Goal: Task Accomplishment & Management: Use online tool/utility

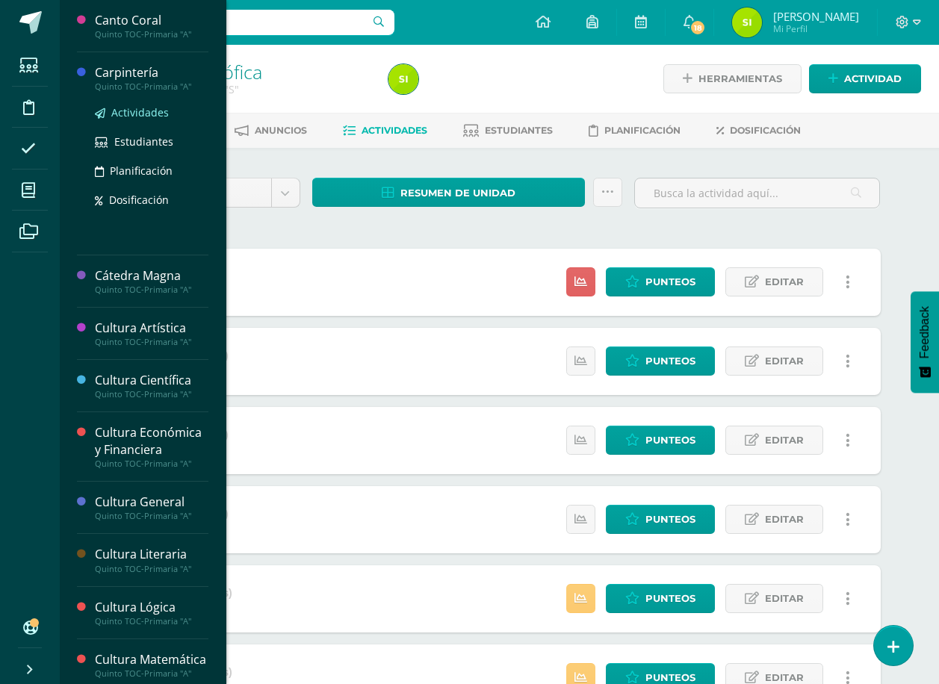
click at [130, 107] on span "Actividades" at bounding box center [140, 112] width 58 height 14
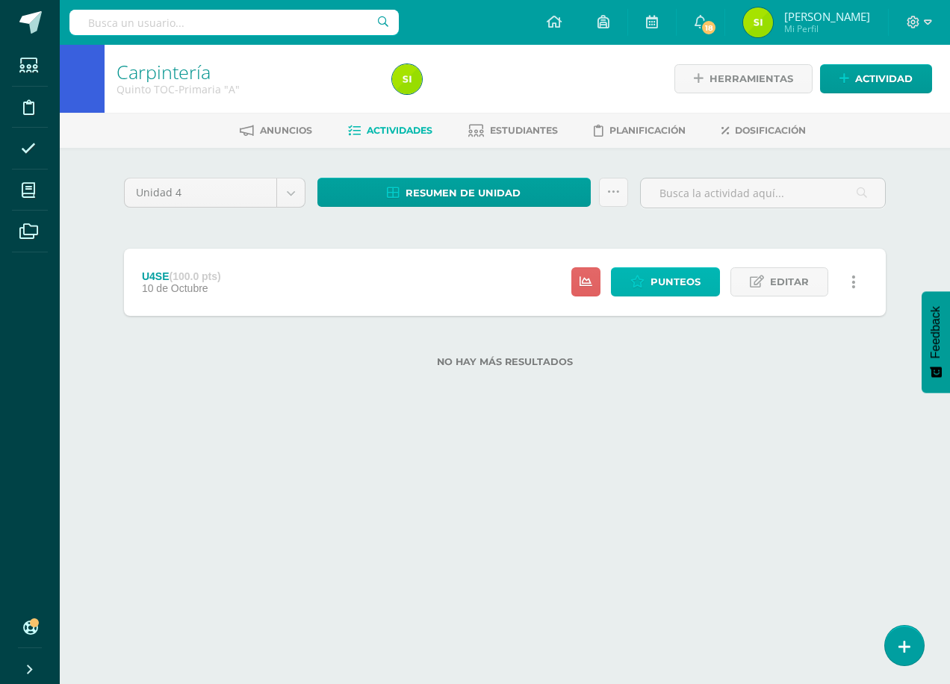
click at [670, 279] on span "Punteos" at bounding box center [676, 282] width 50 height 28
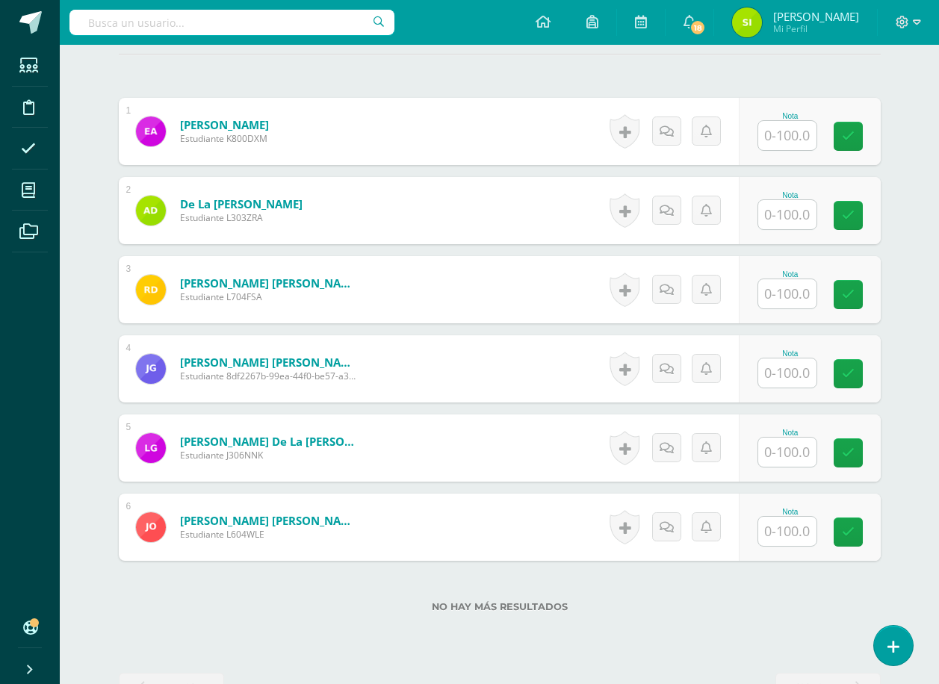
scroll to position [394, 0]
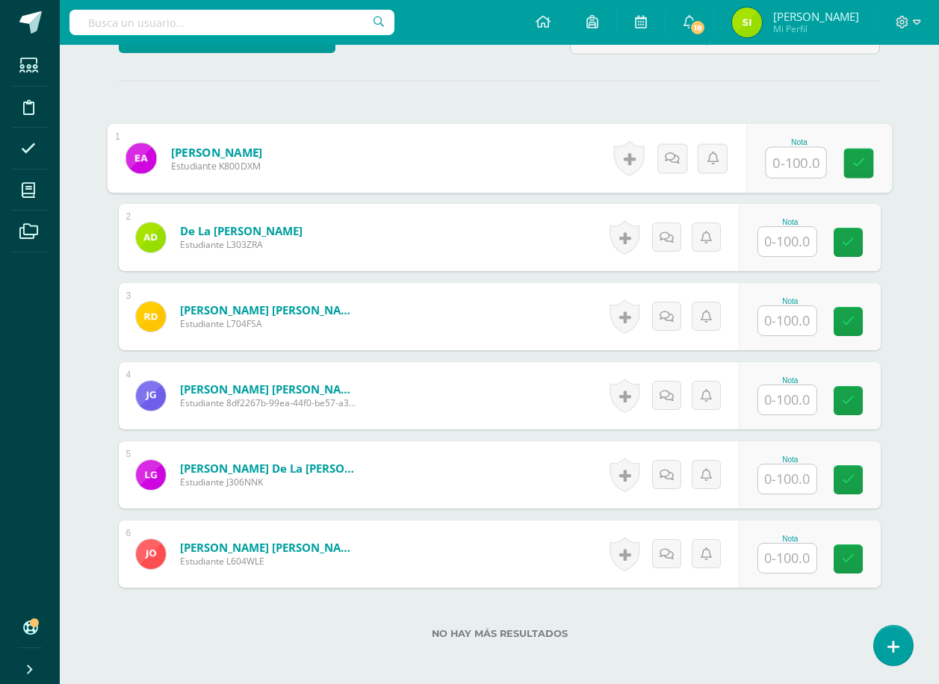
click at [796, 159] on input "text" at bounding box center [796, 163] width 60 height 30
type input "86"
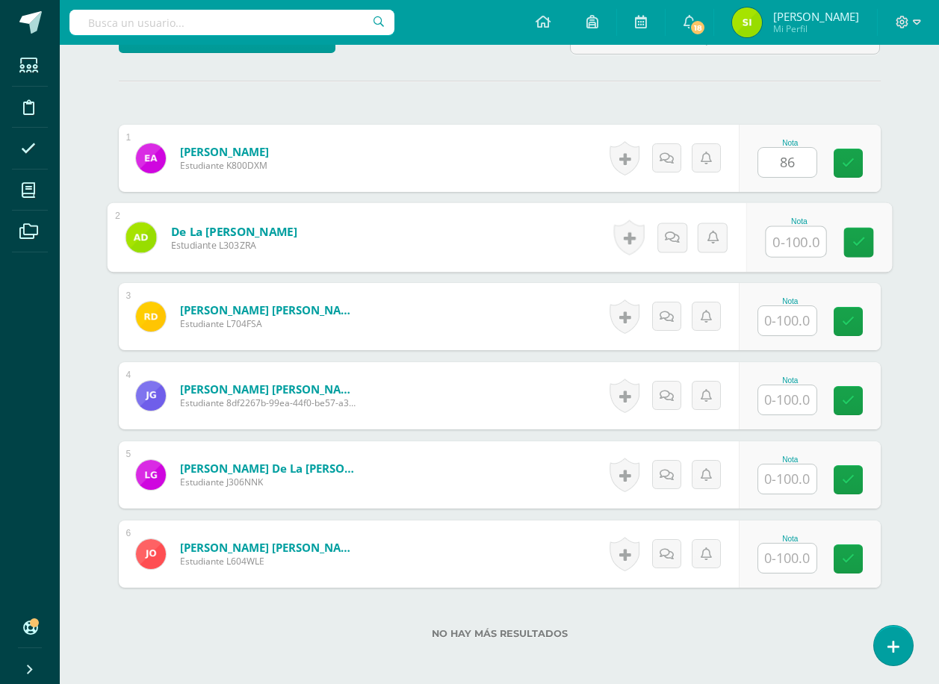
click at [795, 242] on input "text" at bounding box center [796, 242] width 60 height 30
type input "96"
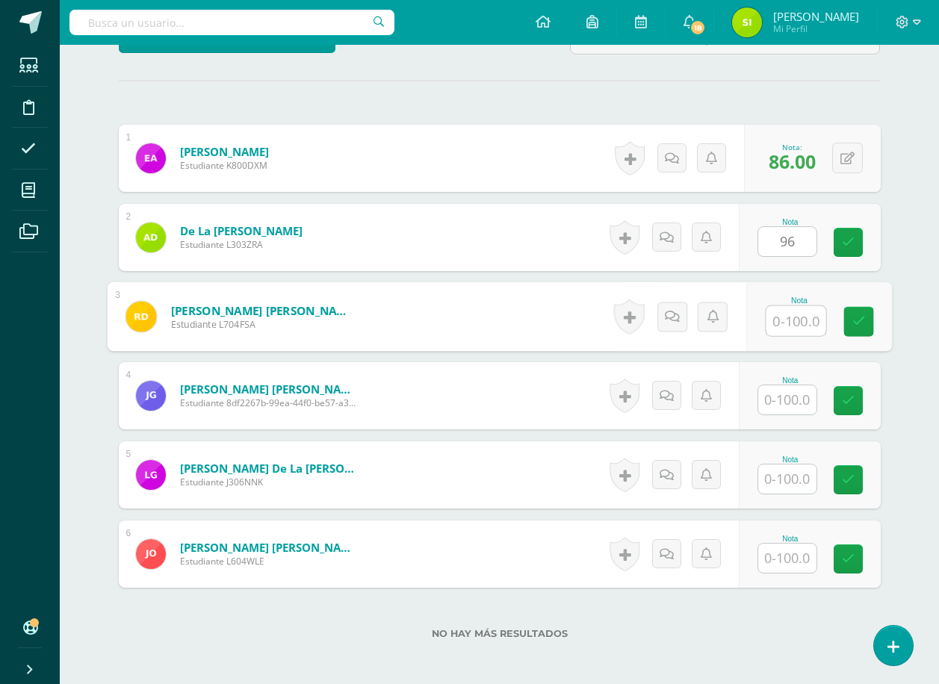
click at [789, 320] on input "text" at bounding box center [796, 321] width 60 height 30
type input "92"
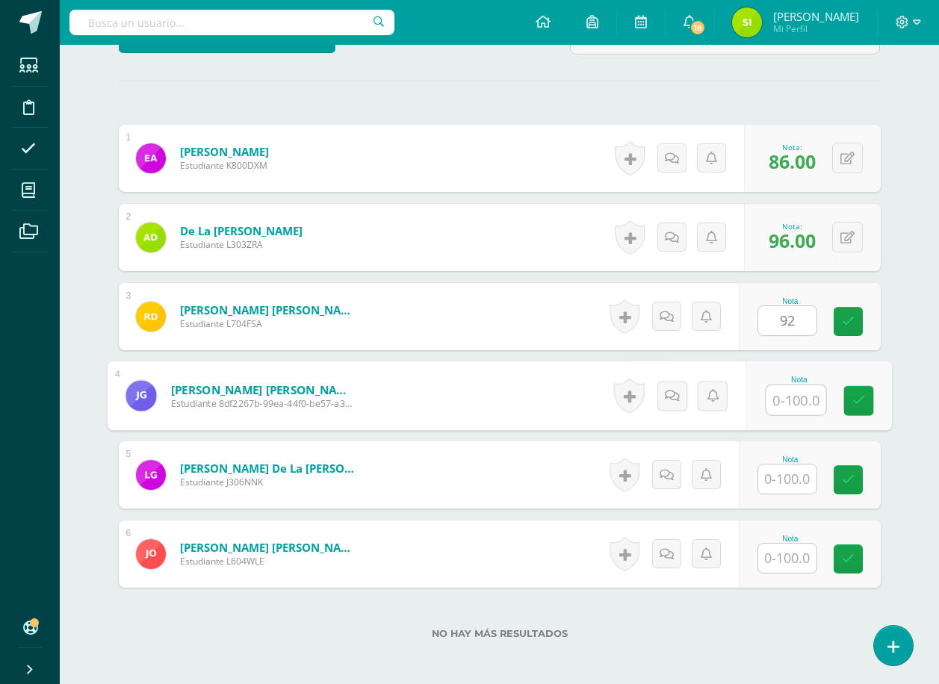
click at [792, 400] on input "text" at bounding box center [796, 400] width 60 height 30
type input "84"
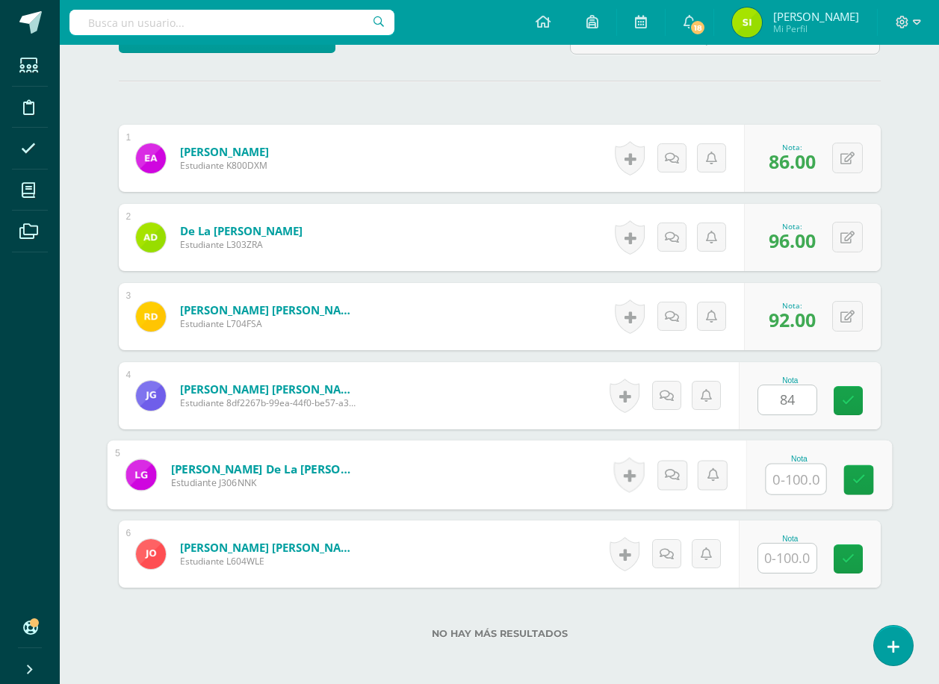
click at [786, 476] on input "text" at bounding box center [796, 480] width 60 height 30
type input "81"
click at [791, 560] on input "text" at bounding box center [787, 558] width 58 height 29
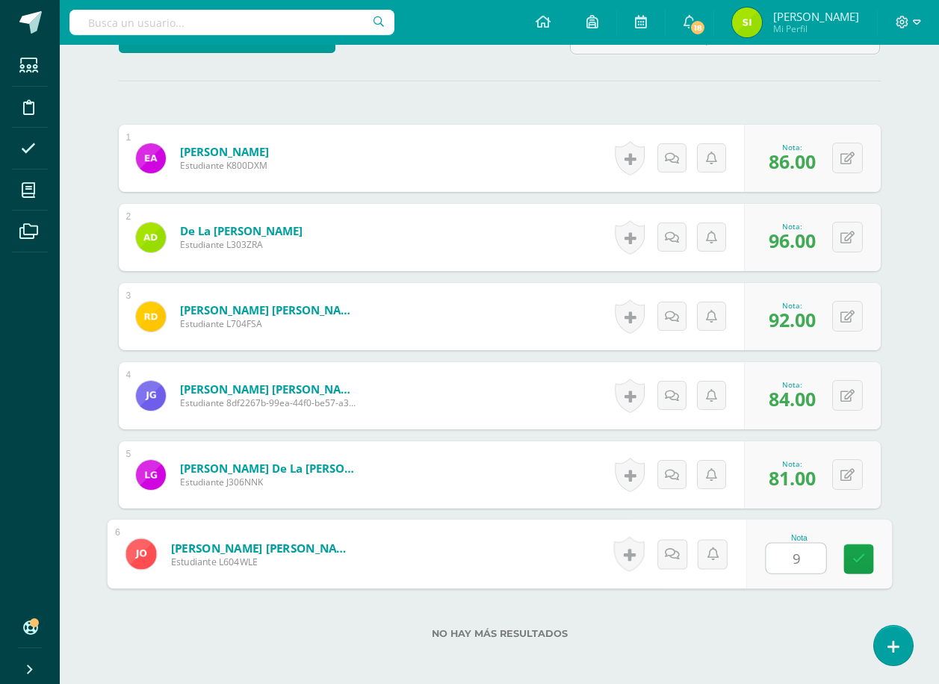
type input "91"
click at [862, 557] on icon at bounding box center [857, 559] width 13 height 13
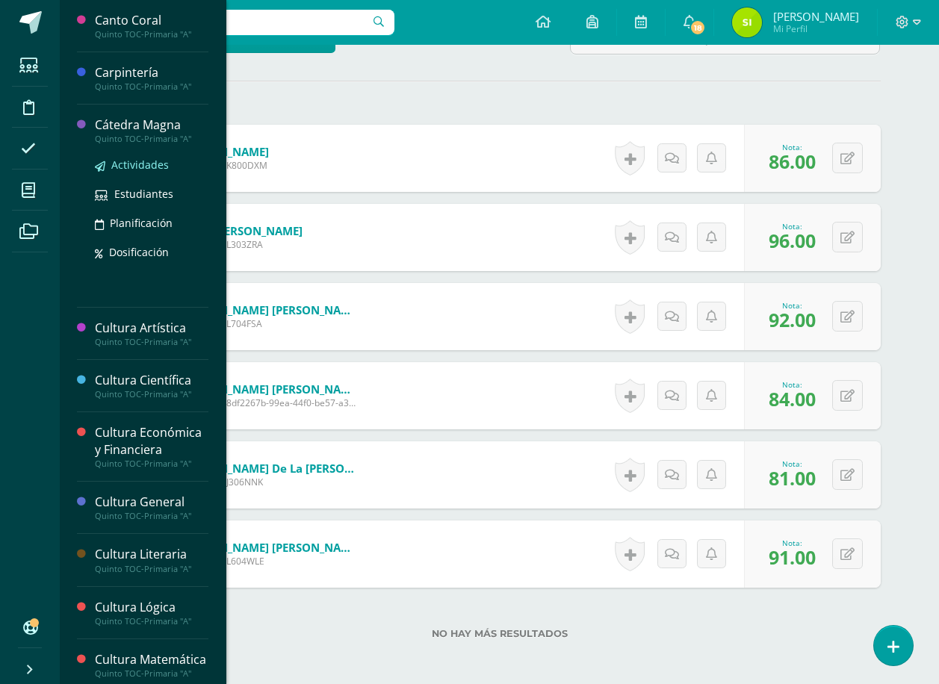
click at [134, 161] on span "Actividades" at bounding box center [140, 165] width 58 height 14
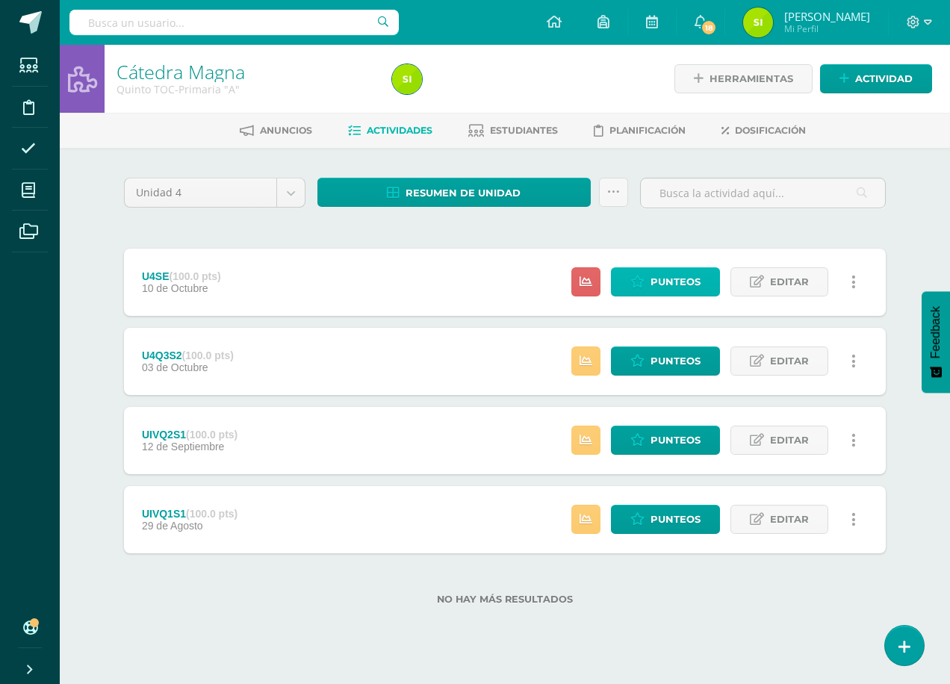
click at [677, 279] on span "Punteos" at bounding box center [676, 282] width 50 height 28
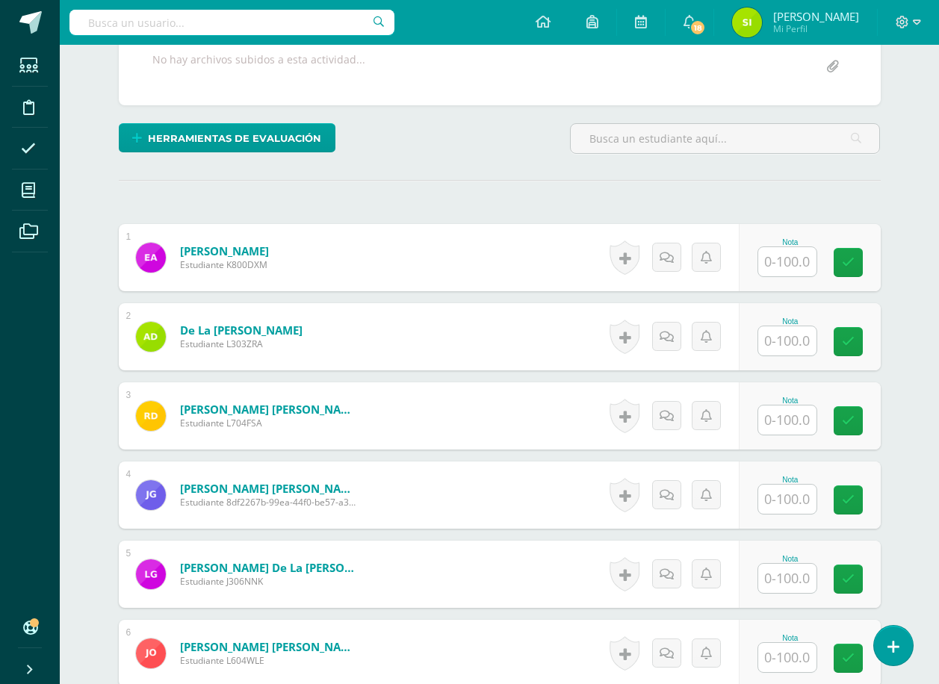
scroll to position [299, 0]
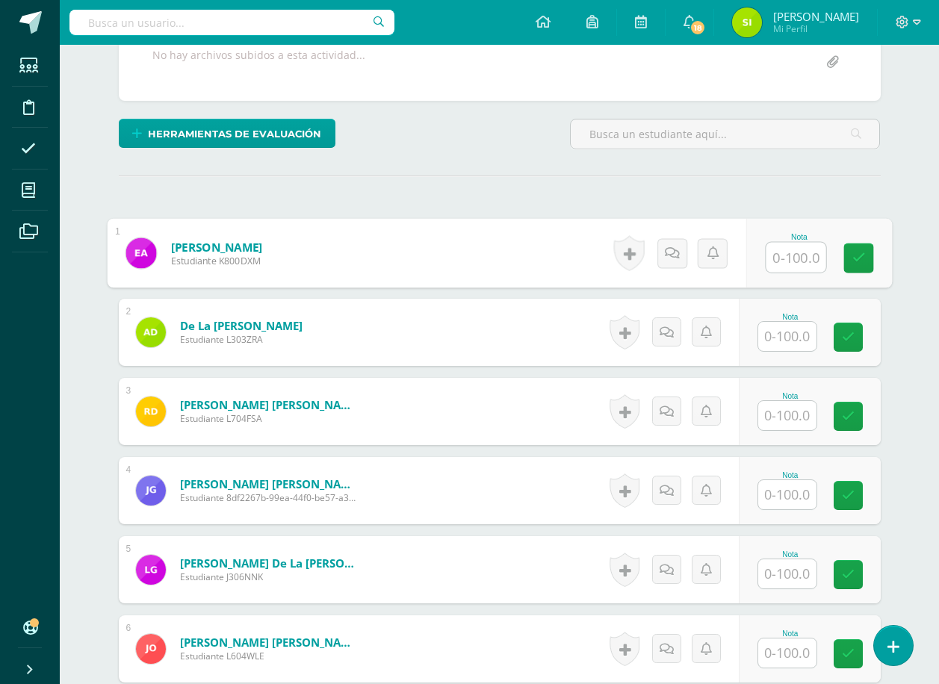
click at [790, 258] on input "text" at bounding box center [796, 258] width 60 height 30
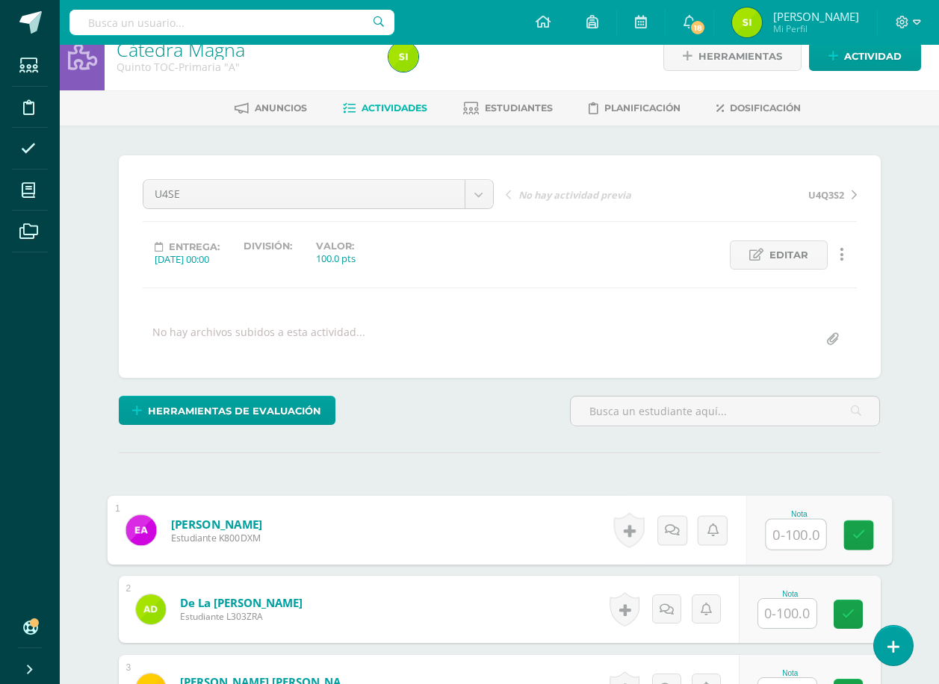
scroll to position [299, 0]
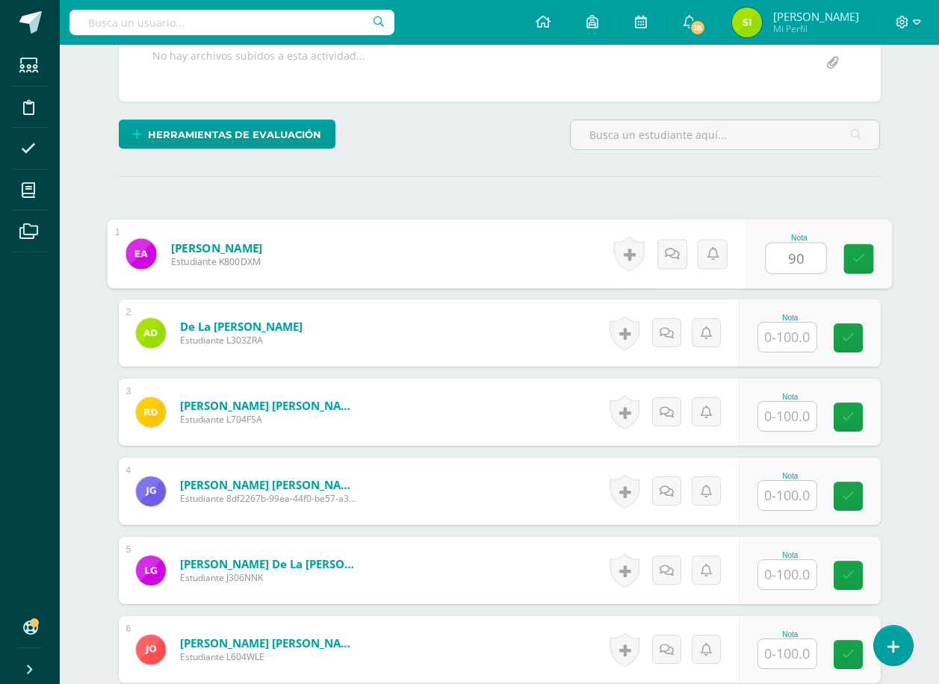
type input "90"
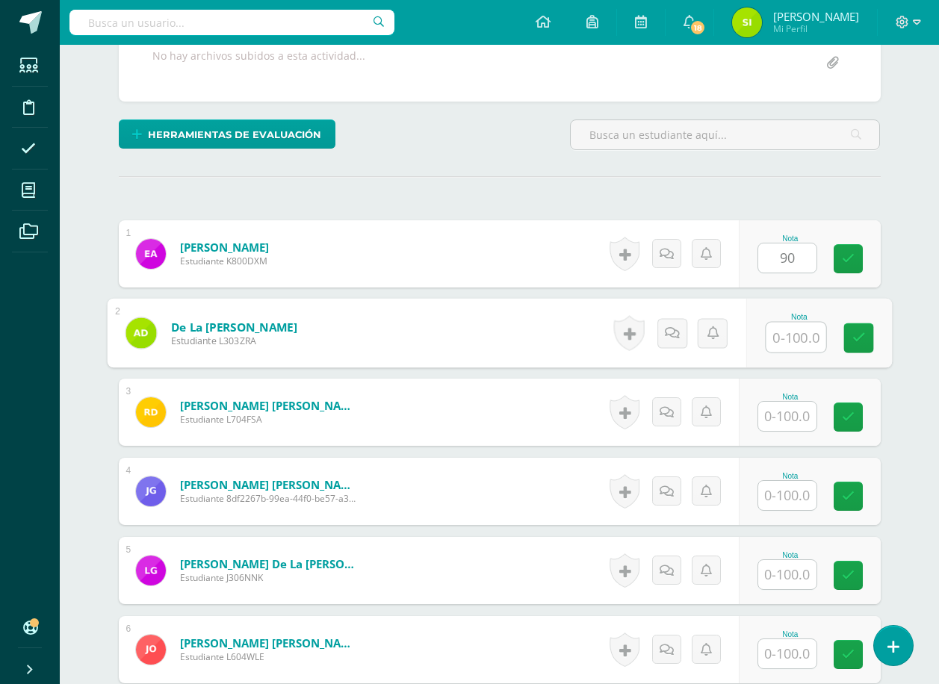
click at [783, 336] on input "text" at bounding box center [796, 338] width 60 height 30
type input "100"
click at [785, 414] on input "text" at bounding box center [787, 416] width 58 height 29
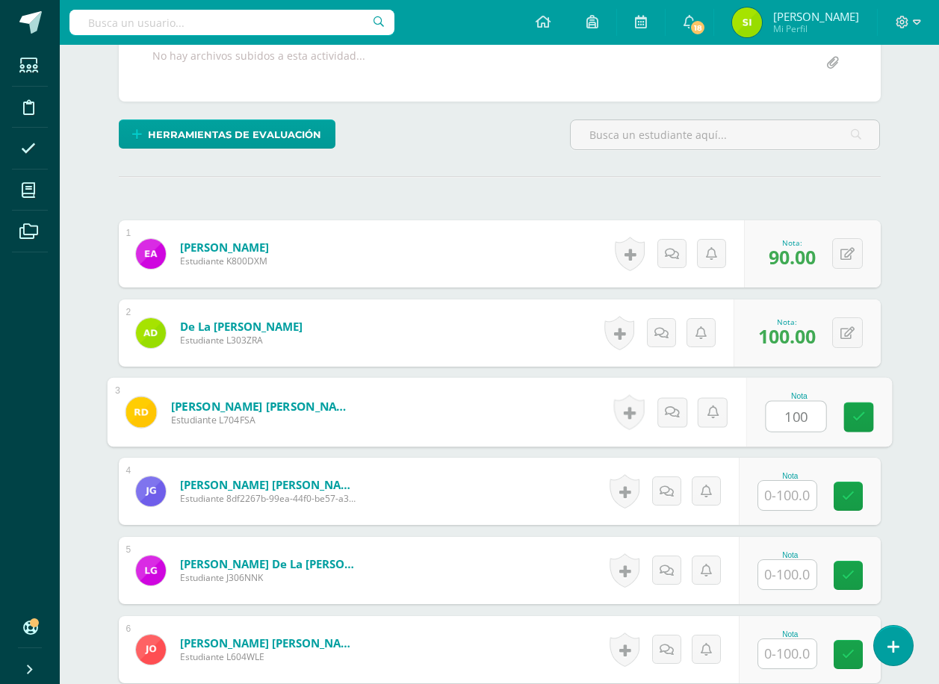
type input "100"
click at [792, 500] on input "text" at bounding box center [787, 495] width 58 height 29
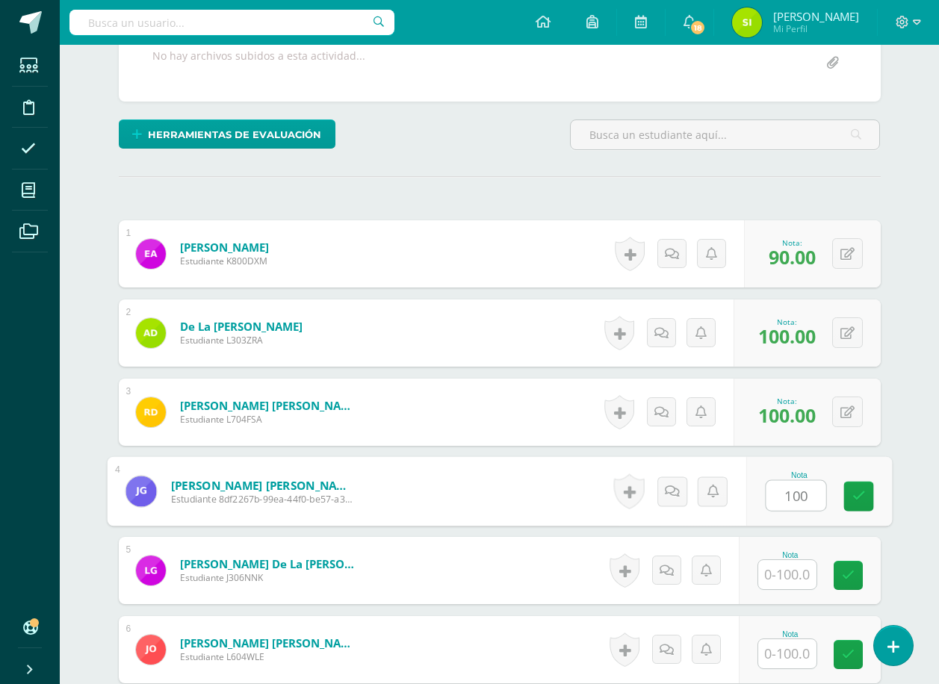
type input "100"
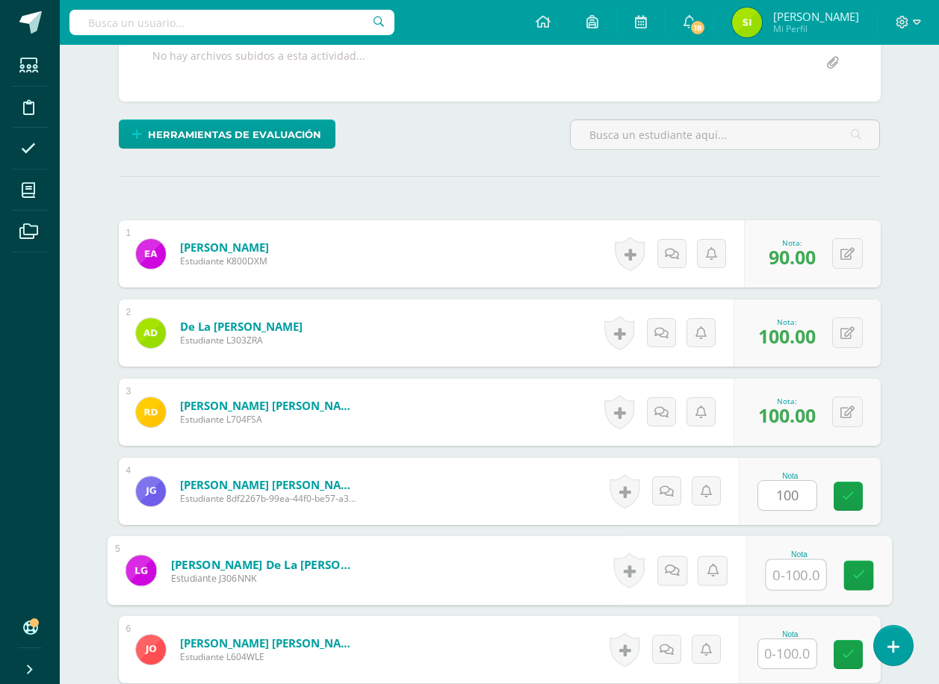
click at [791, 571] on input "text" at bounding box center [796, 575] width 60 height 30
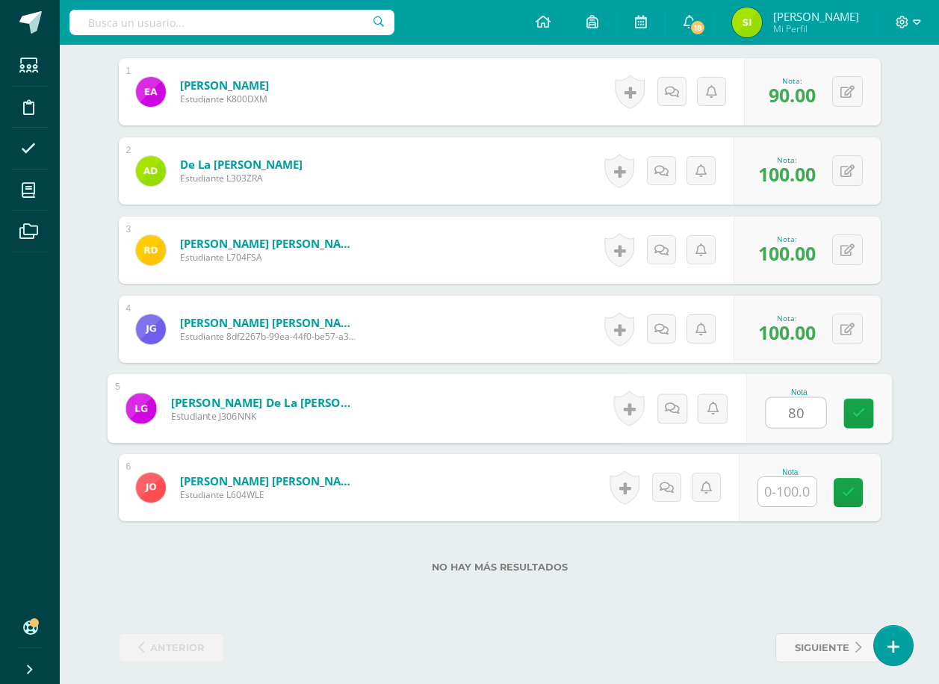
scroll to position [469, 0]
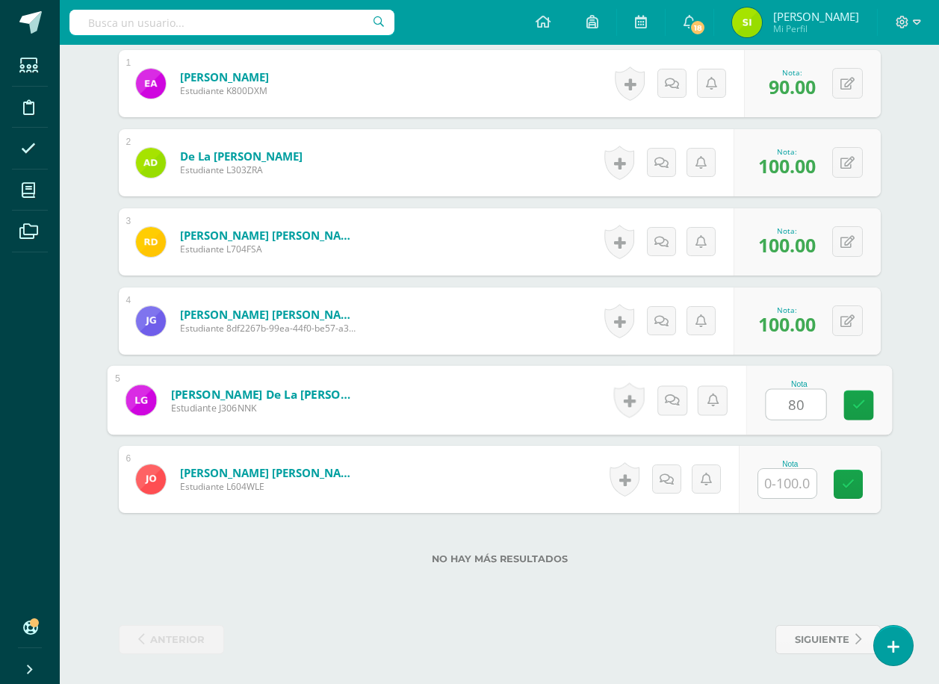
type input "80"
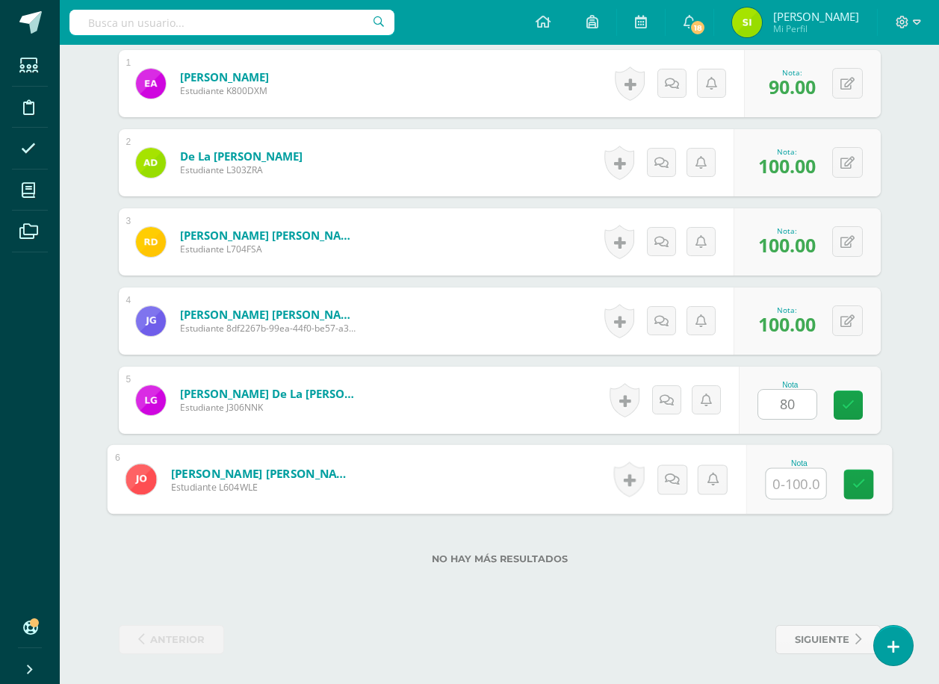
click at [783, 487] on input "text" at bounding box center [796, 484] width 60 height 30
type input "100"
click at [860, 482] on icon at bounding box center [857, 484] width 13 height 13
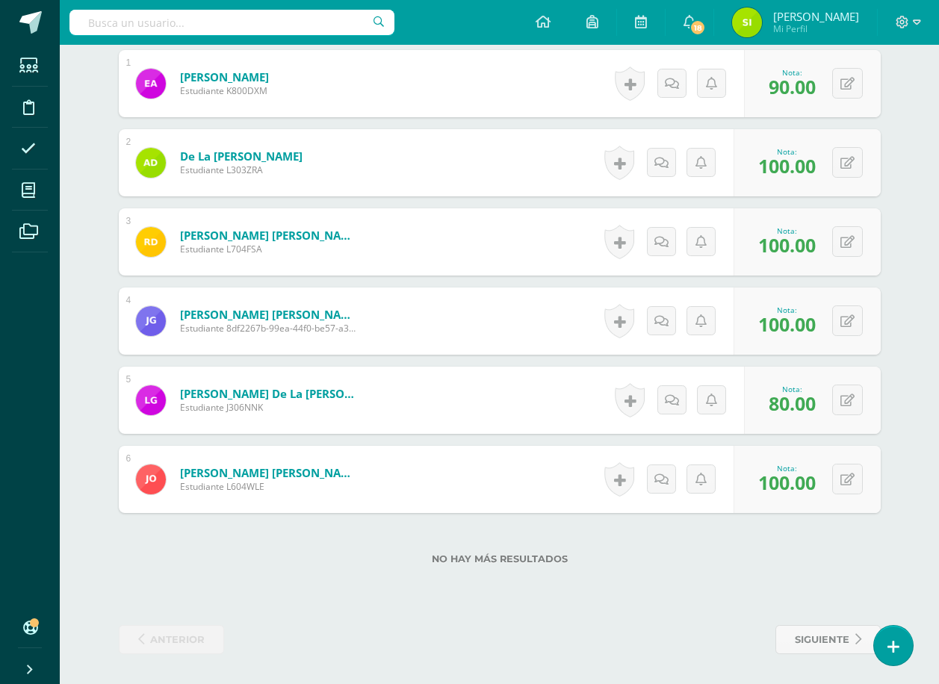
scroll to position [0, 0]
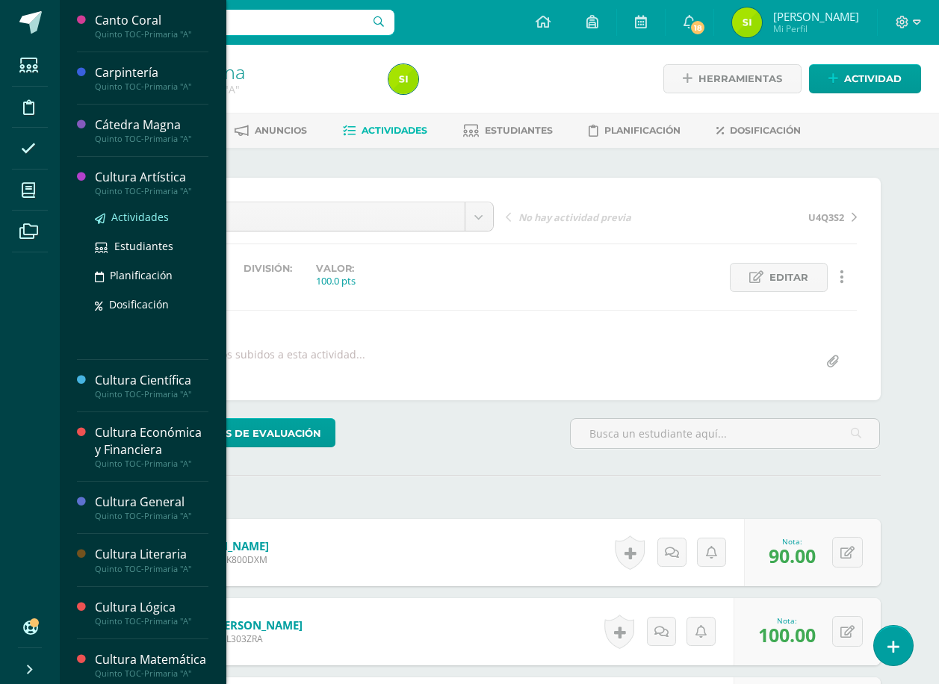
click at [131, 215] on span "Actividades" at bounding box center [140, 217] width 58 height 14
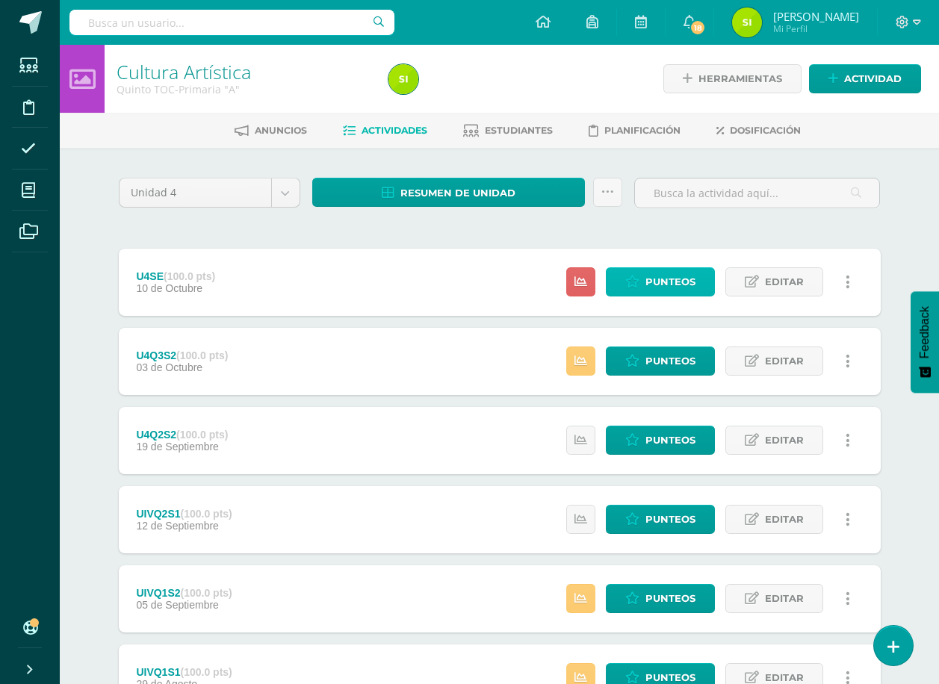
click at [677, 279] on span "Punteos" at bounding box center [670, 282] width 50 height 28
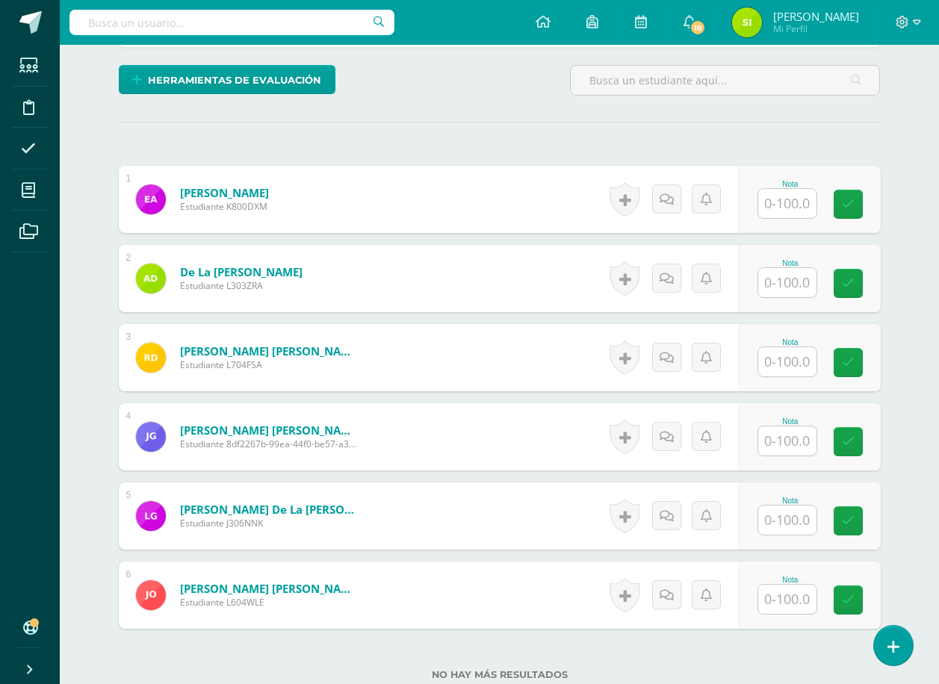
scroll to position [373, 0]
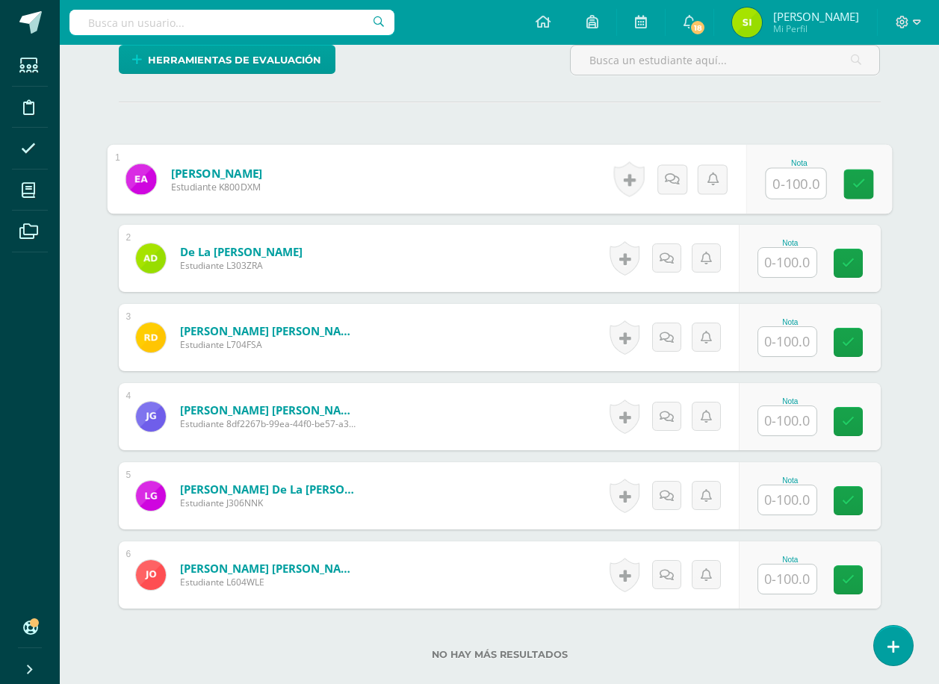
click at [783, 178] on input "text" at bounding box center [796, 184] width 60 height 30
type input "100"
click at [789, 258] on input "text" at bounding box center [787, 262] width 58 height 29
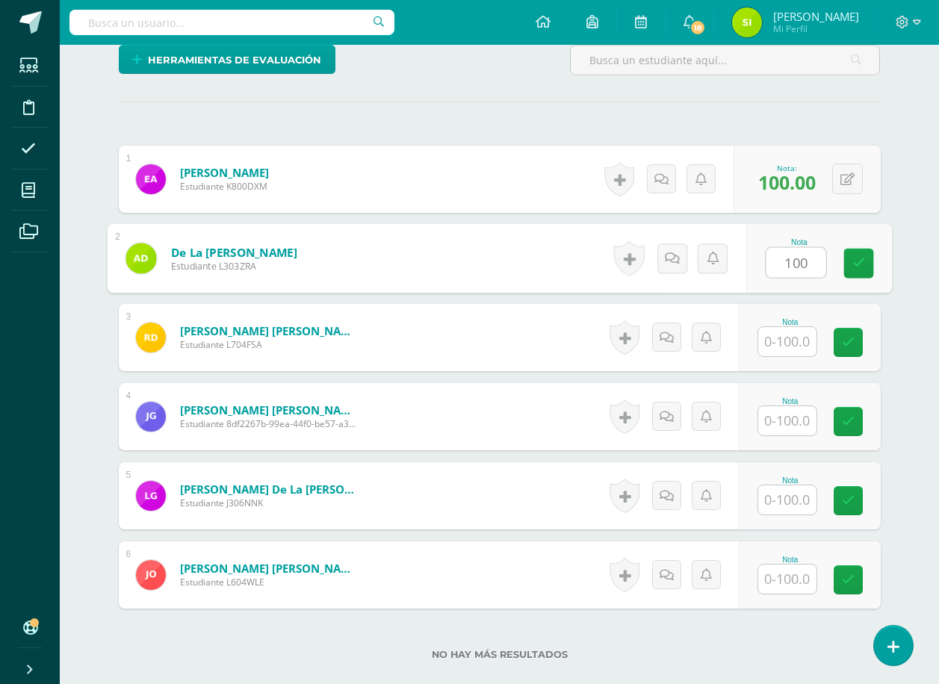
type input "100"
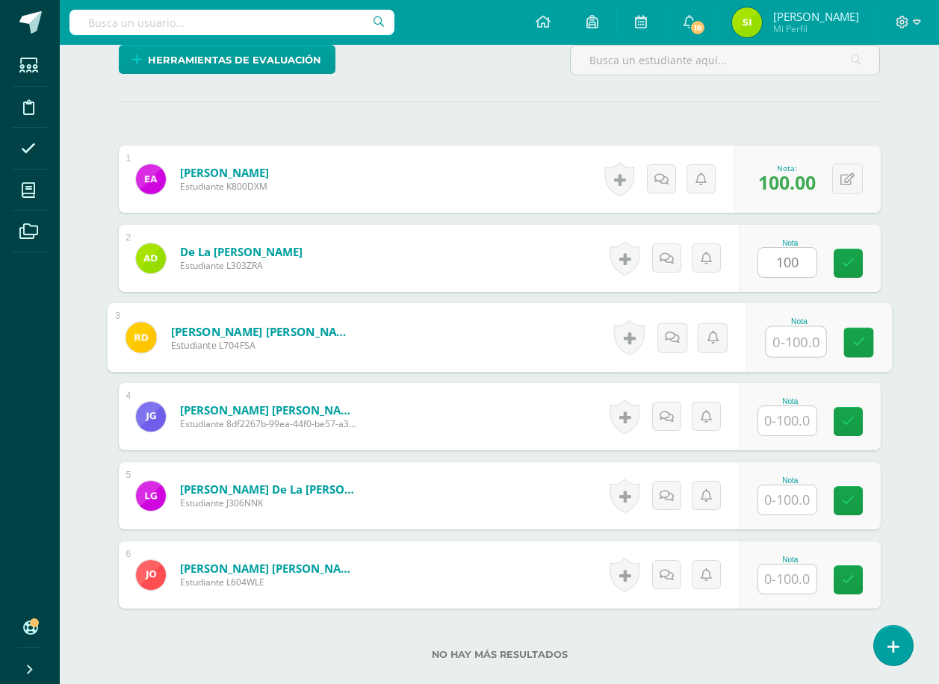
click at [793, 342] on input "text" at bounding box center [796, 342] width 60 height 30
type input "100"
click at [789, 420] on input "text" at bounding box center [787, 420] width 58 height 29
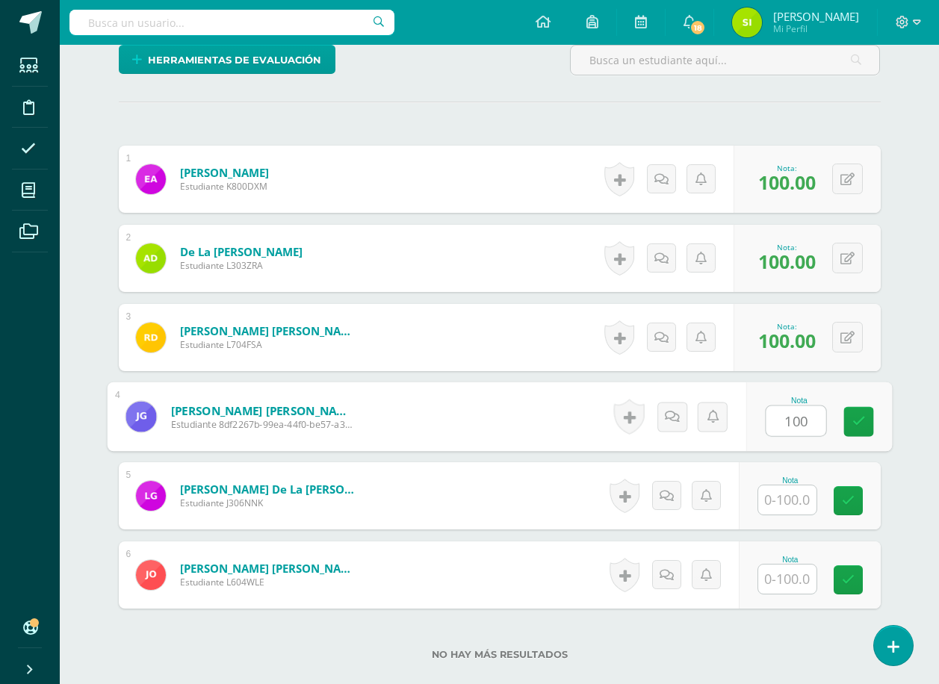
type input "100"
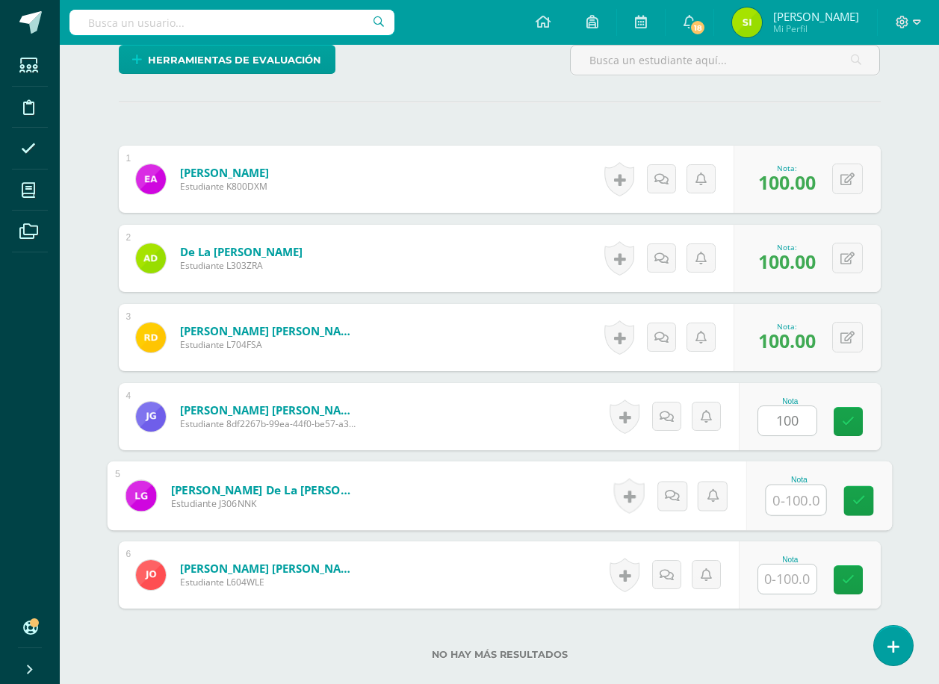
click at [787, 500] on input "text" at bounding box center [796, 500] width 60 height 30
type input "100"
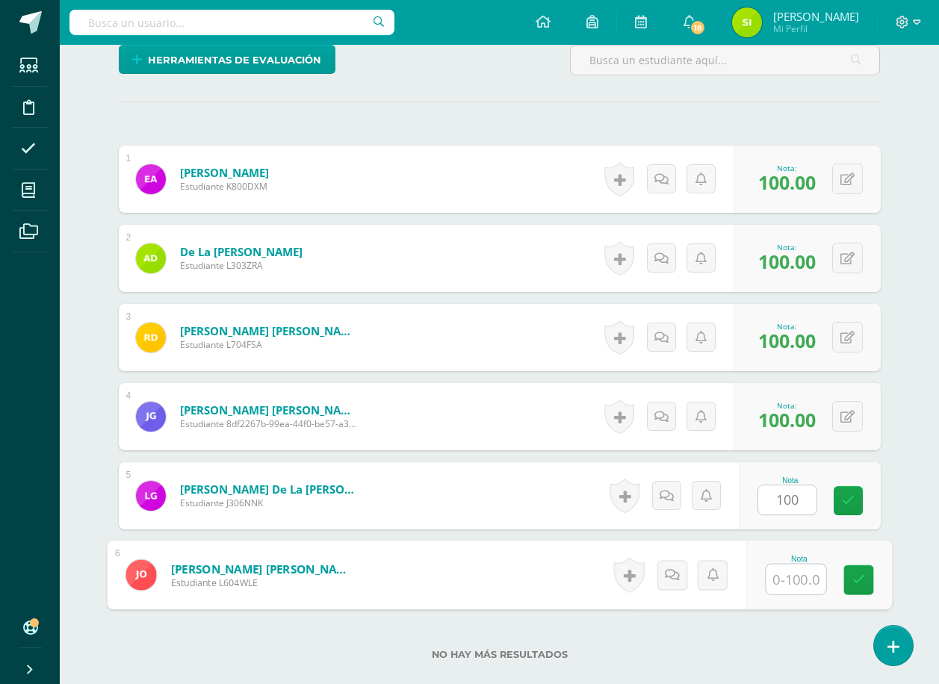
click at [787, 581] on input "text" at bounding box center [796, 580] width 60 height 30
type input "80"
click at [859, 575] on icon at bounding box center [857, 580] width 13 height 13
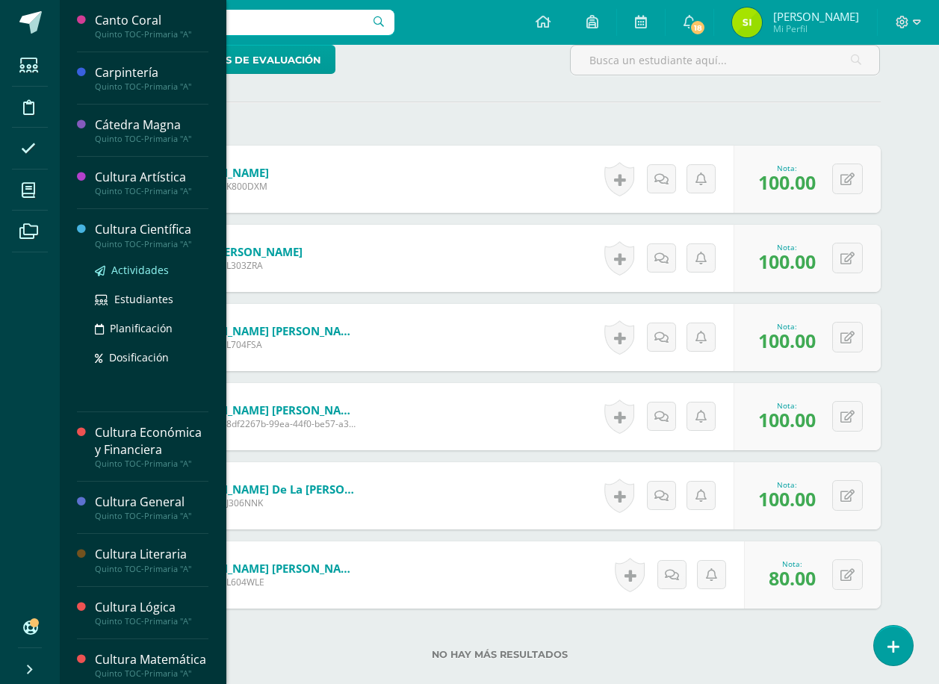
click at [134, 270] on span "Actividades" at bounding box center [140, 270] width 58 height 14
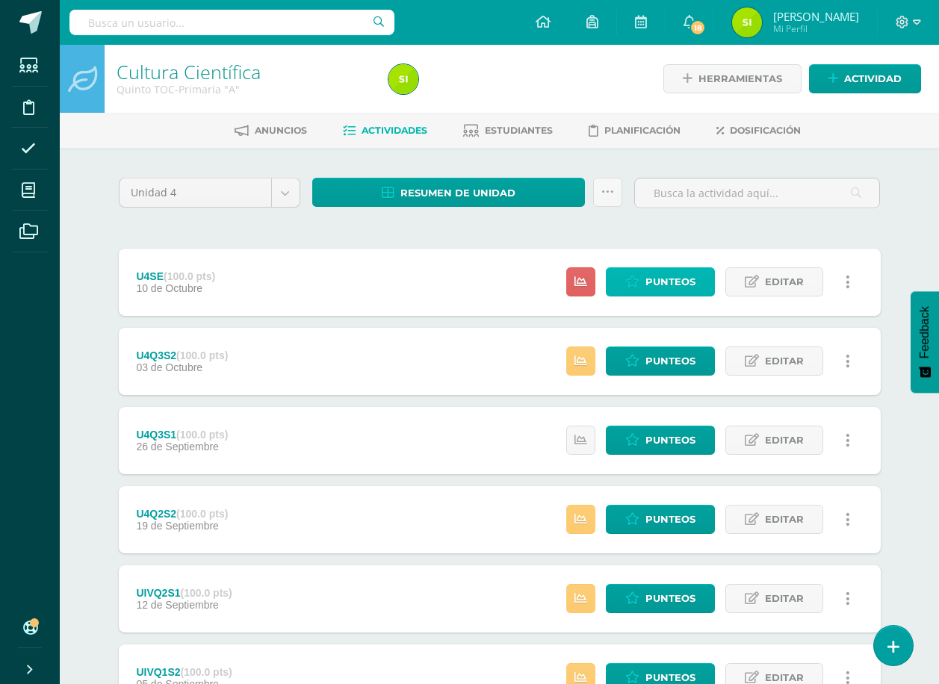
click at [674, 276] on span "Punteos" at bounding box center [670, 282] width 50 height 28
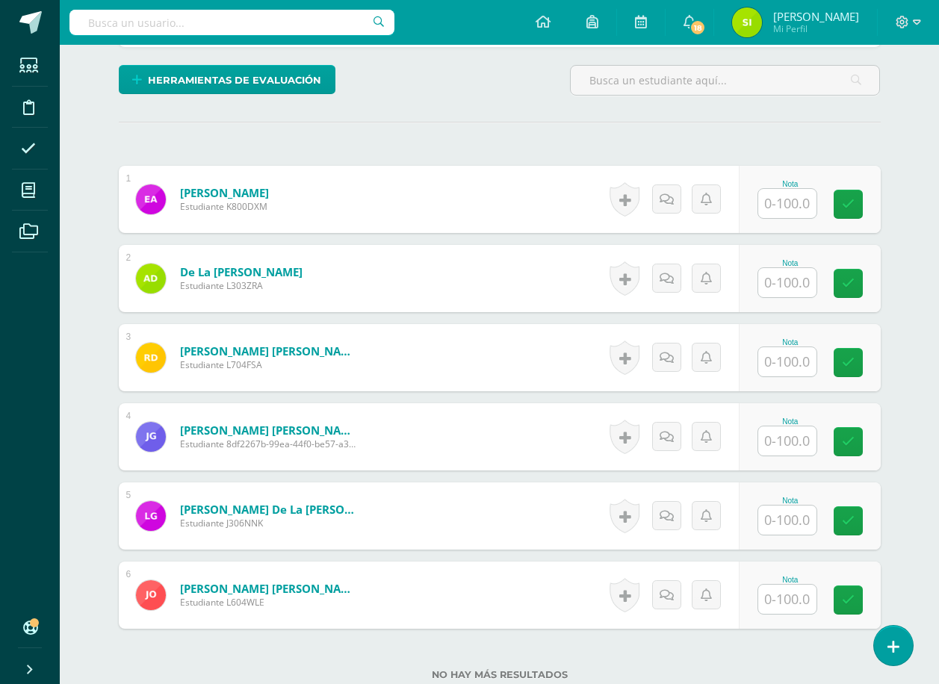
scroll to position [373, 0]
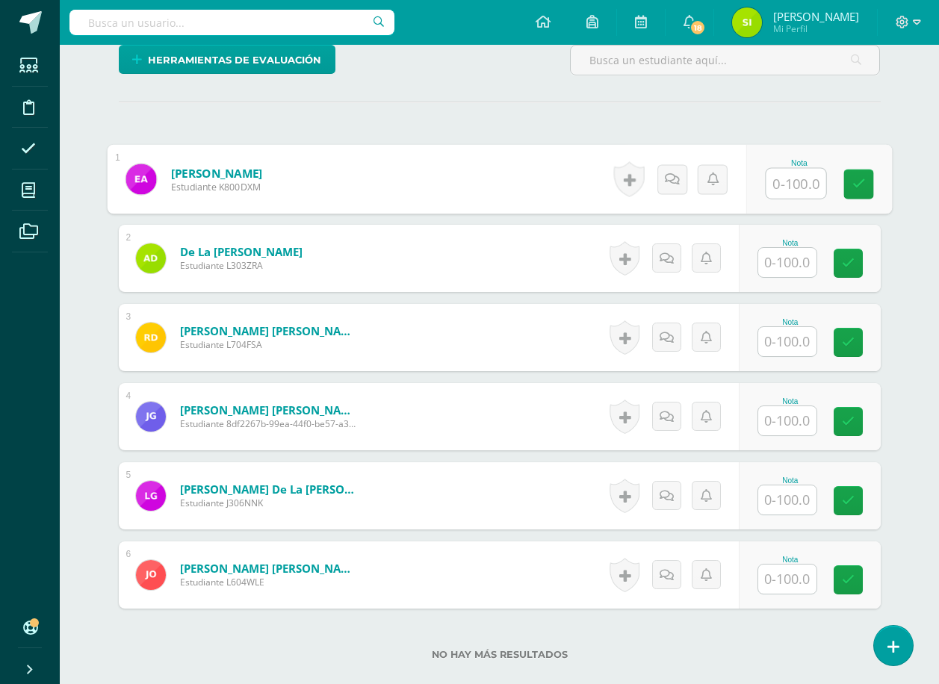
click at [794, 185] on input "text" at bounding box center [796, 184] width 60 height 30
type input "50"
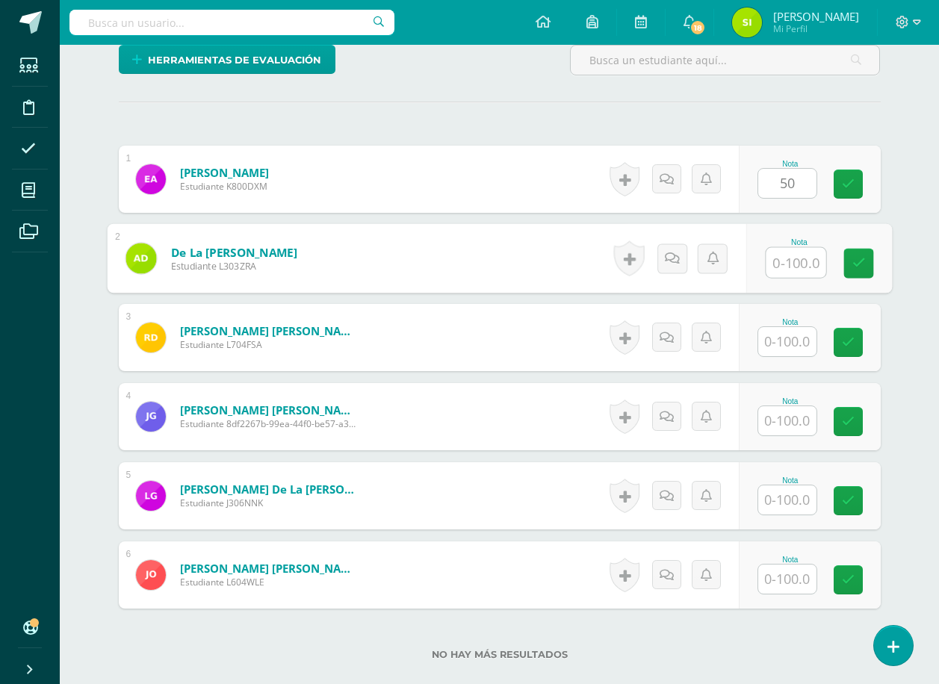
click at [788, 265] on input "text" at bounding box center [796, 263] width 60 height 30
type input "95"
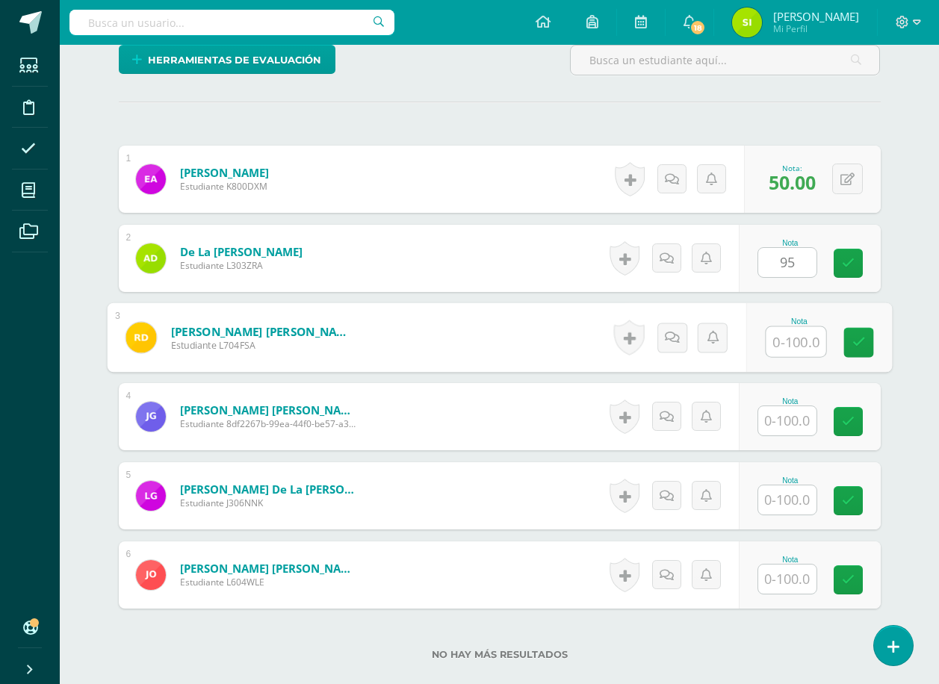
click at [786, 340] on input "text" at bounding box center [796, 342] width 60 height 30
type input "80"
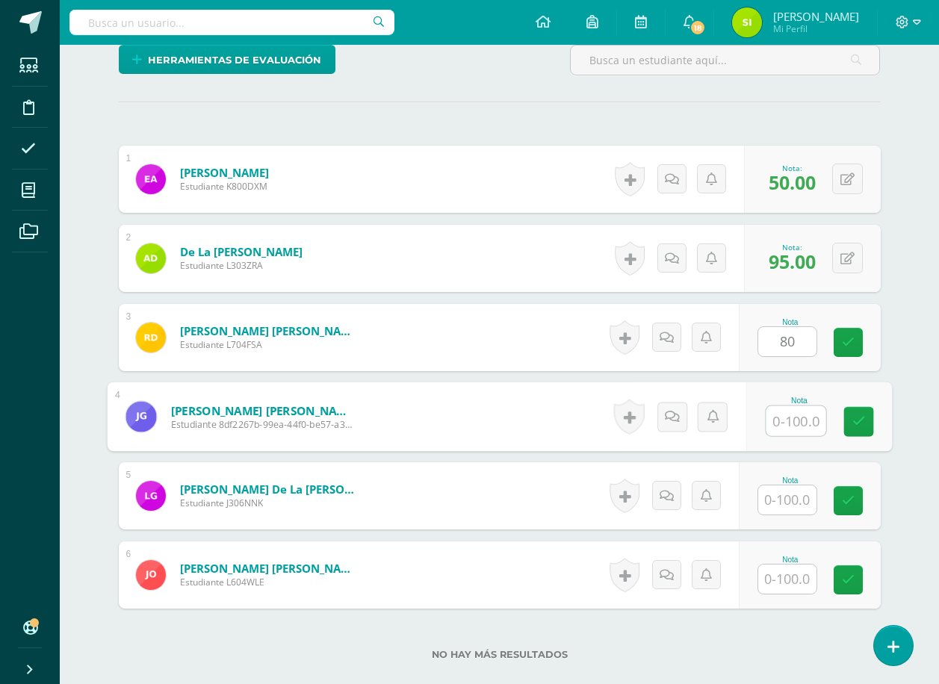
click at [788, 420] on input "text" at bounding box center [796, 421] width 60 height 30
type input "65"
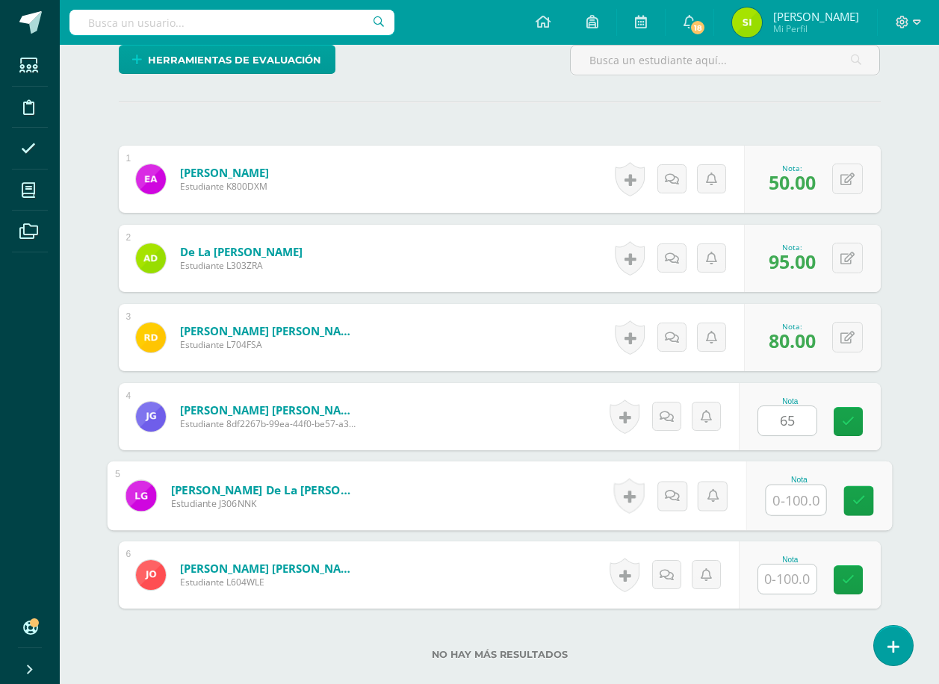
click at [792, 498] on input "text" at bounding box center [796, 500] width 60 height 30
type input "80"
click at [795, 580] on input "text" at bounding box center [787, 579] width 58 height 29
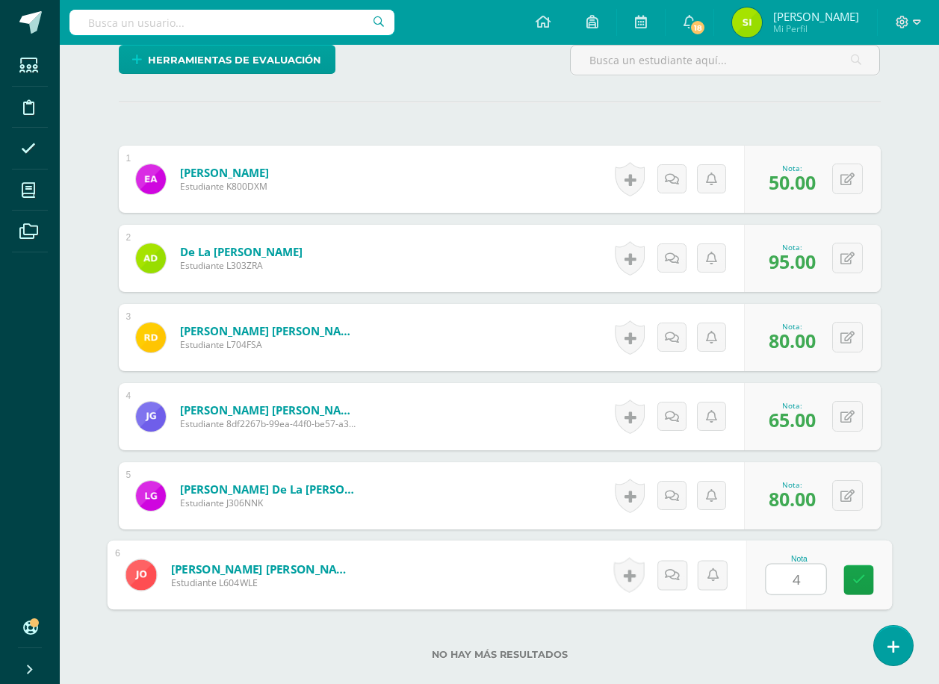
type input "40"
click at [860, 575] on icon at bounding box center [857, 580] width 13 height 13
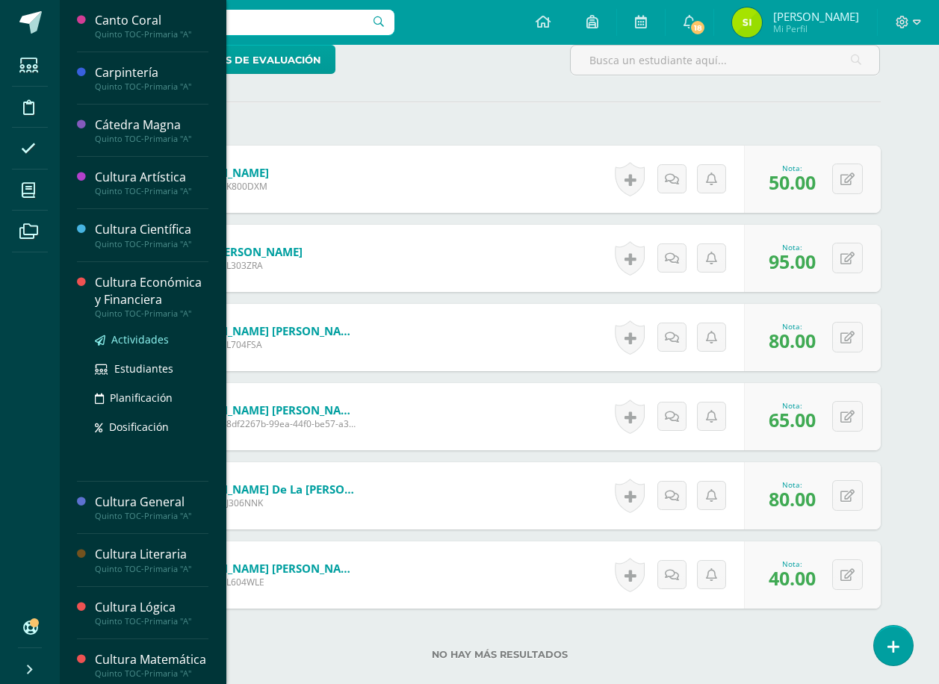
click at [132, 338] on span "Actividades" at bounding box center [140, 339] width 58 height 14
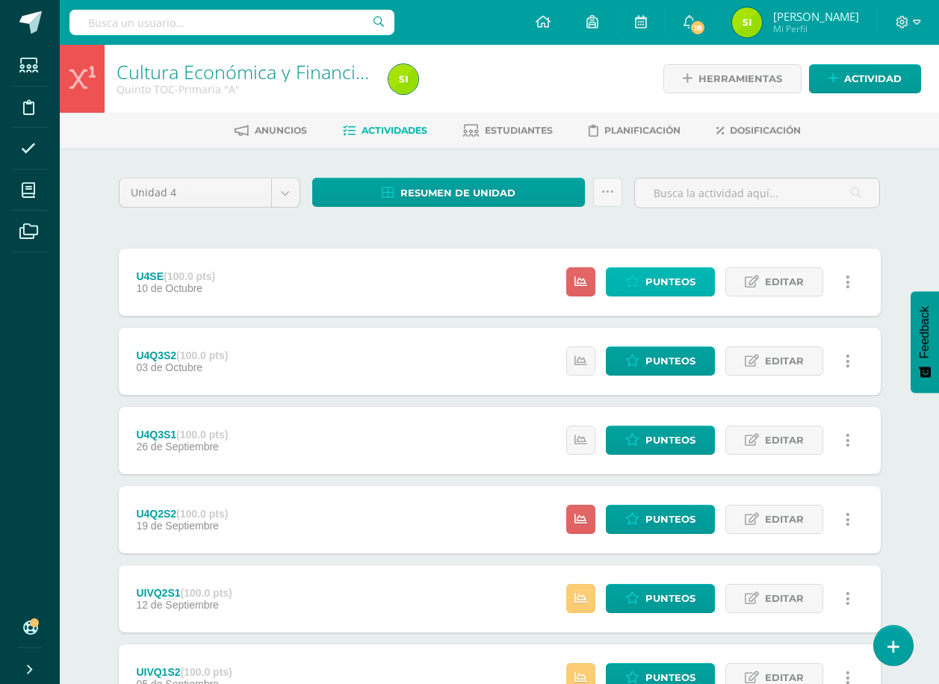
click at [670, 279] on span "Punteos" at bounding box center [670, 282] width 50 height 28
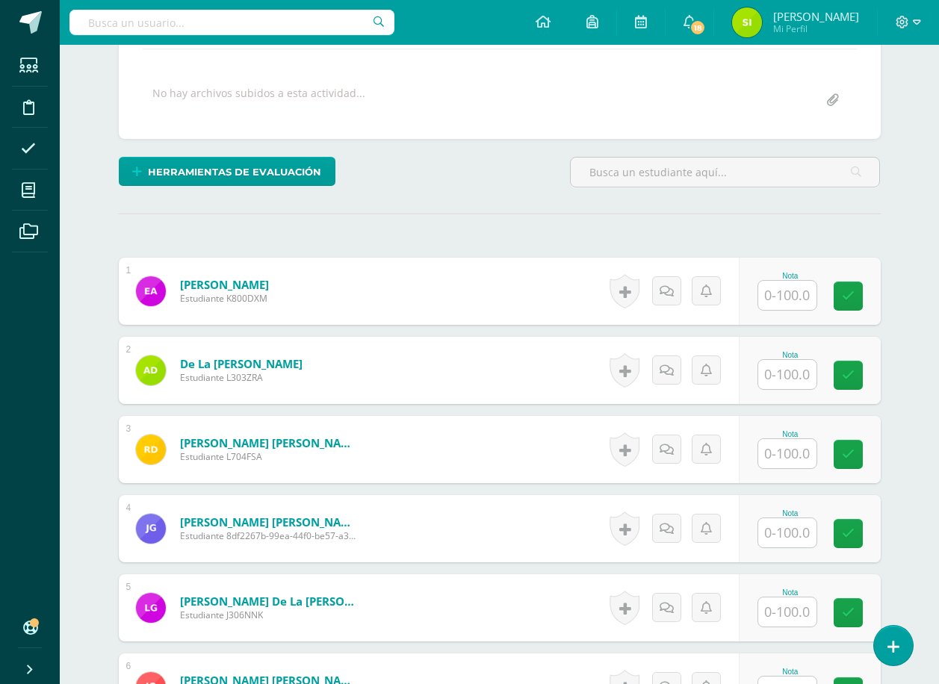
scroll to position [374, 0]
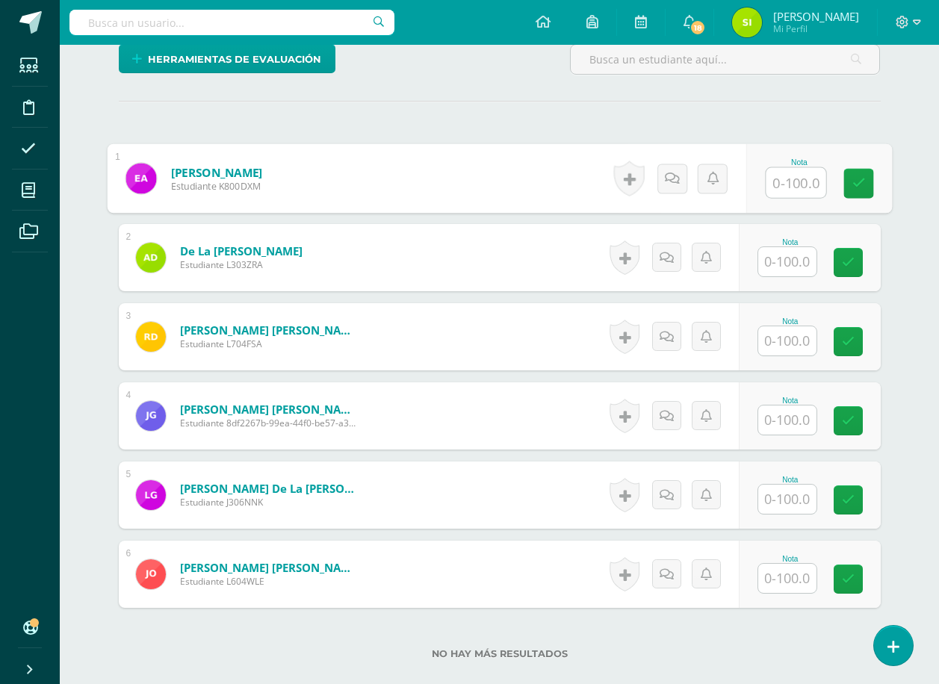
click at [792, 184] on input "text" at bounding box center [796, 183] width 60 height 30
type input "100"
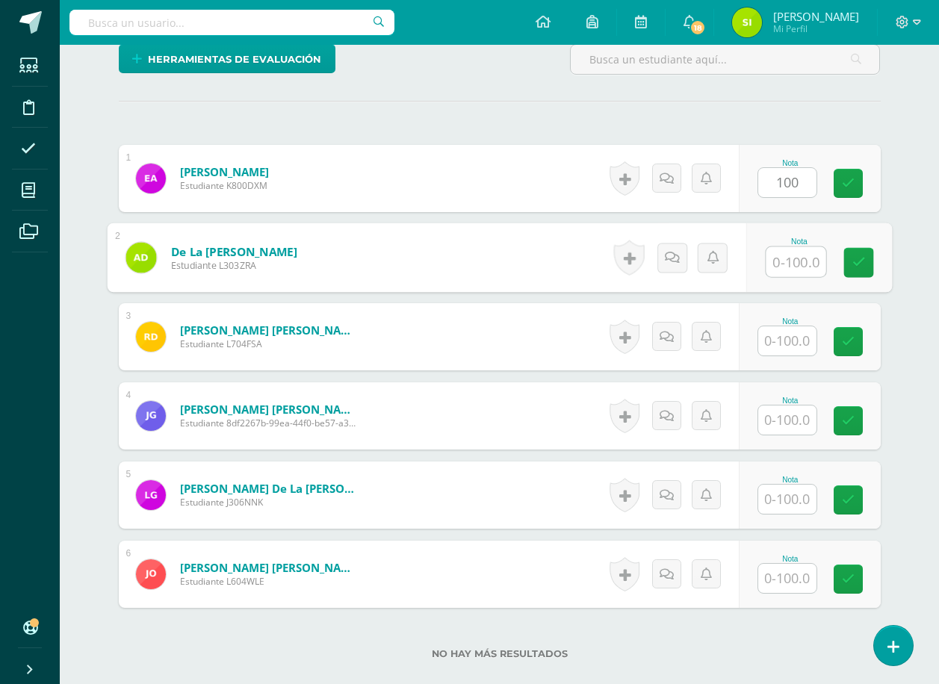
click at [788, 262] on input "text" at bounding box center [796, 262] width 60 height 30
type input "40"
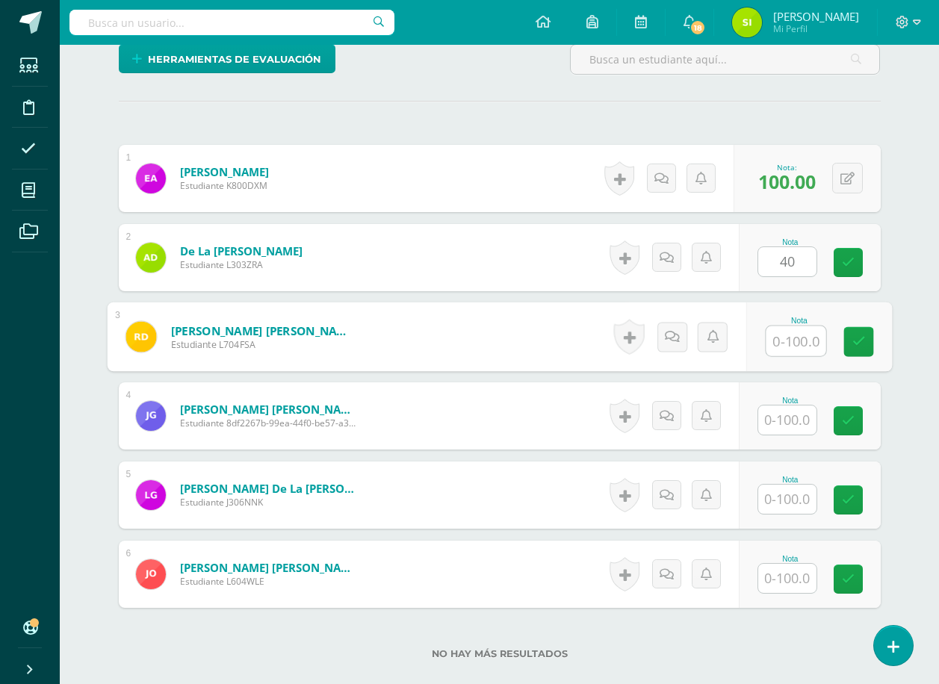
click at [789, 338] on input "text" at bounding box center [796, 341] width 60 height 30
type input "80"
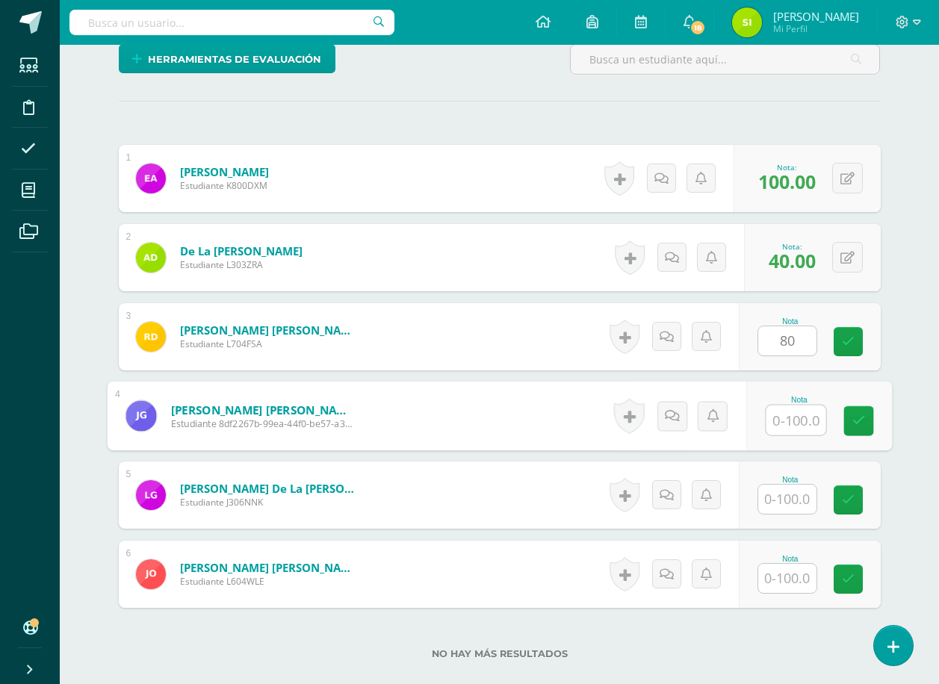
click at [789, 420] on input "text" at bounding box center [796, 421] width 60 height 30
type input "100"
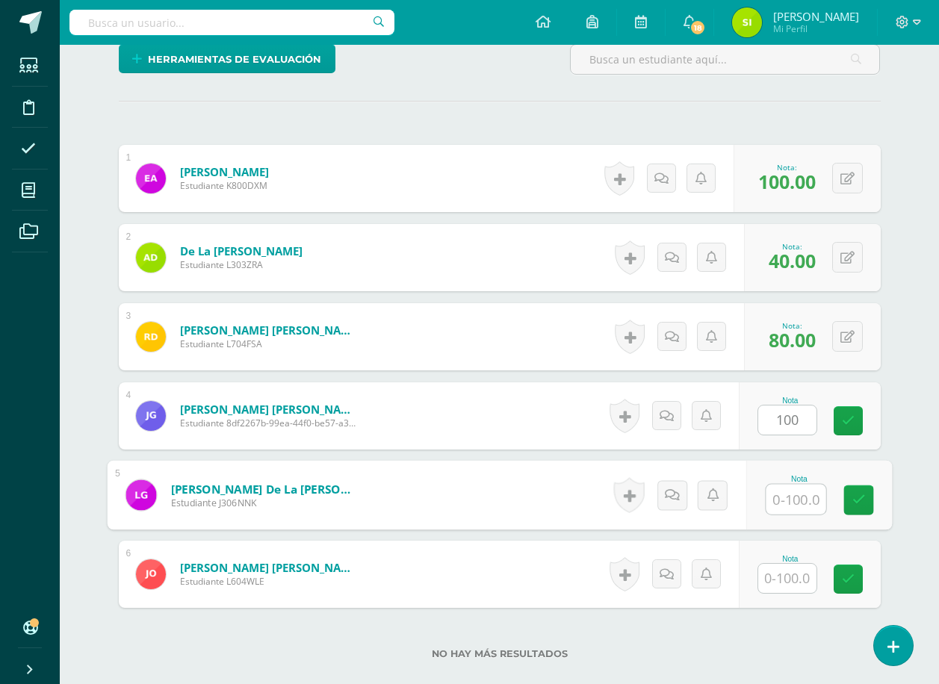
click at [789, 500] on input "text" at bounding box center [796, 500] width 60 height 30
type input "40"
click at [794, 581] on input "text" at bounding box center [787, 578] width 58 height 29
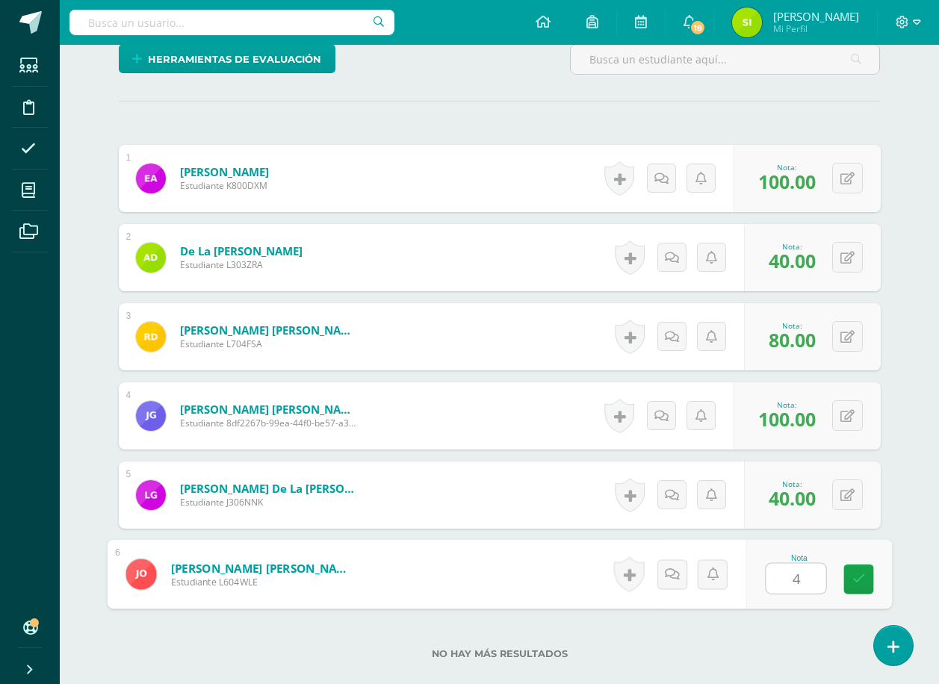
type input "40"
click at [858, 576] on icon at bounding box center [857, 579] width 13 height 13
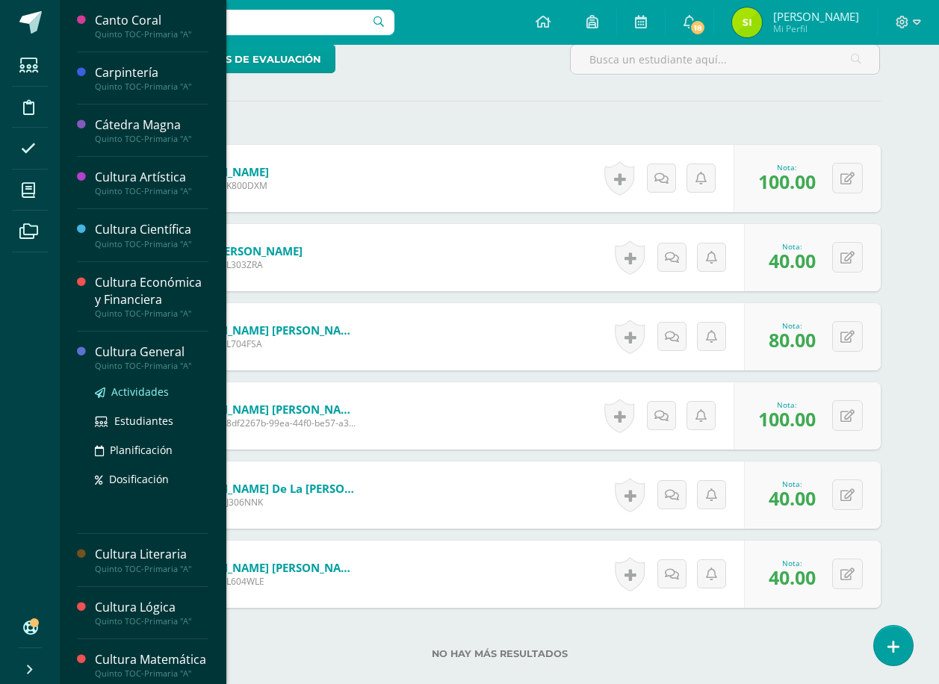
click at [139, 390] on span "Actividades" at bounding box center [140, 392] width 58 height 14
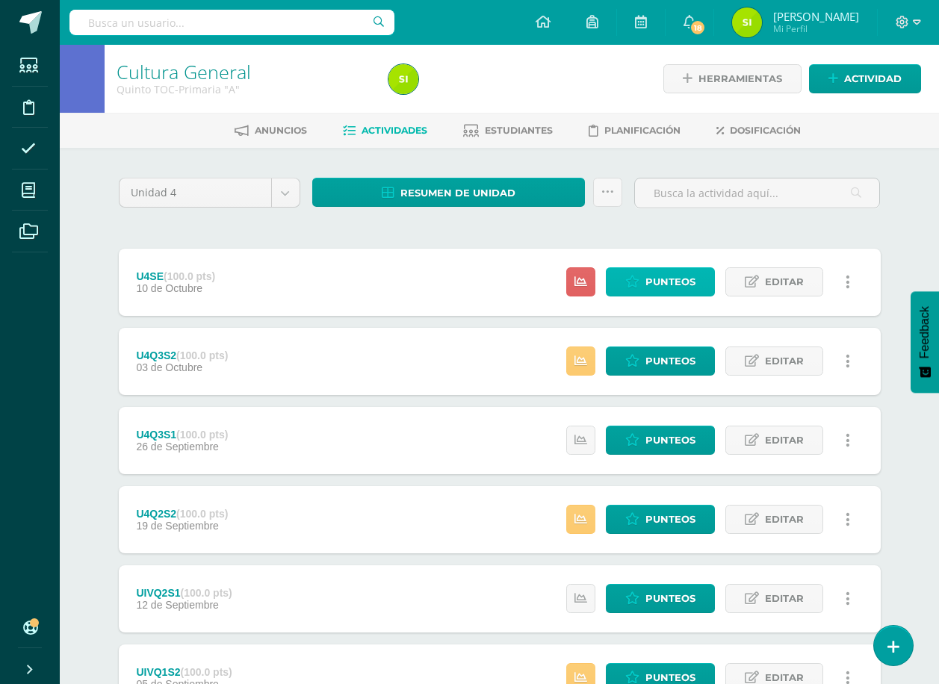
click at [667, 276] on span "Punteos" at bounding box center [670, 282] width 50 height 28
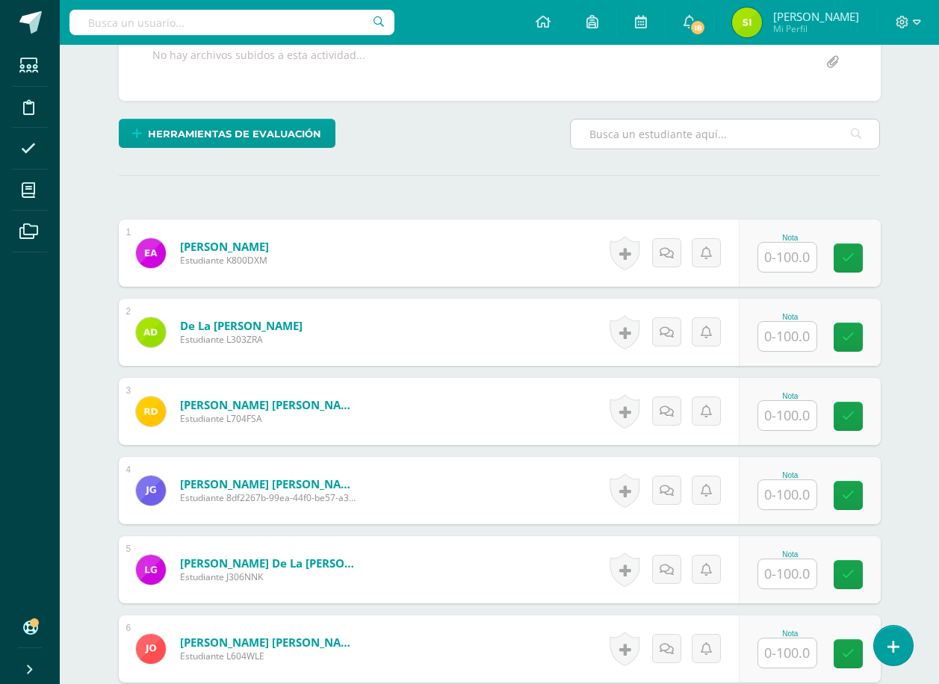
scroll to position [373, 0]
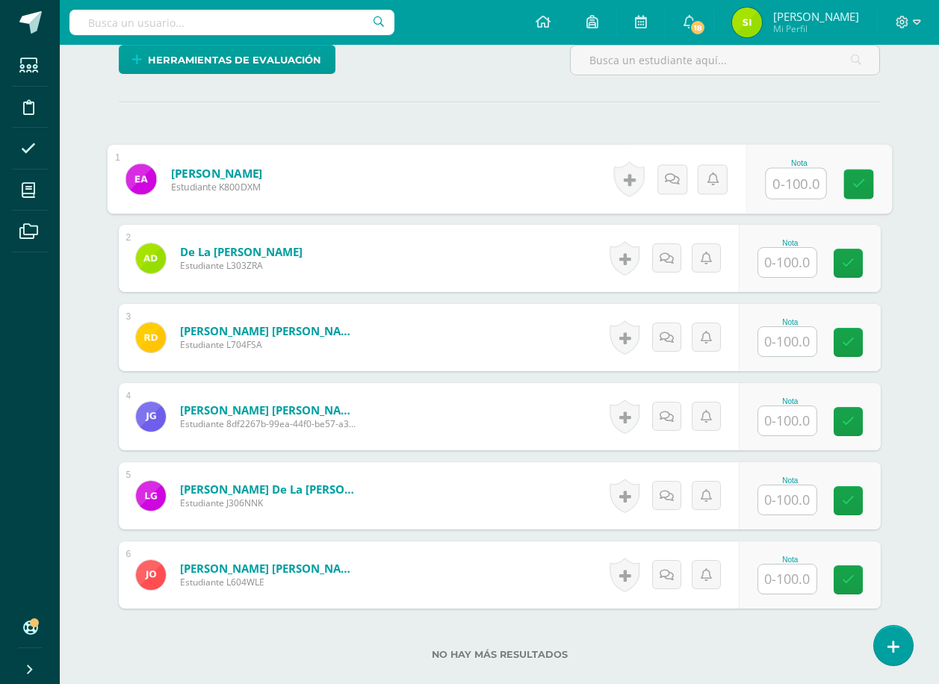
click at [789, 184] on input "text" at bounding box center [796, 184] width 60 height 30
type input "94"
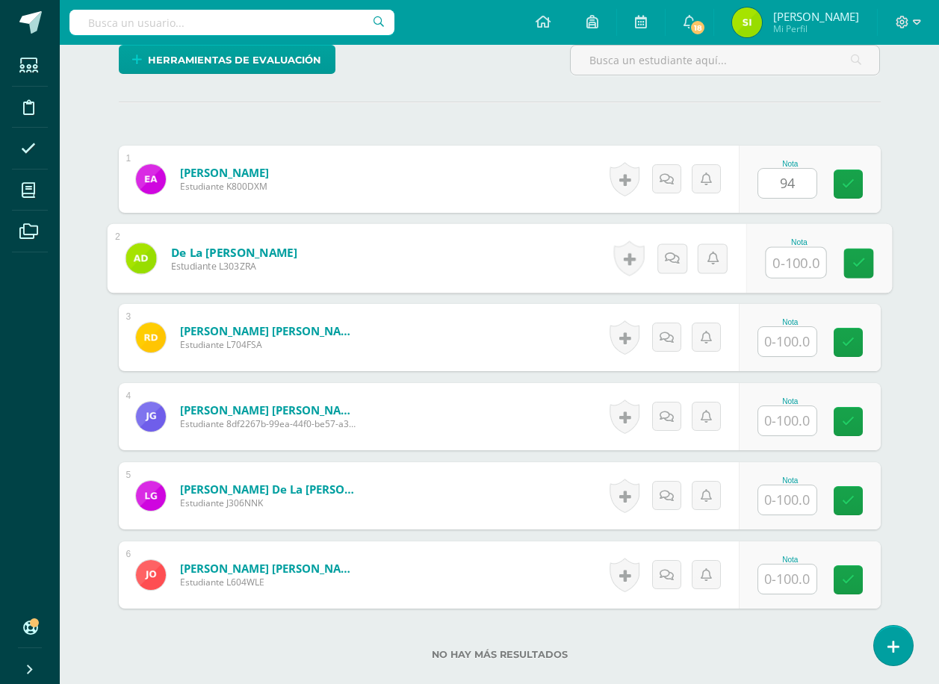
click at [790, 260] on input "text" at bounding box center [796, 263] width 60 height 30
type input "80"
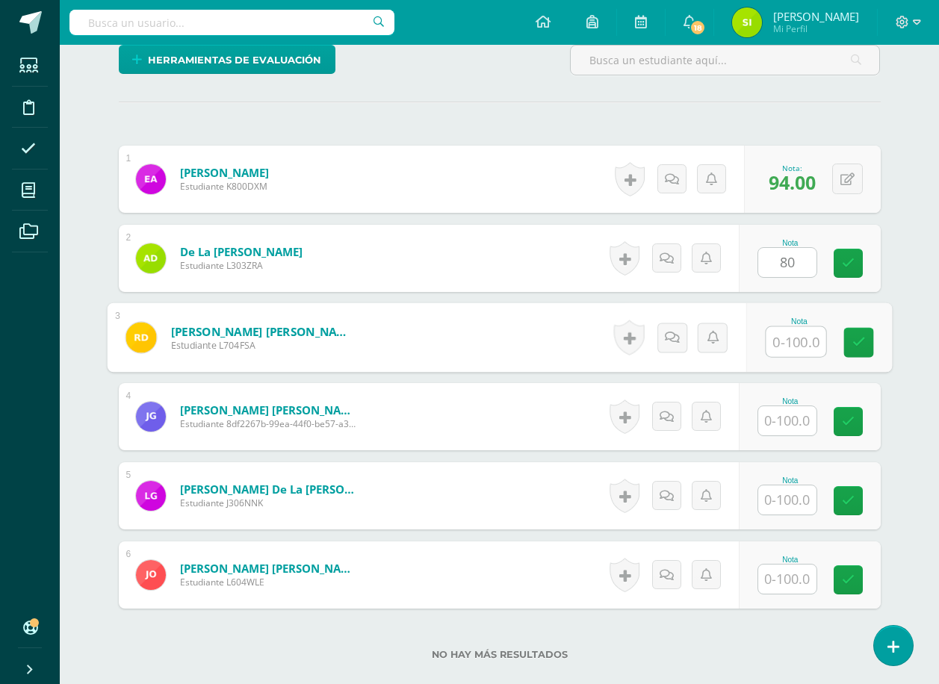
click at [791, 337] on input "text" at bounding box center [796, 342] width 60 height 30
type input "70"
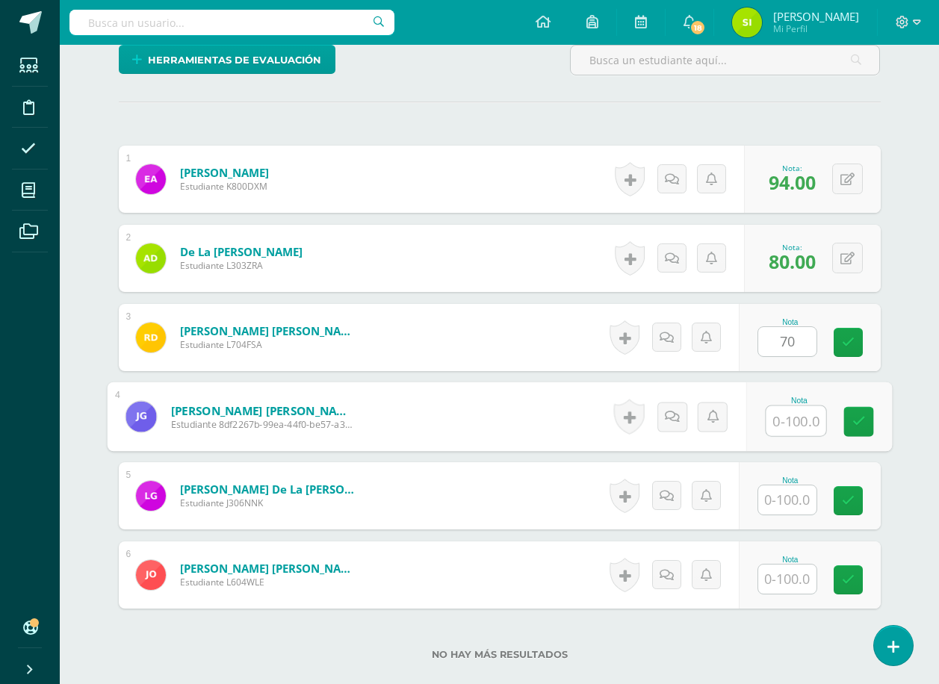
click at [791, 423] on input "text" at bounding box center [796, 421] width 60 height 30
type input "52"
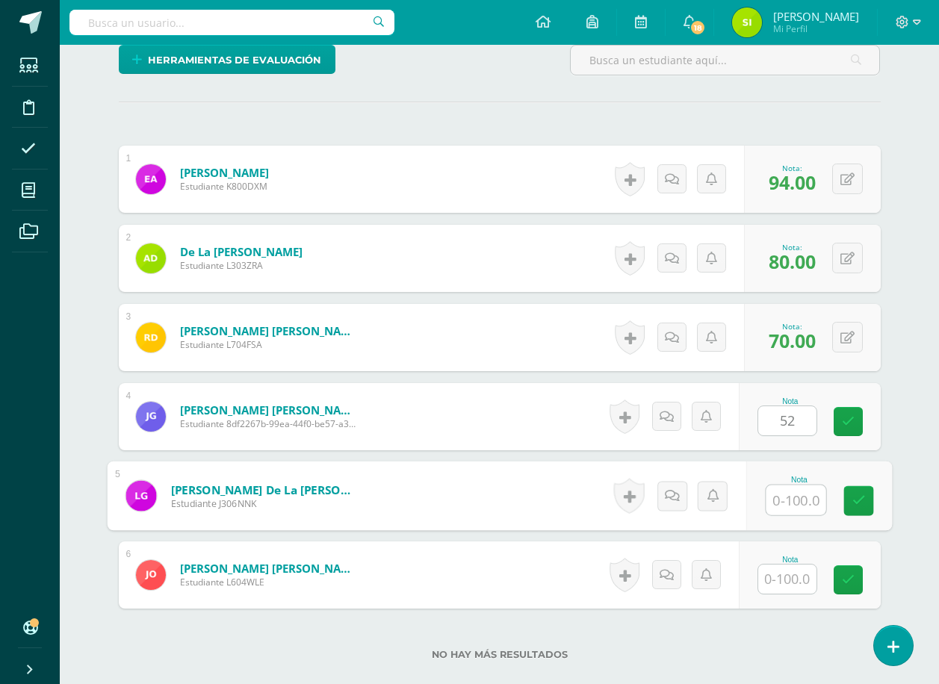
click at [790, 500] on input "text" at bounding box center [796, 500] width 60 height 30
type input "84"
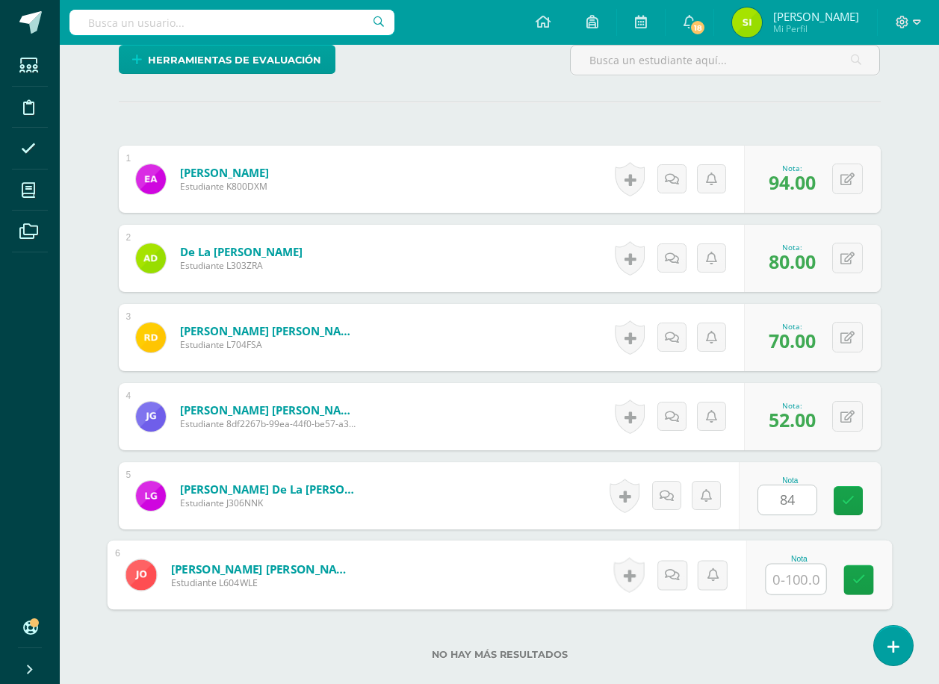
click at [789, 579] on input "text" at bounding box center [796, 580] width 60 height 30
type input "80"
click at [860, 578] on icon at bounding box center [857, 580] width 13 height 13
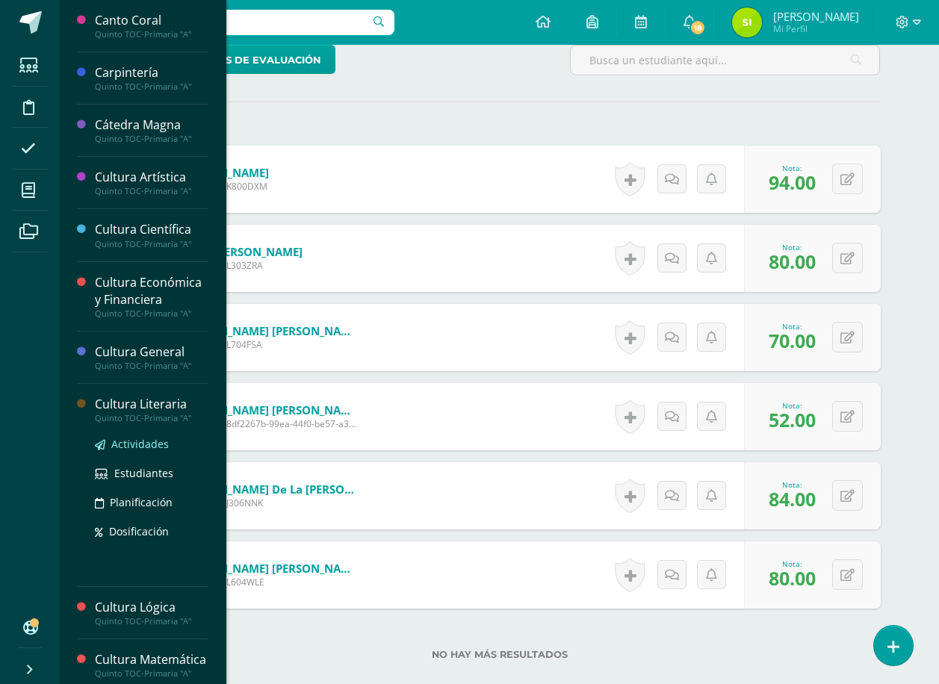
click at [140, 442] on span "Actividades" at bounding box center [140, 444] width 58 height 14
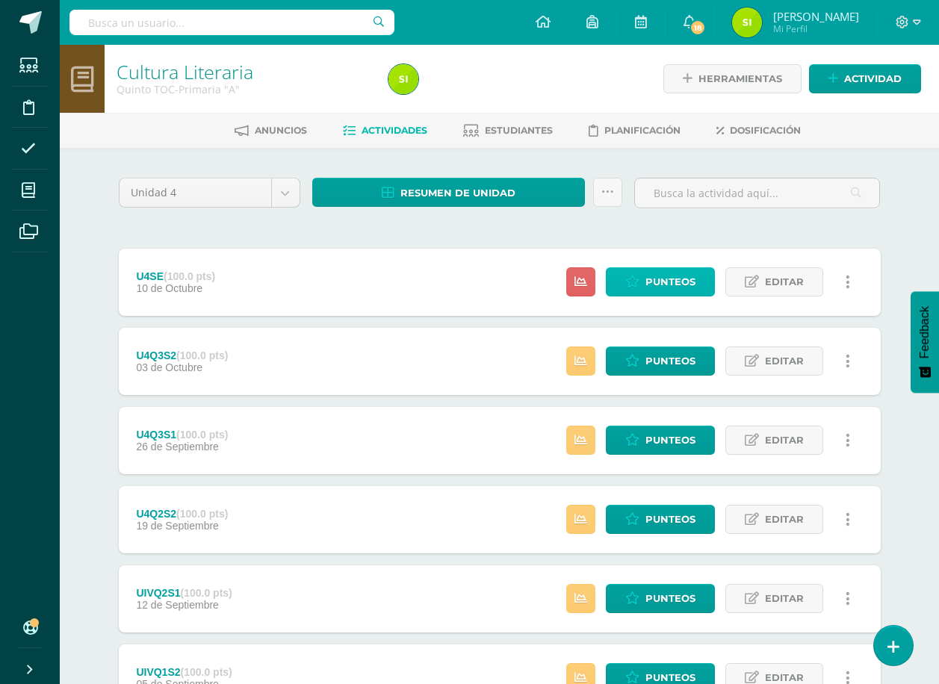
click at [671, 279] on span "Punteos" at bounding box center [670, 282] width 50 height 28
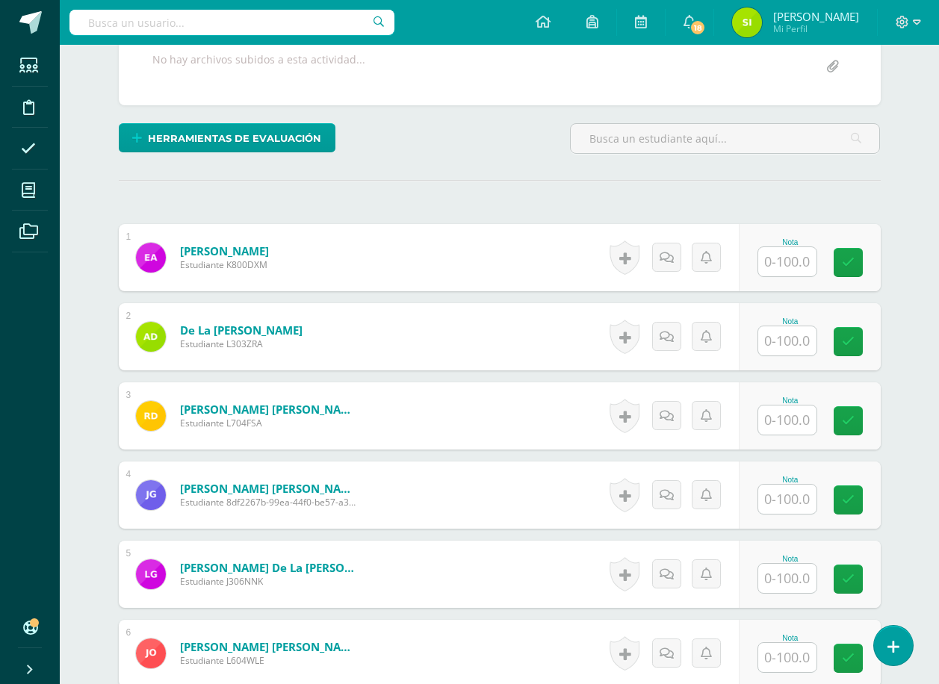
scroll to position [299, 0]
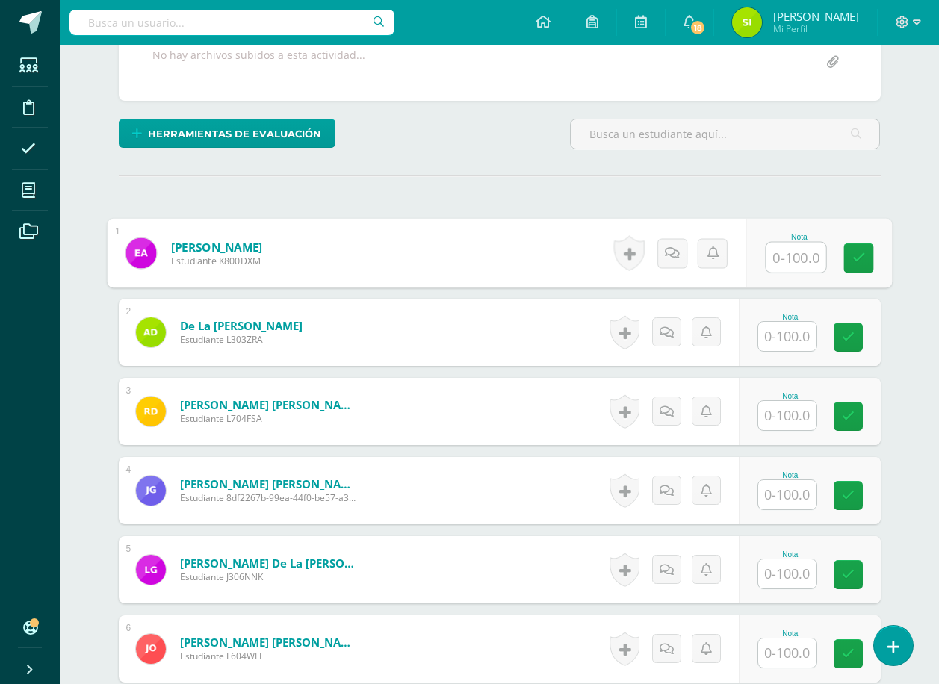
click at [787, 258] on input "text" at bounding box center [796, 258] width 60 height 30
type input "75"
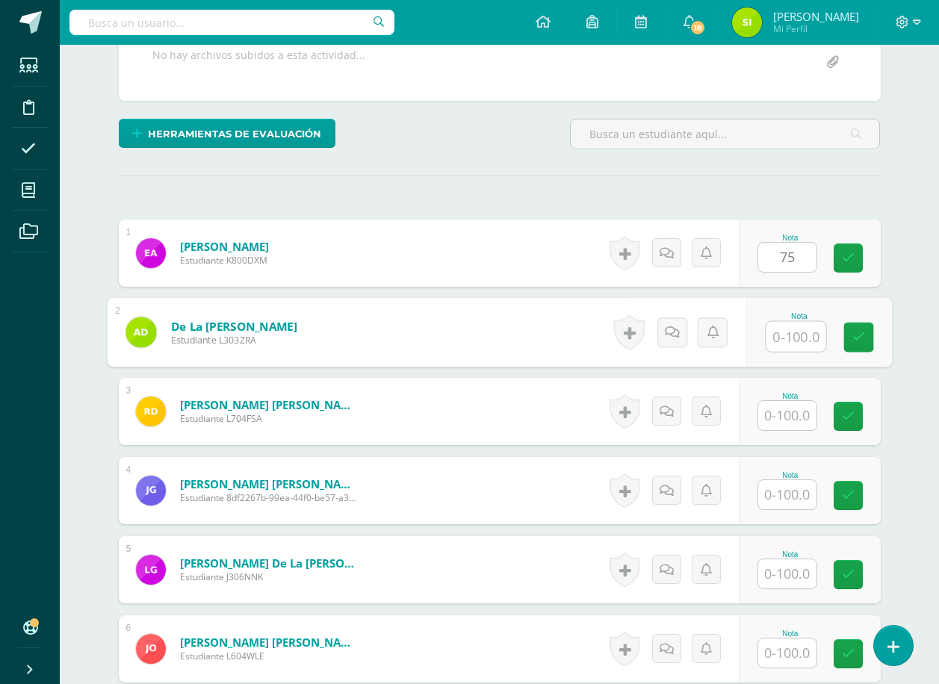
click at [791, 335] on input "text" at bounding box center [796, 337] width 60 height 30
type input "60"
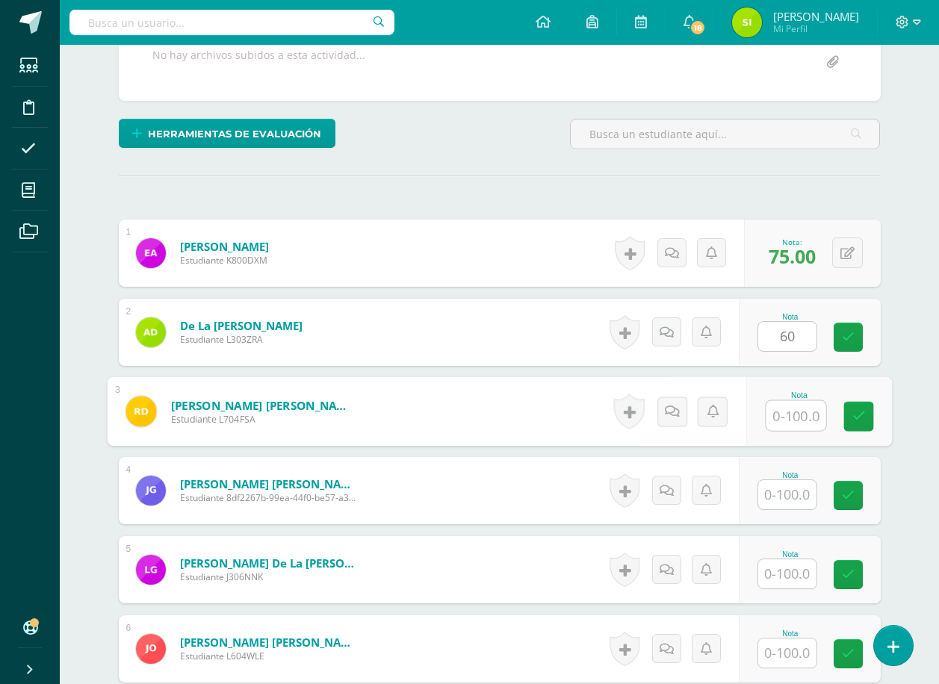
click at [783, 416] on input "text" at bounding box center [796, 416] width 60 height 30
type input "60"
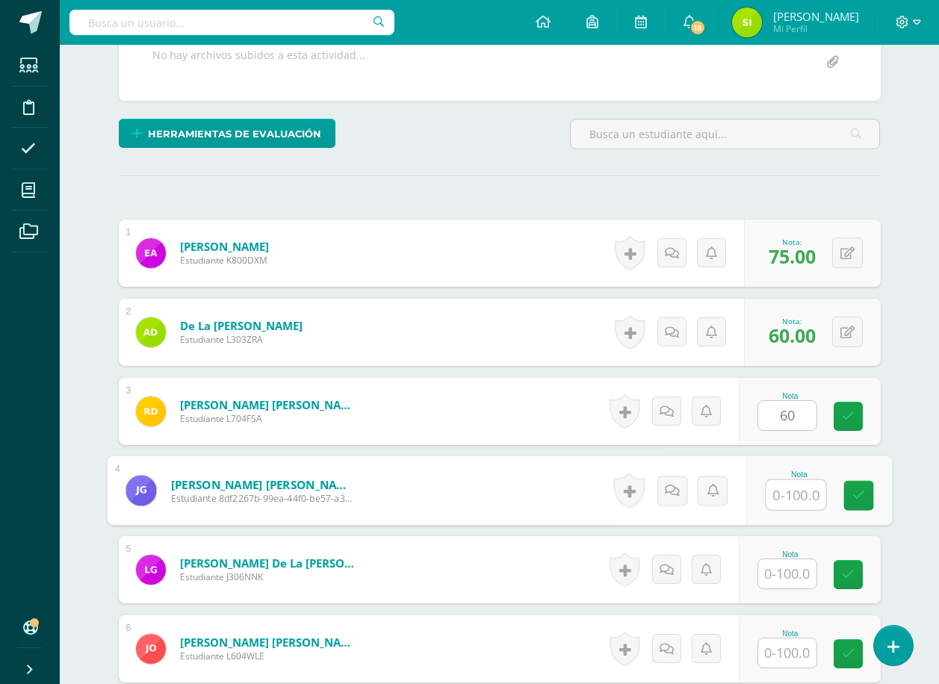
click at [788, 496] on input "text" at bounding box center [796, 495] width 60 height 30
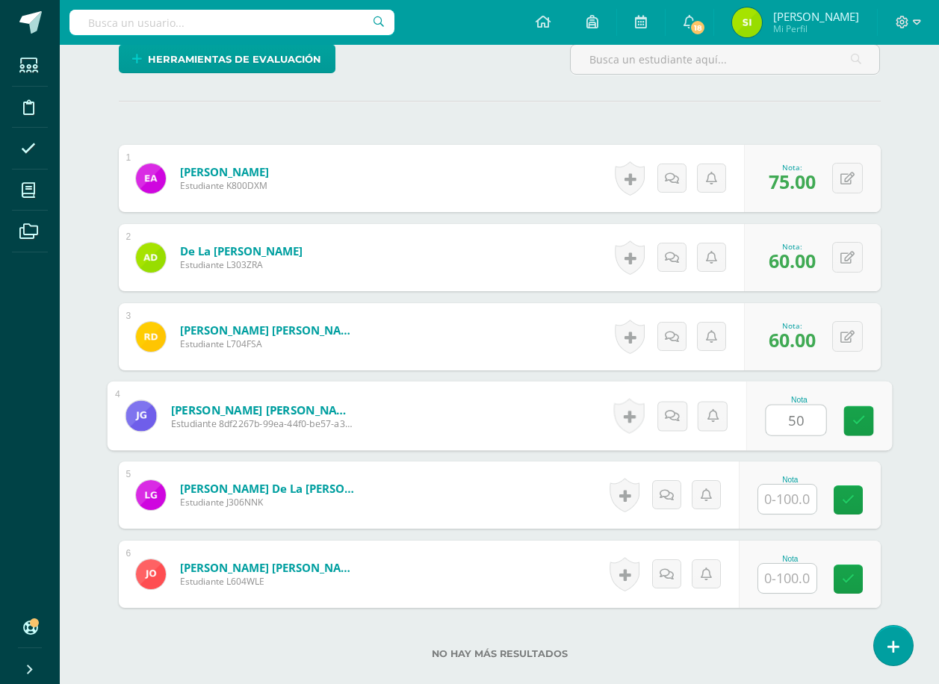
type input "50"
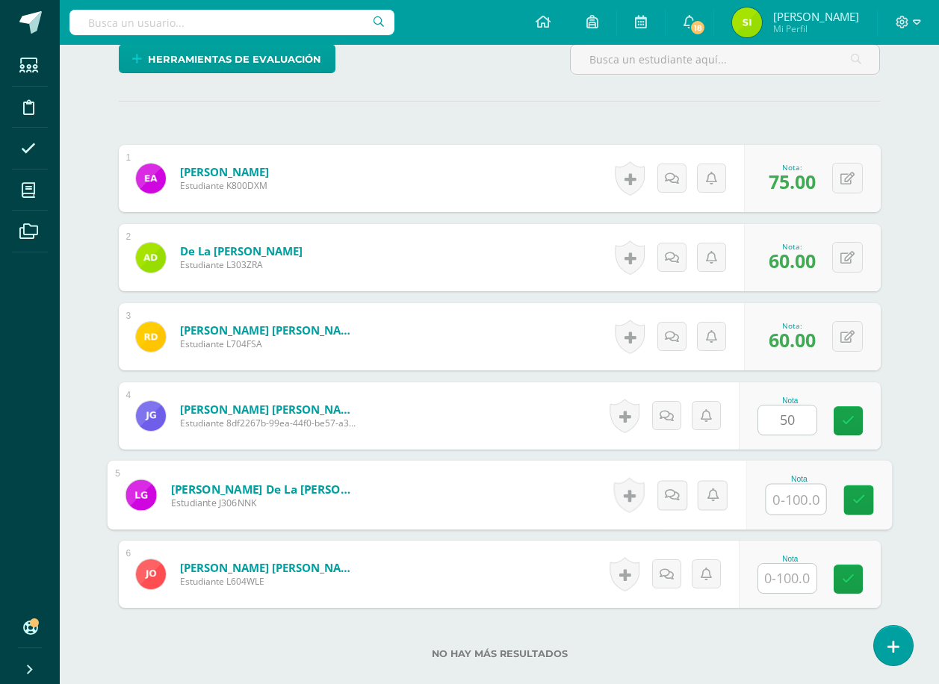
click at [798, 500] on input "text" at bounding box center [796, 500] width 60 height 30
type input "80"
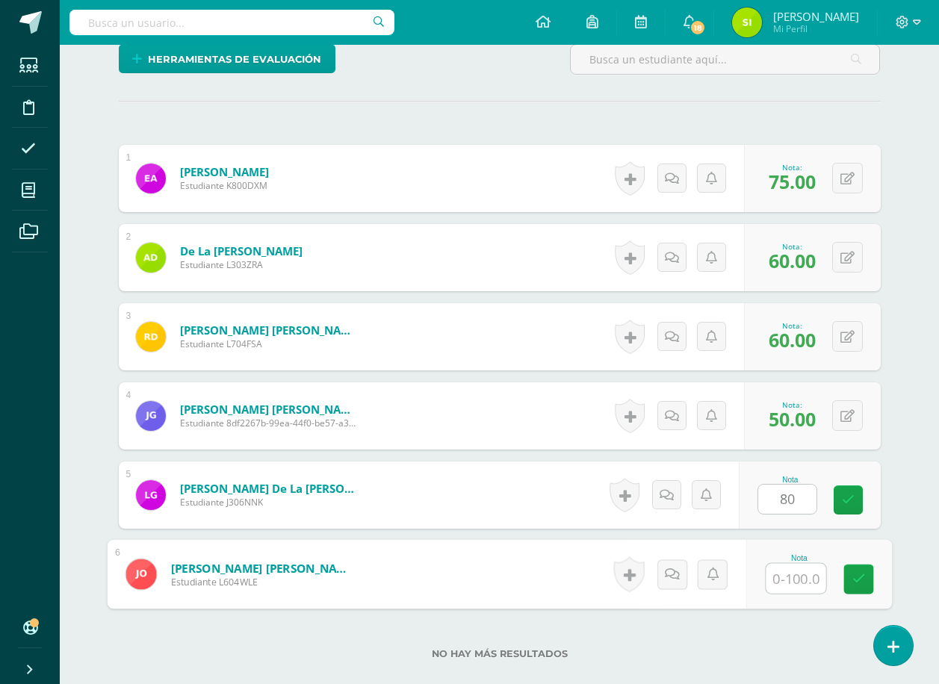
click at [791, 575] on input "text" at bounding box center [796, 579] width 60 height 30
type input "70"
click at [857, 577] on icon at bounding box center [857, 579] width 13 height 13
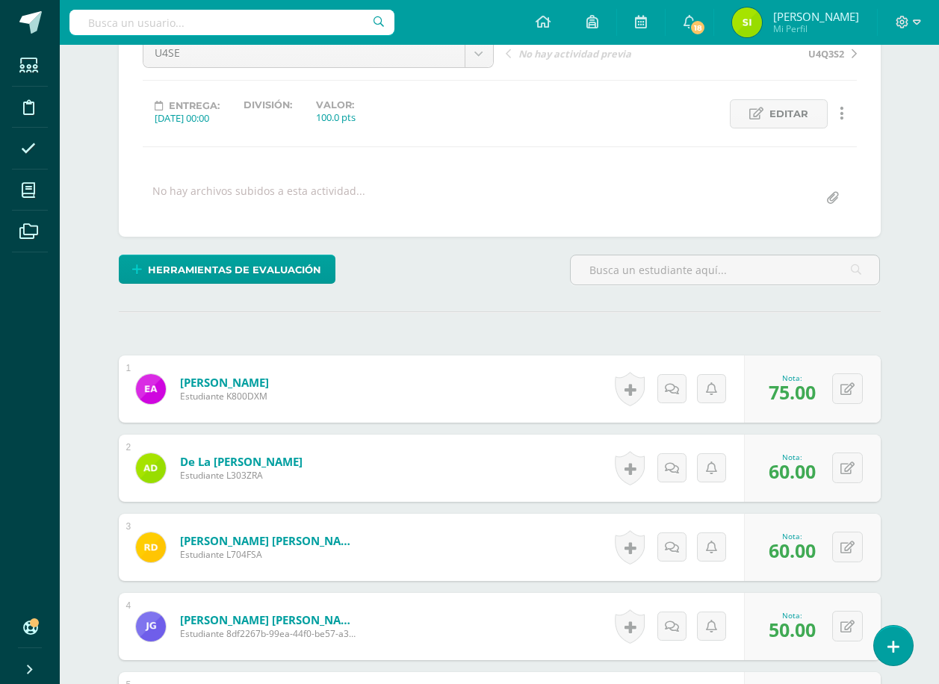
scroll to position [0, 0]
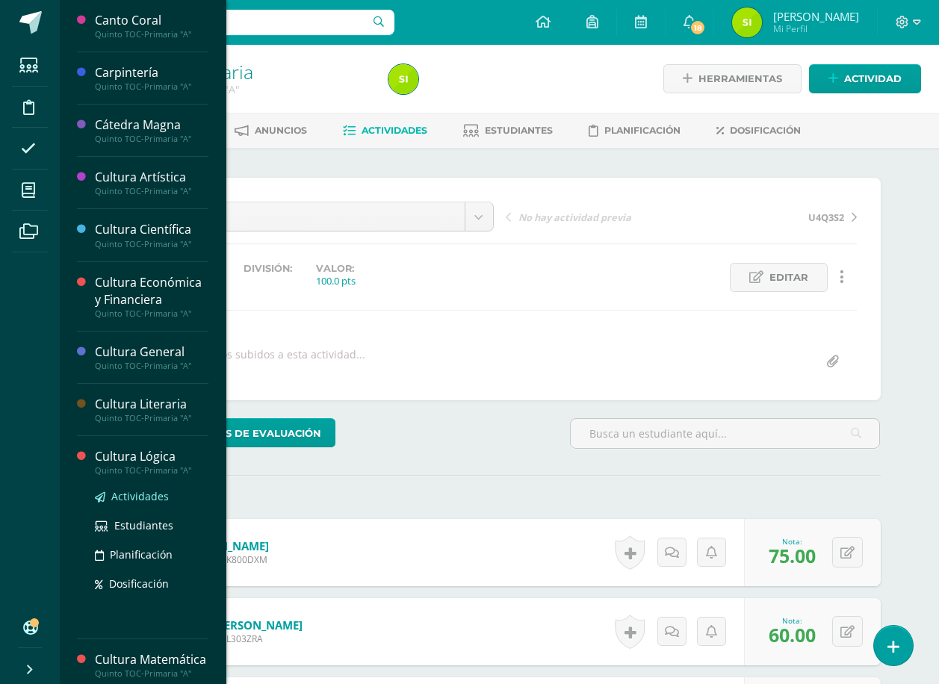
click at [137, 494] on span "Actividades" at bounding box center [140, 496] width 58 height 14
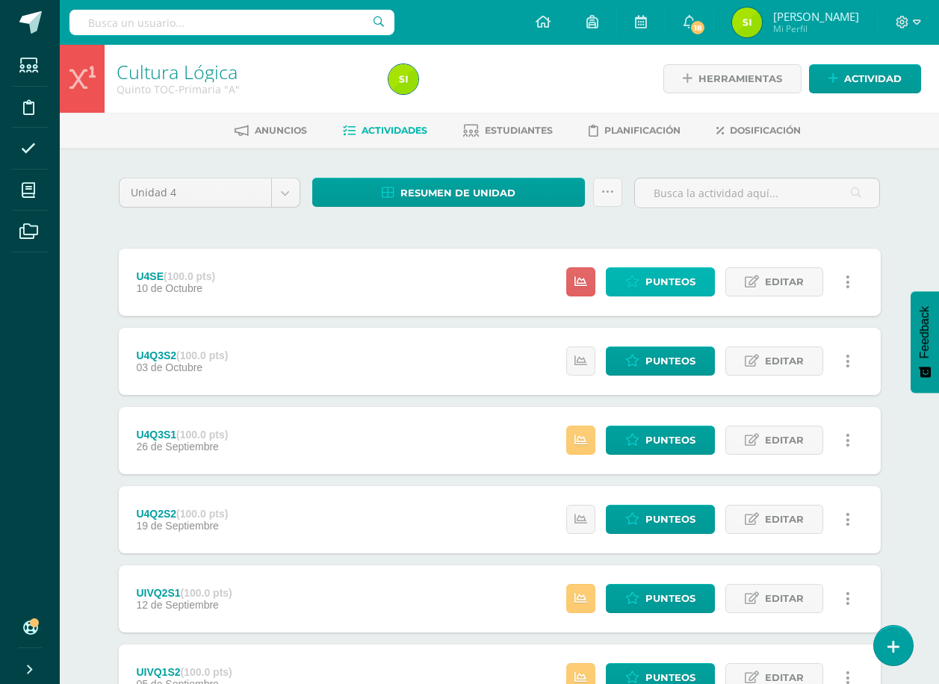
click at [674, 280] on span "Punteos" at bounding box center [670, 282] width 50 height 28
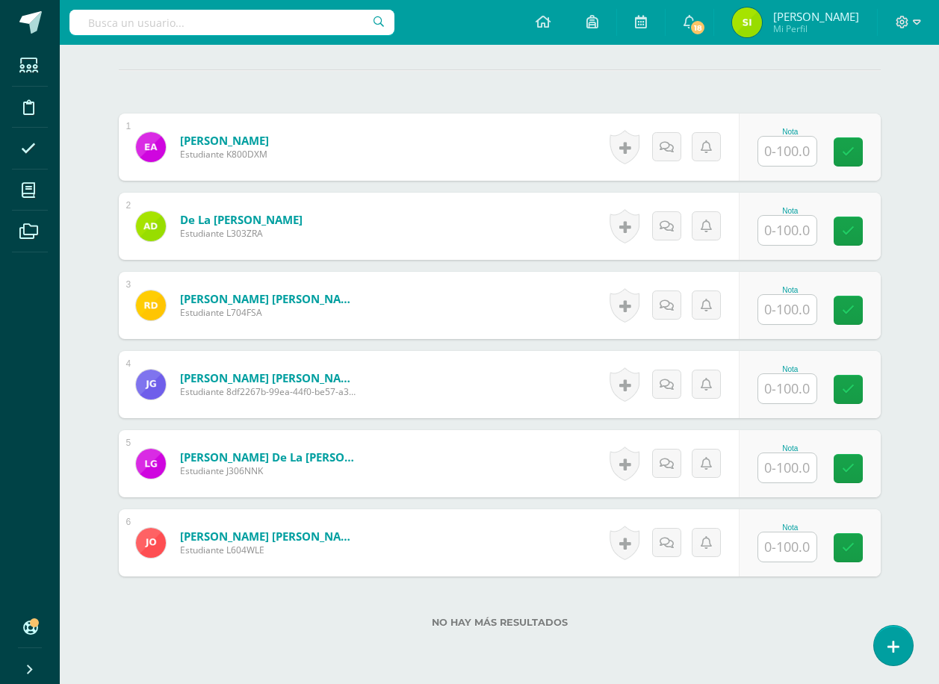
scroll to position [449, 0]
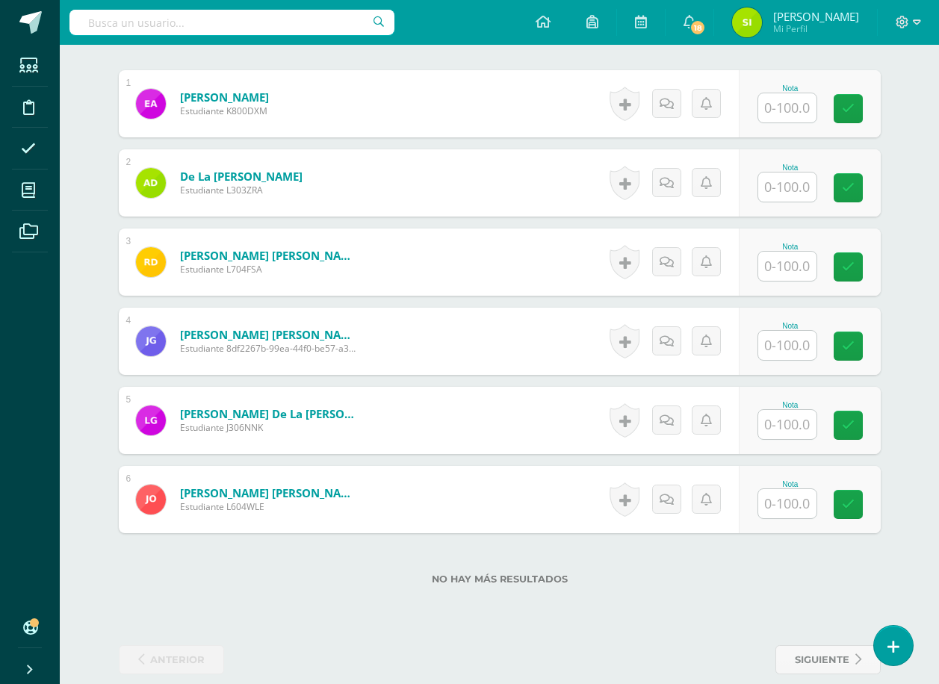
click at [784, 111] on input "text" at bounding box center [787, 107] width 58 height 29
type input "100"
click at [783, 188] on input "text" at bounding box center [796, 188] width 60 height 30
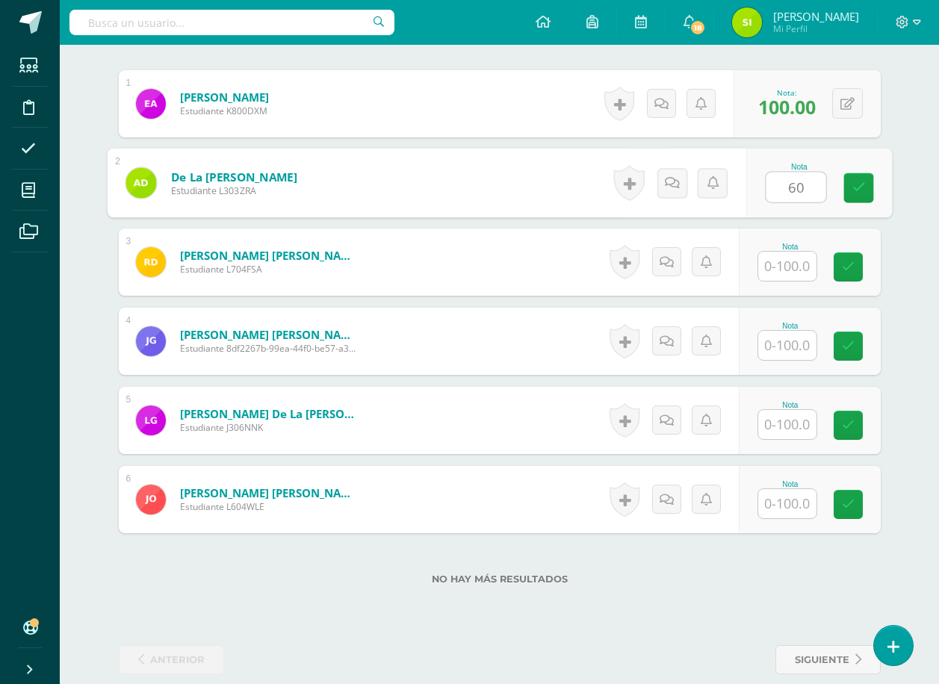
type input "60"
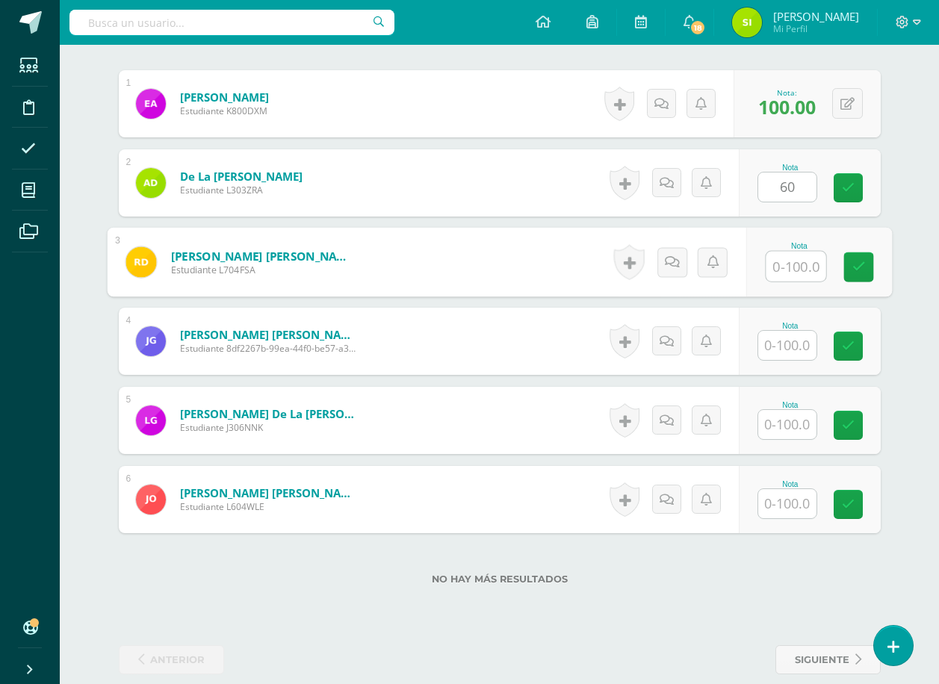
click at [788, 268] on input "text" at bounding box center [796, 267] width 60 height 30
type input "90"
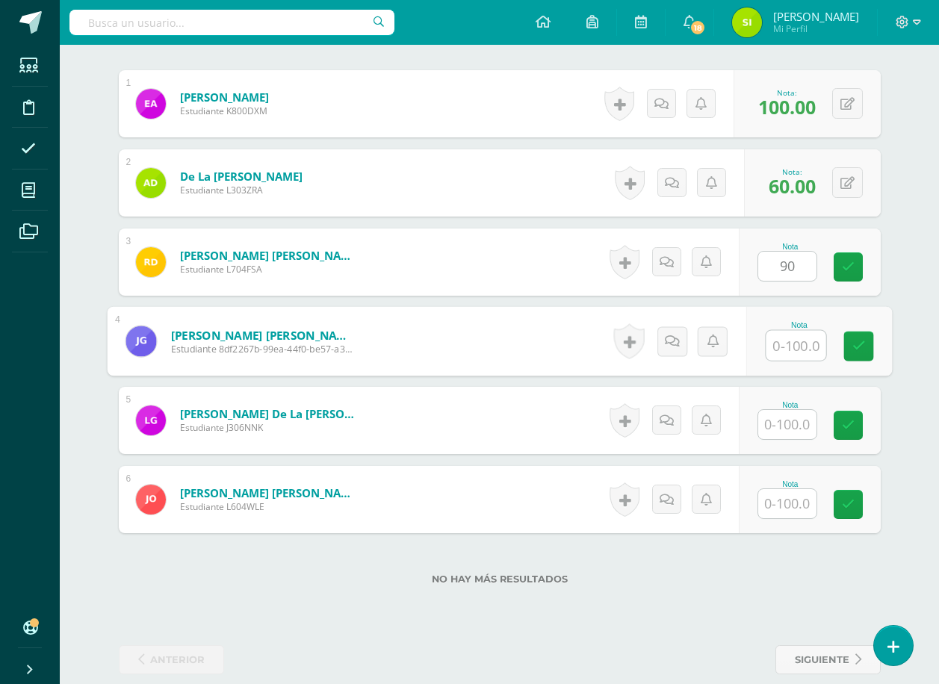
click at [791, 345] on input "text" at bounding box center [796, 346] width 60 height 30
type input "50"
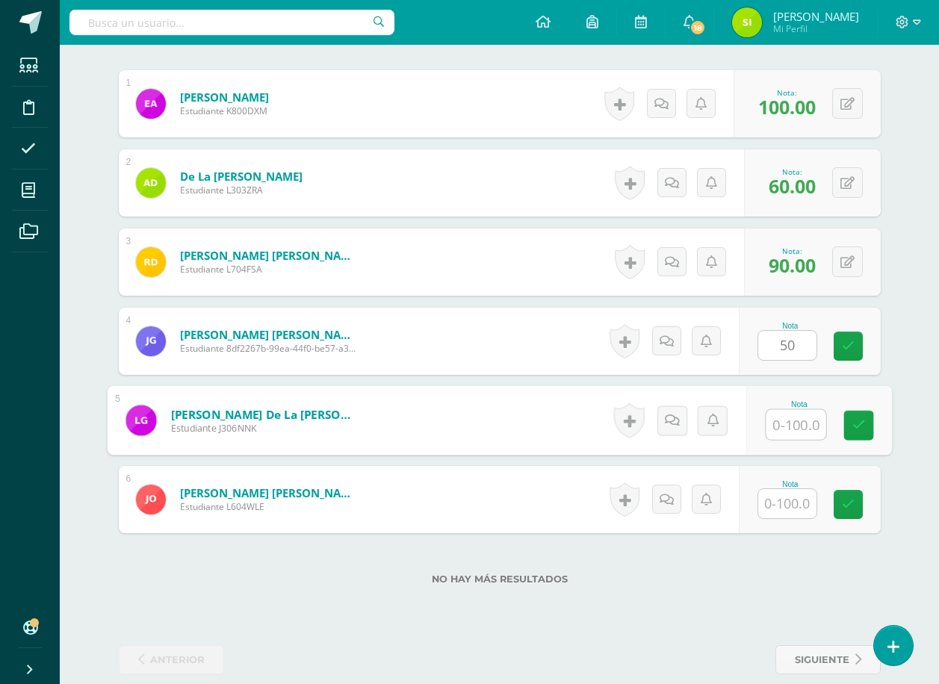
click at [789, 427] on input "text" at bounding box center [796, 425] width 60 height 30
type input "40"
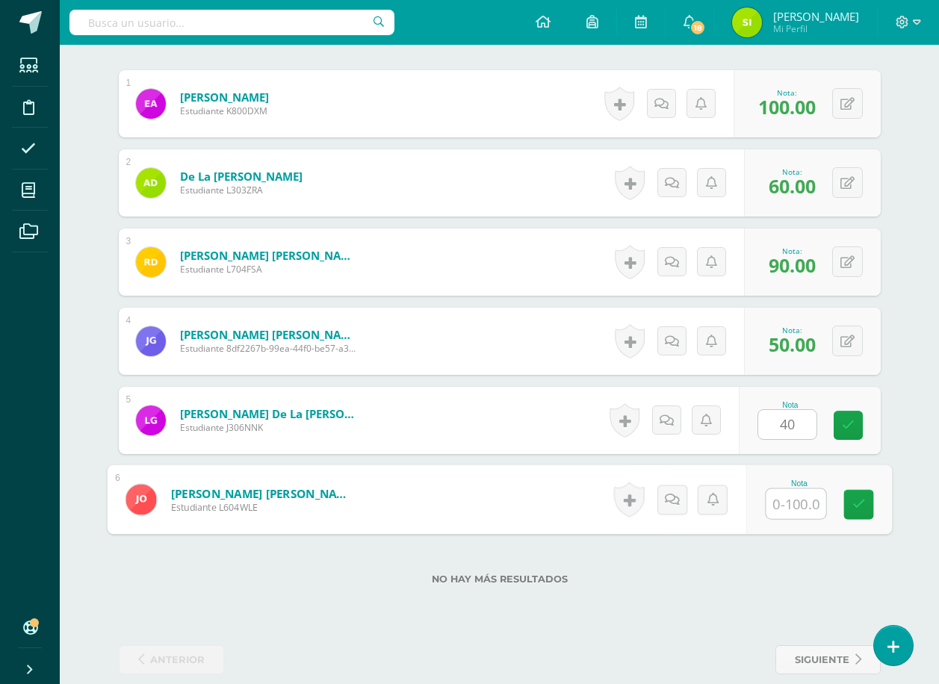
click at [792, 504] on input "text" at bounding box center [796, 504] width 60 height 30
type input "40"
click at [857, 503] on icon at bounding box center [857, 504] width 13 height 13
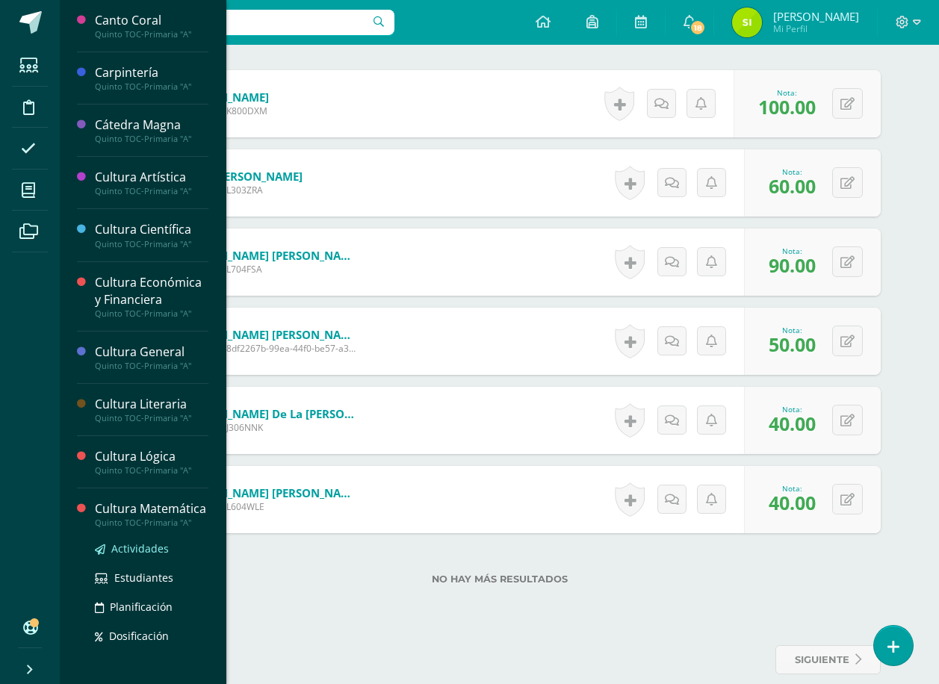
click at [138, 556] on span "Actividades" at bounding box center [140, 548] width 58 height 14
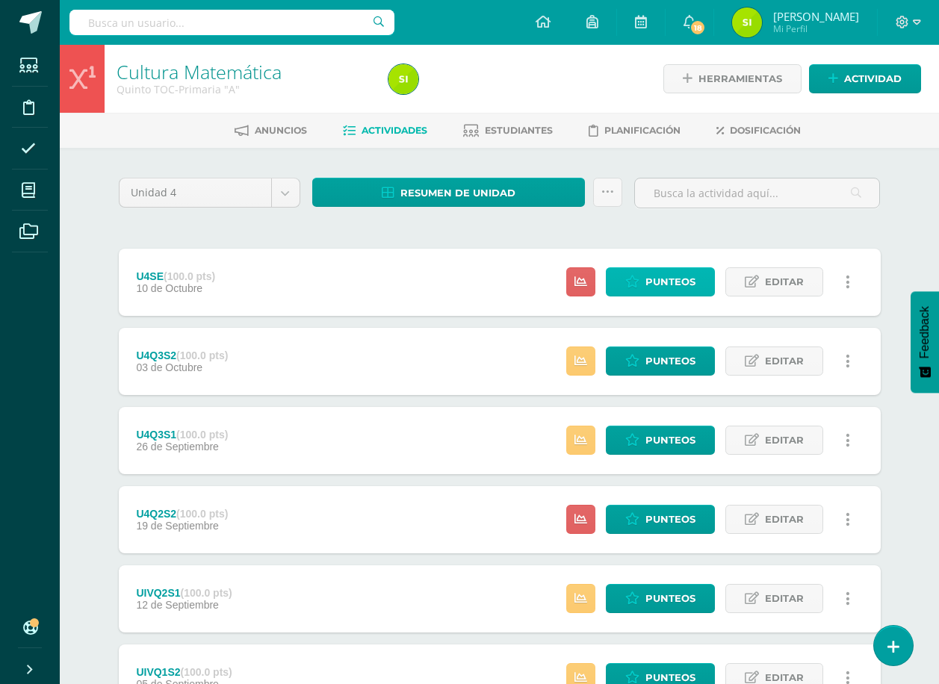
click at [665, 279] on span "Punteos" at bounding box center [670, 282] width 50 height 28
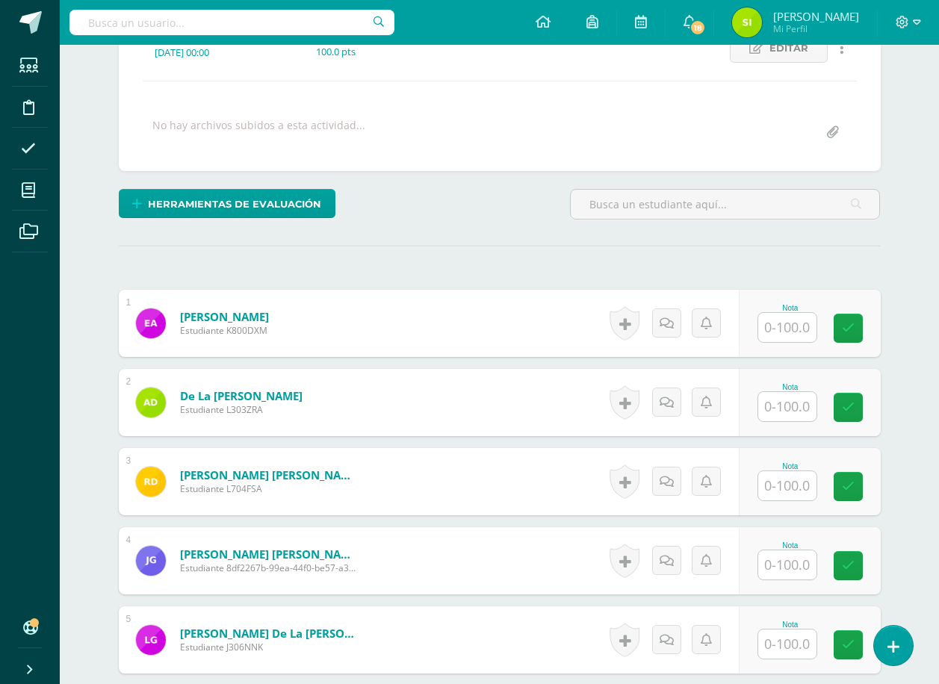
scroll to position [373, 0]
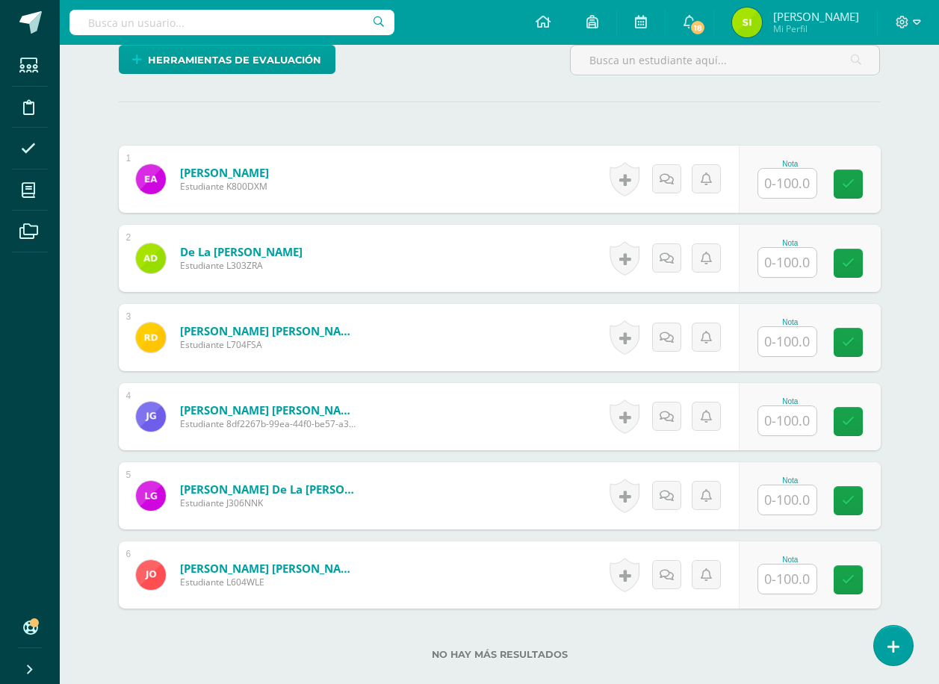
click at [786, 182] on input "text" at bounding box center [787, 183] width 58 height 29
type input "88"
click at [789, 261] on input "text" at bounding box center [796, 263] width 60 height 30
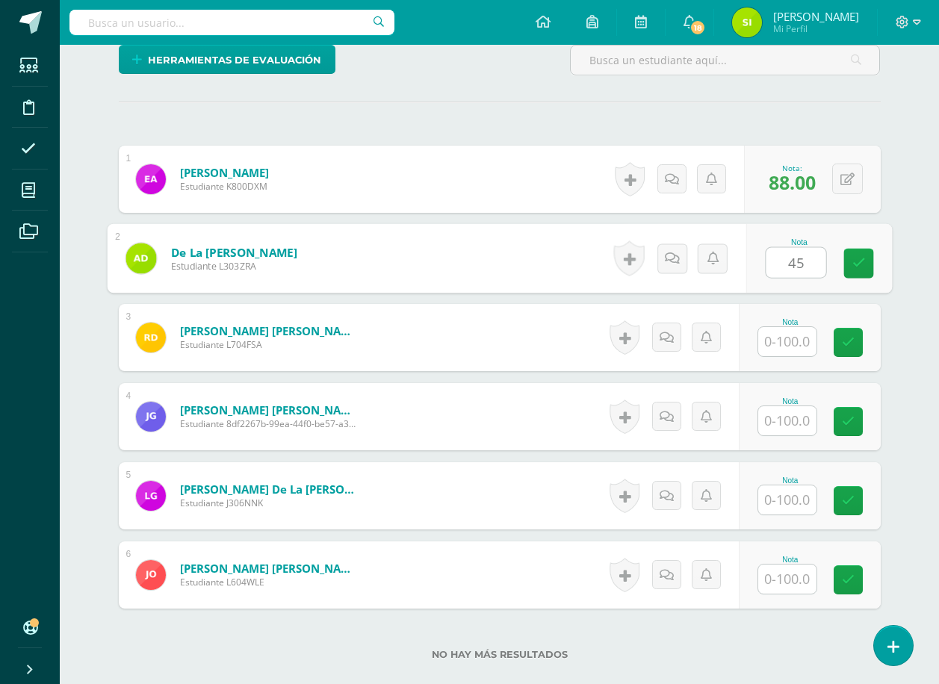
type input "45"
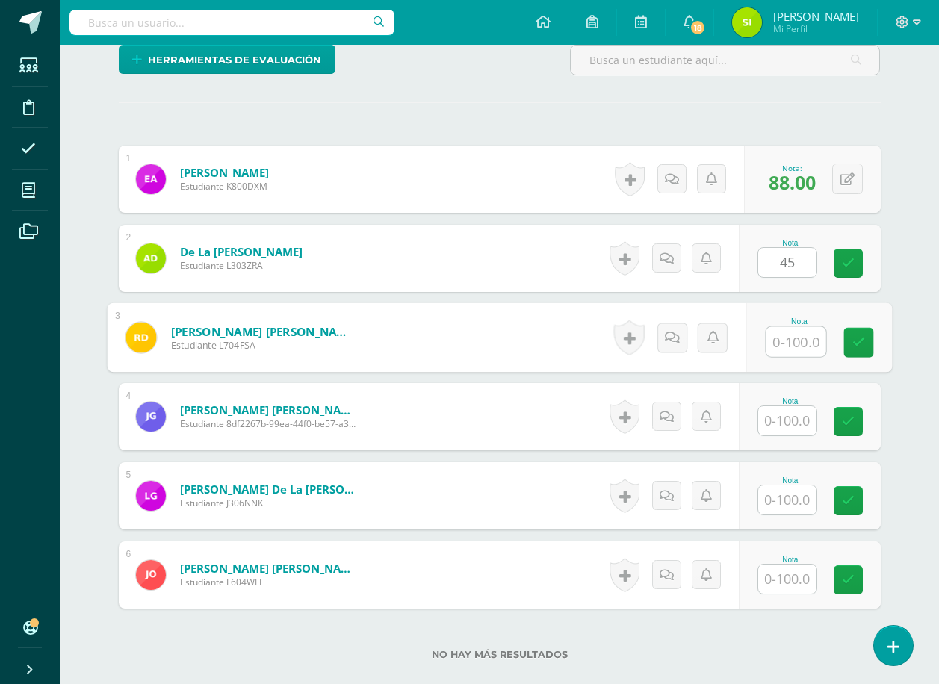
click at [794, 343] on input "text" at bounding box center [796, 342] width 60 height 30
type input "70"
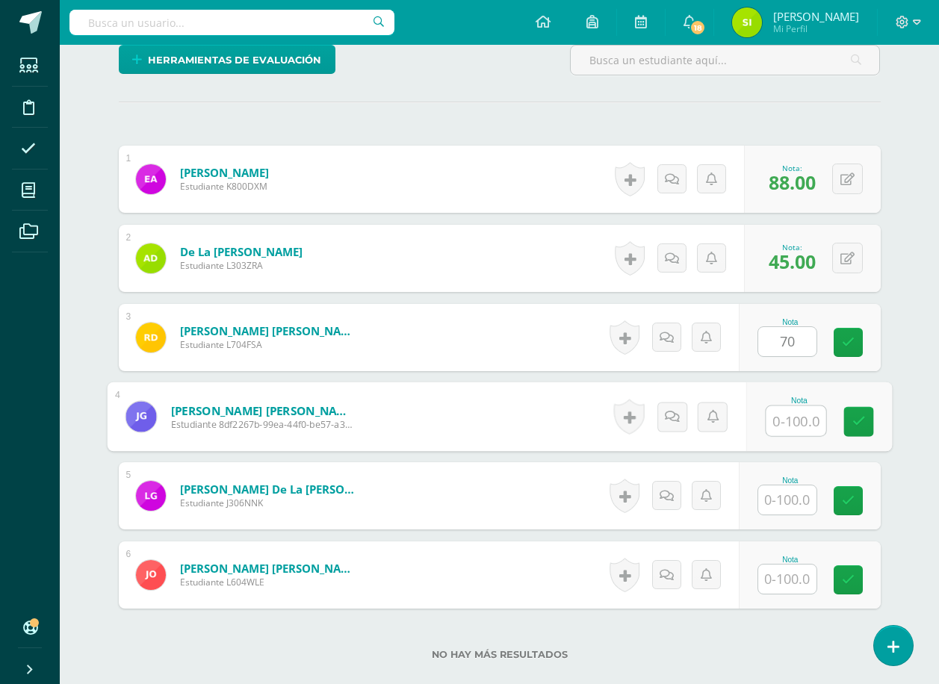
click at [788, 424] on input "text" at bounding box center [796, 421] width 60 height 30
type input "40"
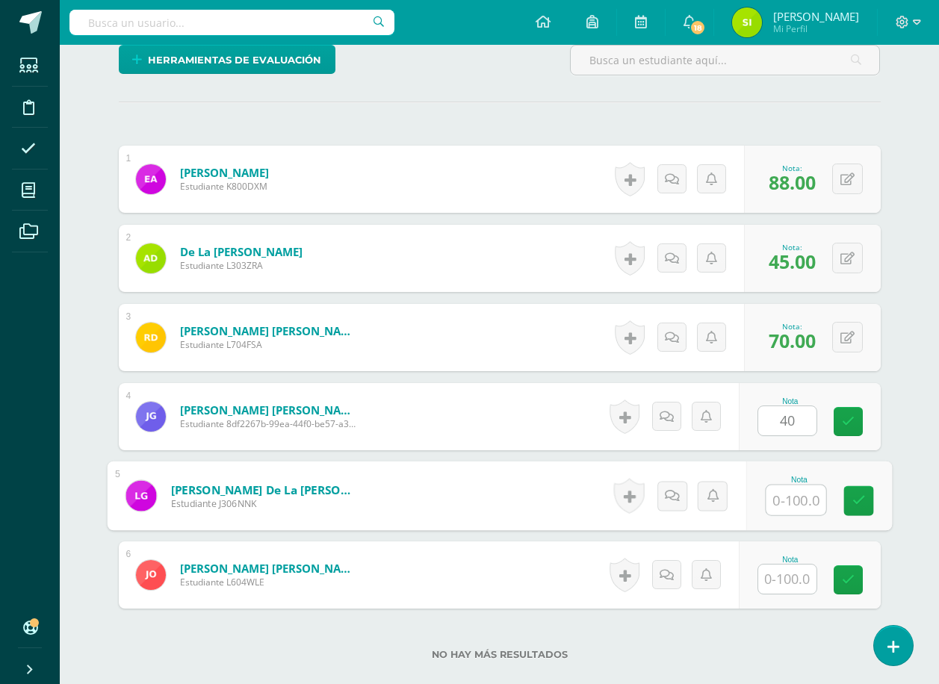
click at [789, 497] on input "text" at bounding box center [796, 500] width 60 height 30
type input "65"
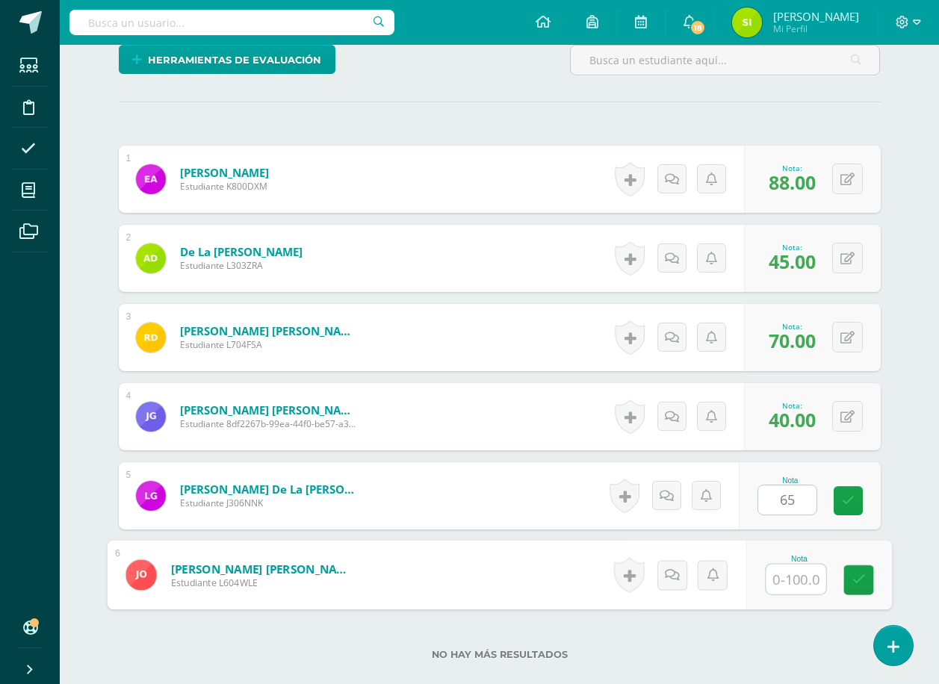
click at [789, 581] on input "text" at bounding box center [796, 580] width 60 height 30
type input "65"
click at [857, 575] on icon at bounding box center [857, 580] width 13 height 13
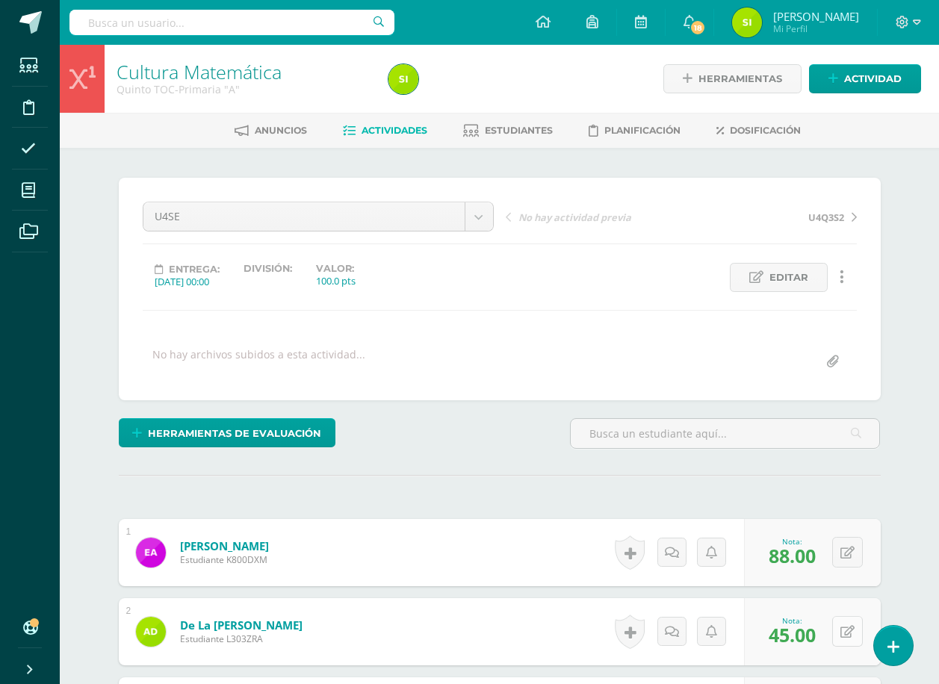
scroll to position [299, 0]
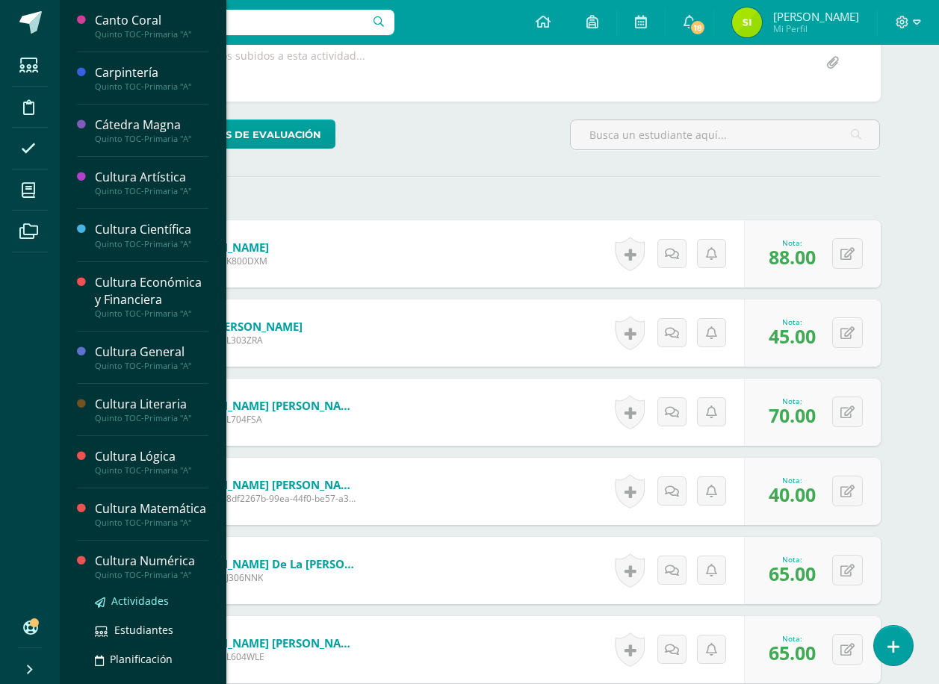
click at [135, 608] on span "Actividades" at bounding box center [140, 601] width 58 height 14
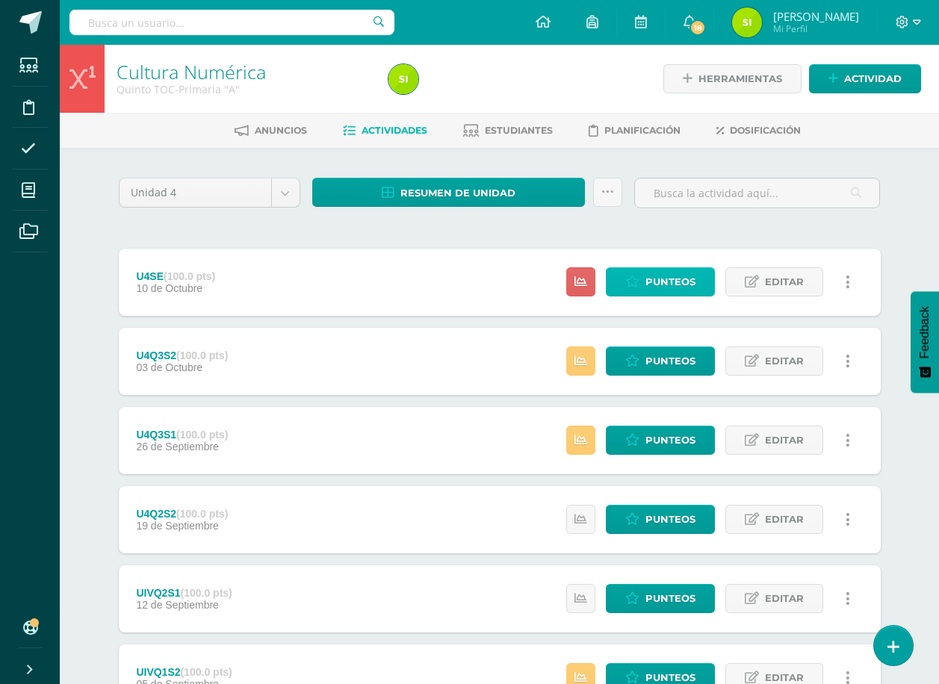
click at [667, 279] on span "Punteos" at bounding box center [670, 282] width 50 height 28
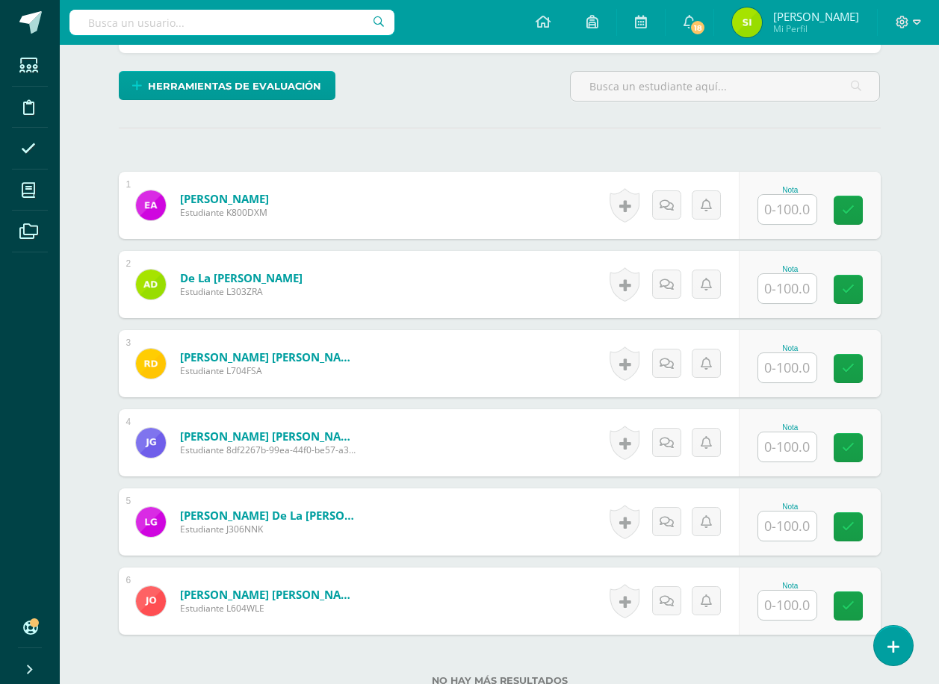
scroll to position [374, 0]
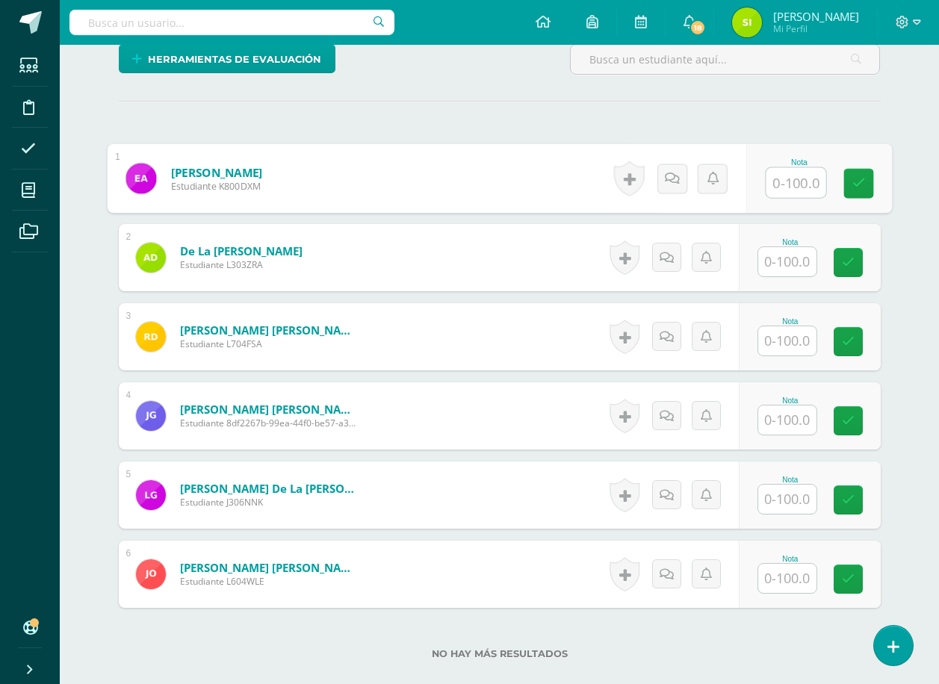
click at [787, 181] on input "text" at bounding box center [796, 183] width 60 height 30
type input "90"
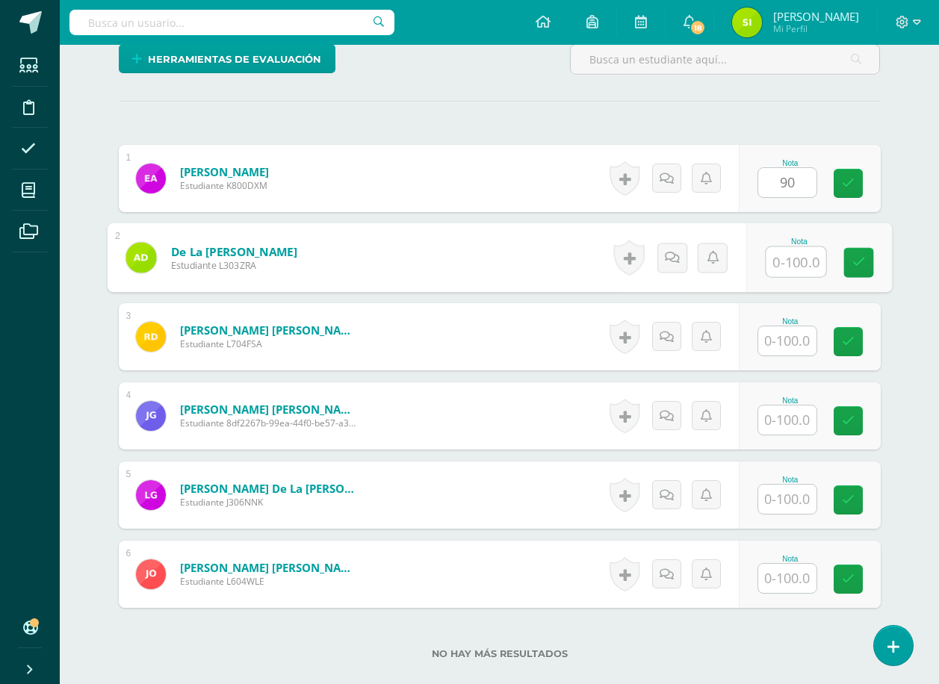
click at [791, 263] on input "text" at bounding box center [796, 262] width 60 height 30
type input "60"
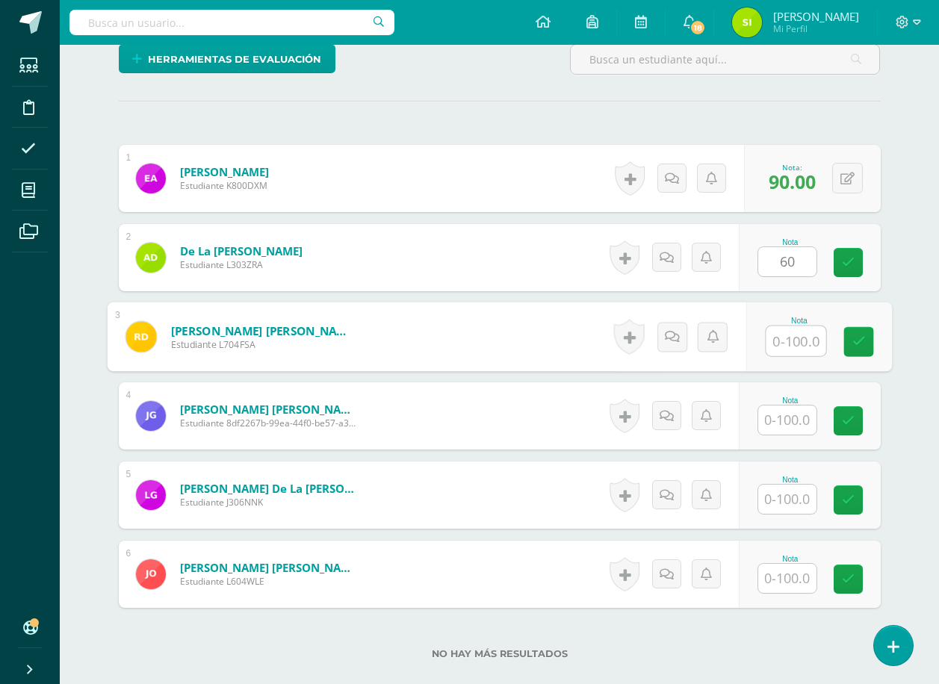
click at [793, 341] on input "text" at bounding box center [796, 341] width 60 height 30
type input "40"
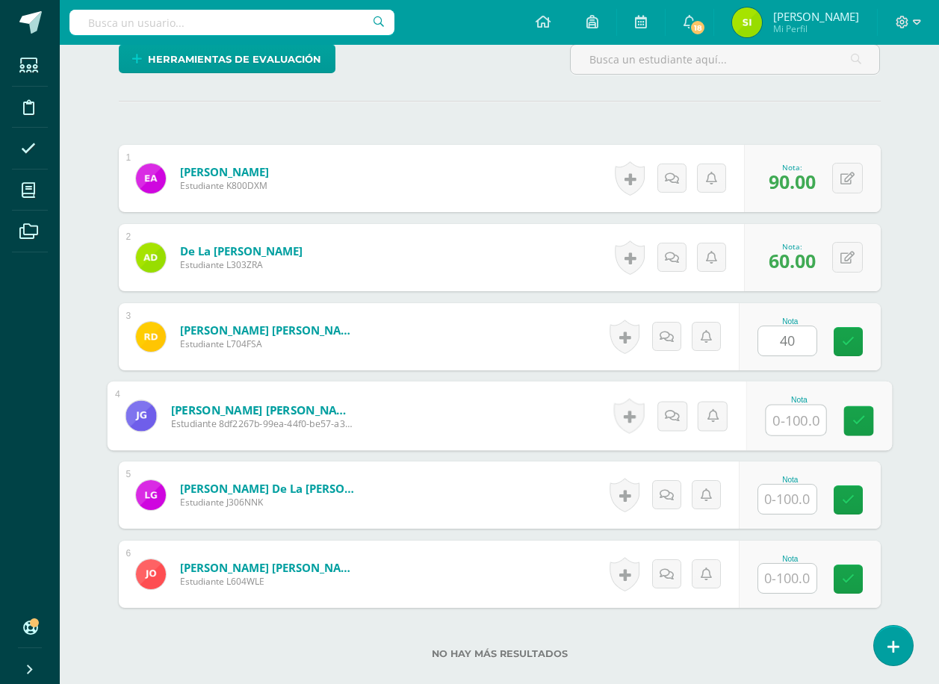
click at [794, 421] on input "text" at bounding box center [796, 421] width 60 height 30
type input "80"
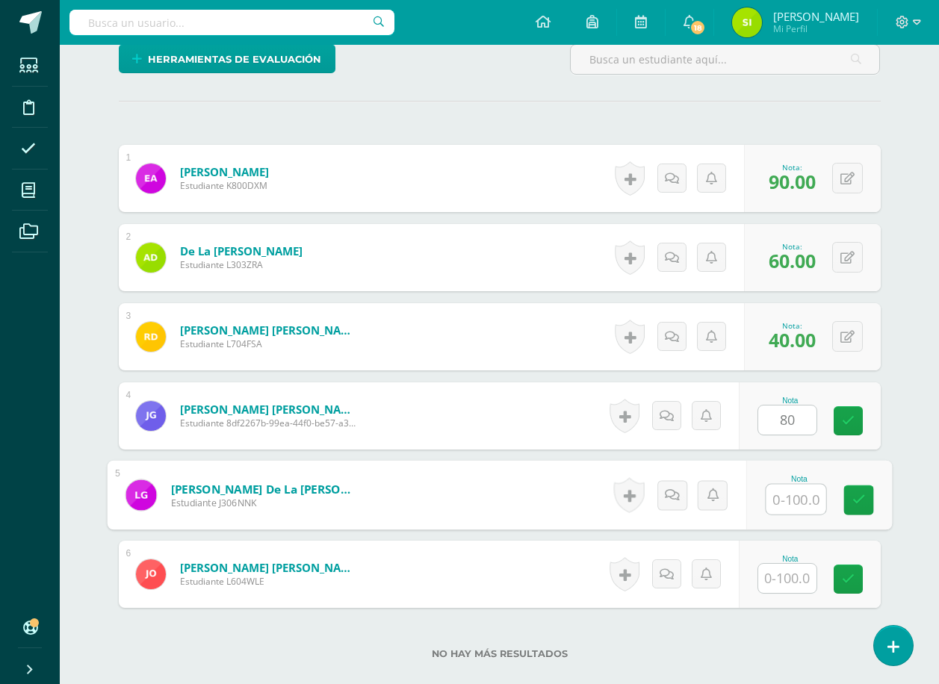
click at [789, 500] on input "text" at bounding box center [796, 500] width 60 height 30
type input "70"
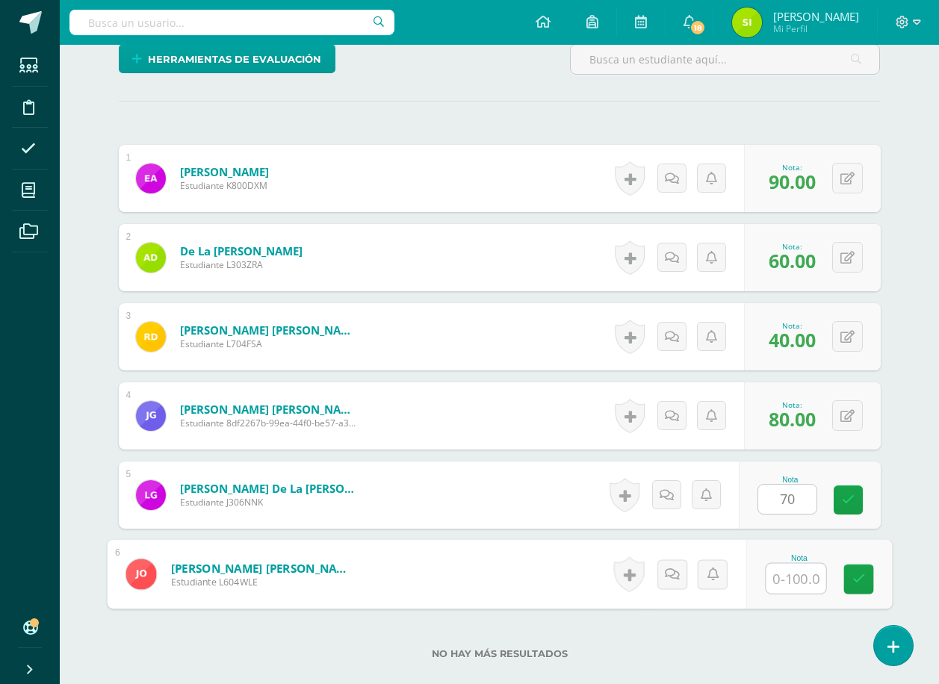
click at [793, 577] on input "text" at bounding box center [796, 579] width 60 height 30
type input "90"
click at [860, 577] on icon at bounding box center [857, 579] width 13 height 13
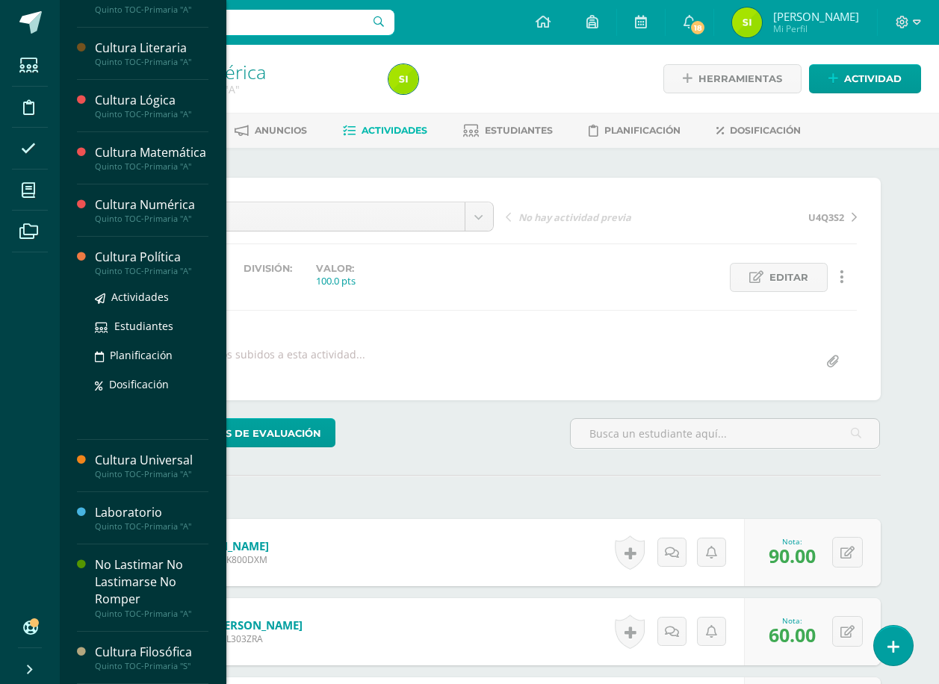
scroll to position [373, 0]
click at [135, 296] on span "Actividades" at bounding box center [140, 297] width 58 height 14
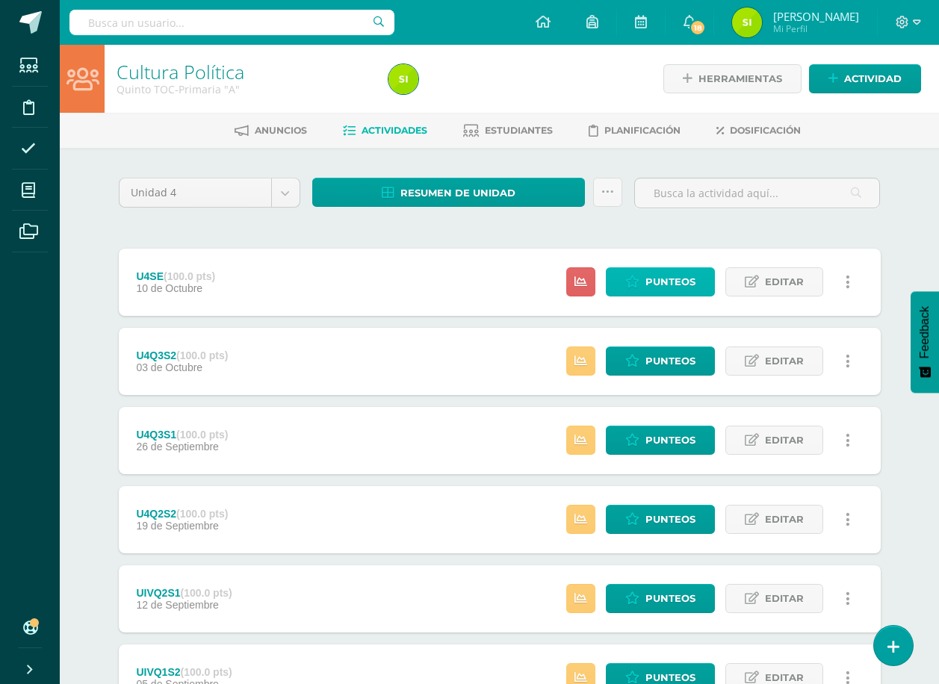
click at [666, 279] on span "Punteos" at bounding box center [670, 282] width 50 height 28
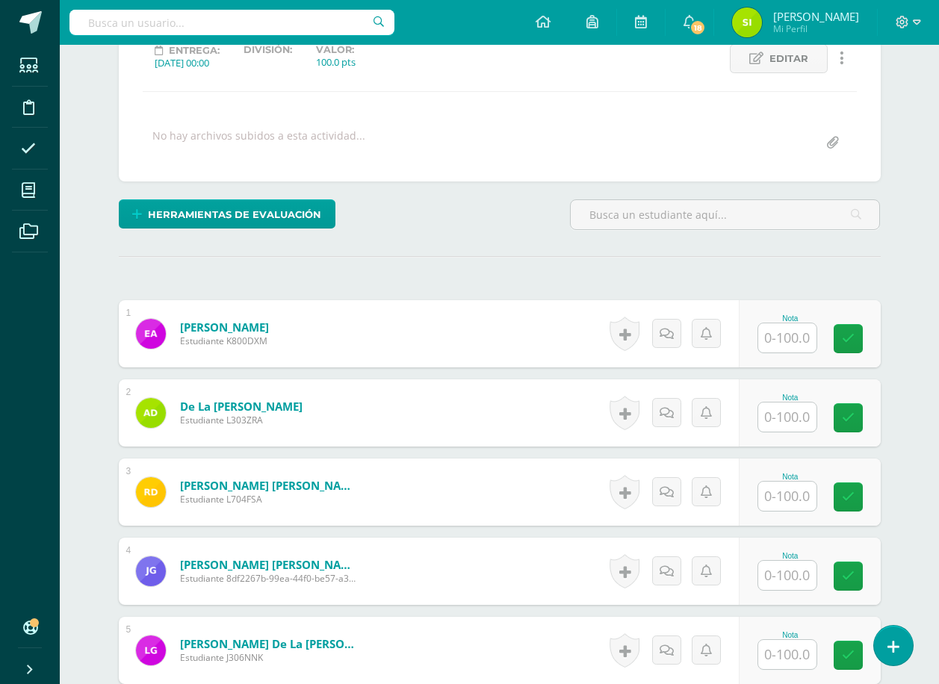
scroll to position [299, 0]
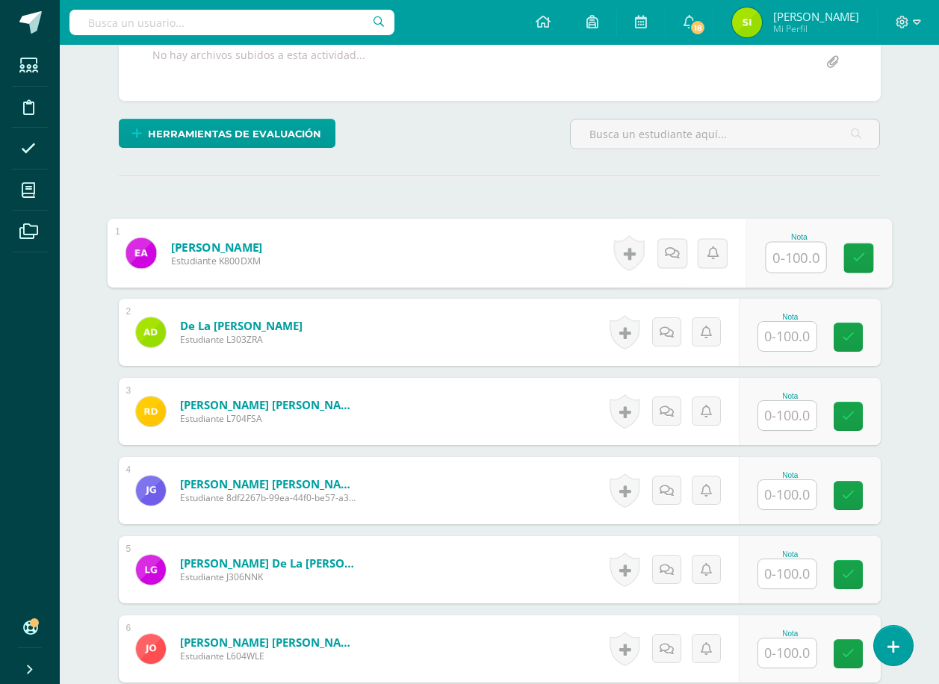
click at [791, 256] on input "text" at bounding box center [796, 258] width 60 height 30
type input "80"
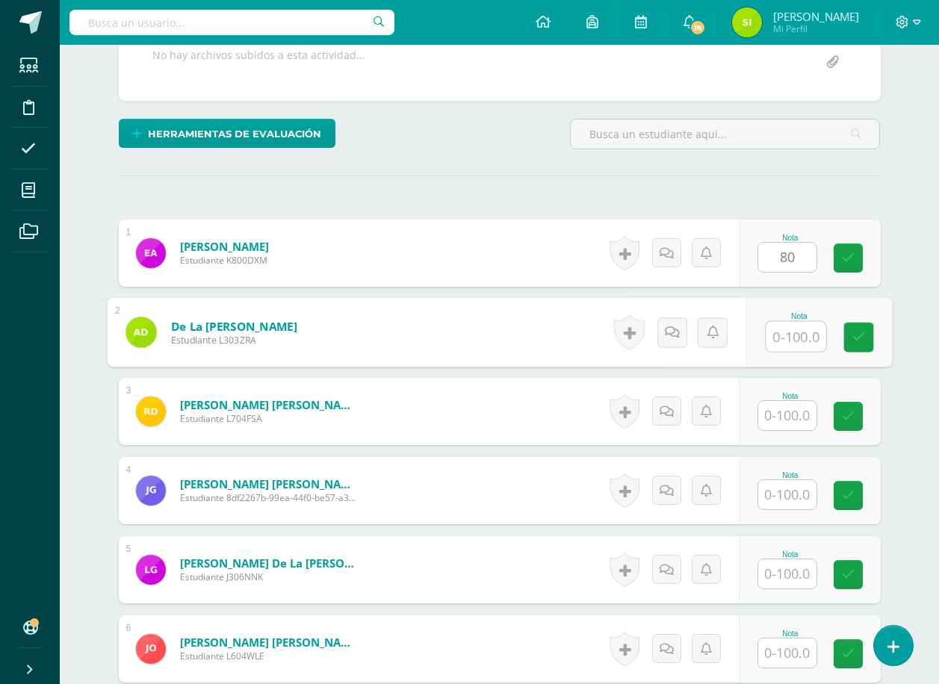
click at [785, 336] on input "text" at bounding box center [796, 337] width 60 height 30
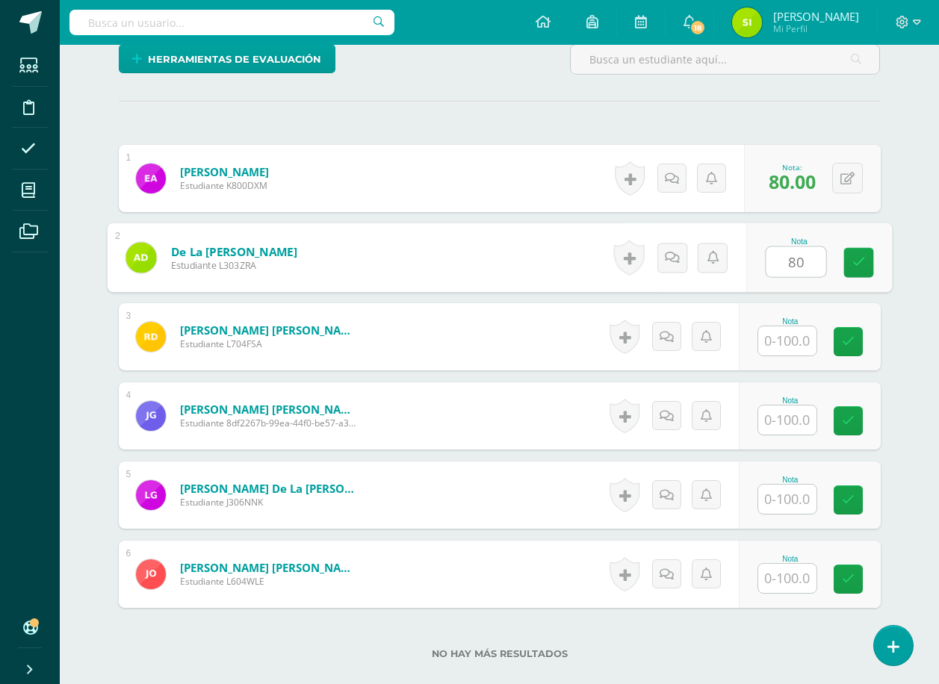
type input "80"
click at [793, 341] on input "text" at bounding box center [787, 340] width 58 height 29
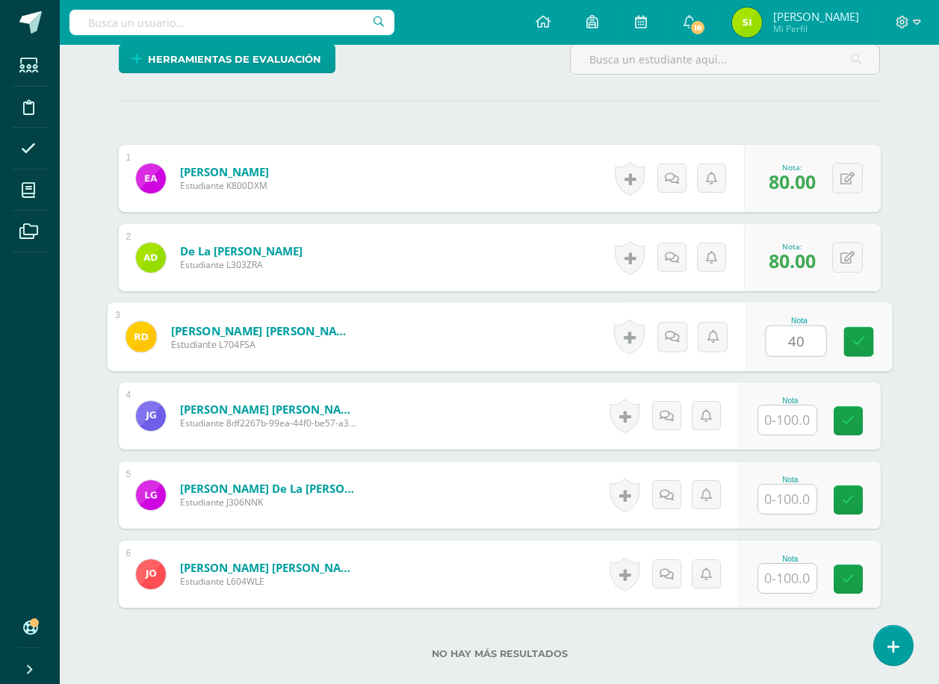
type input "40"
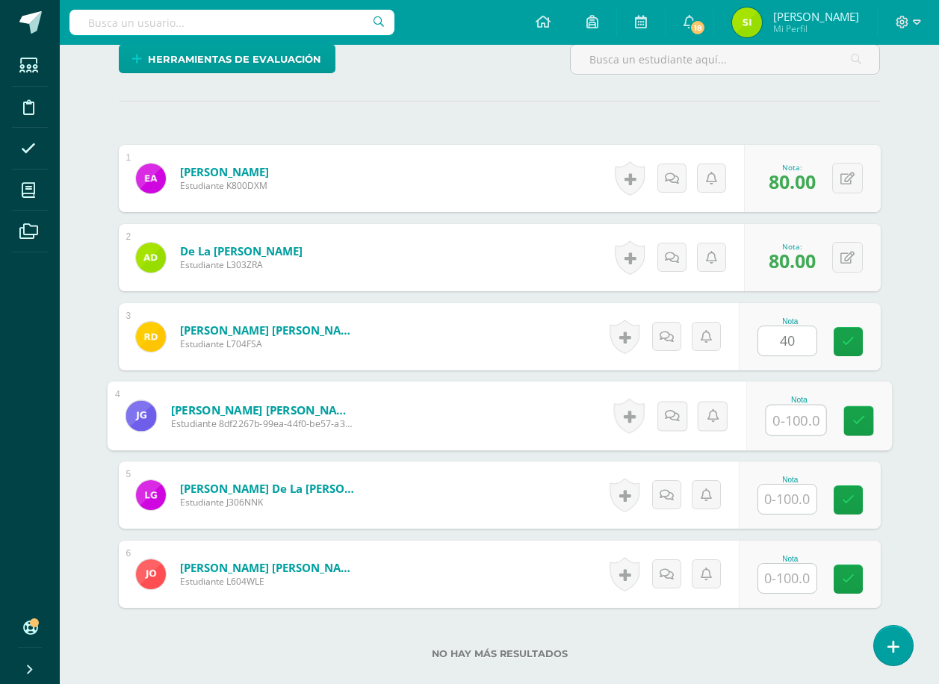
click at [787, 420] on input "text" at bounding box center [796, 421] width 60 height 30
type input "40"
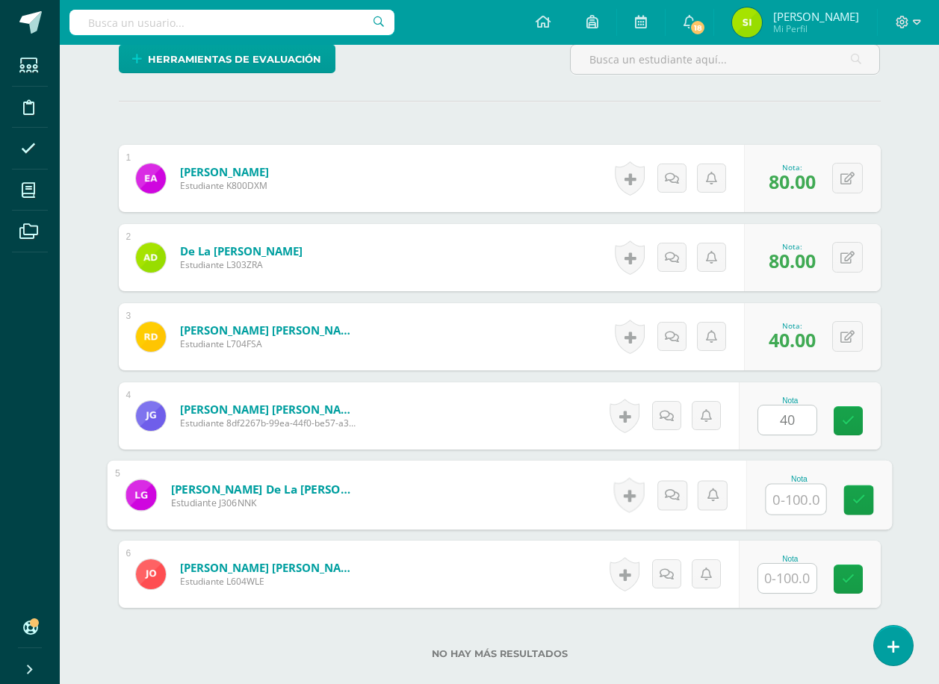
click at [797, 499] on input "text" at bounding box center [796, 500] width 60 height 30
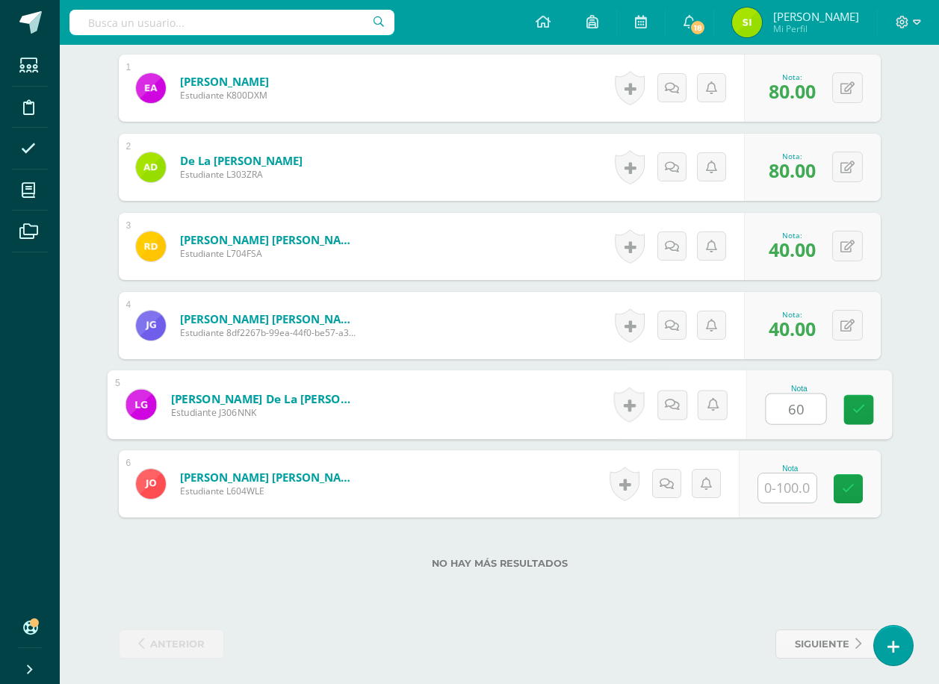
scroll to position [469, 0]
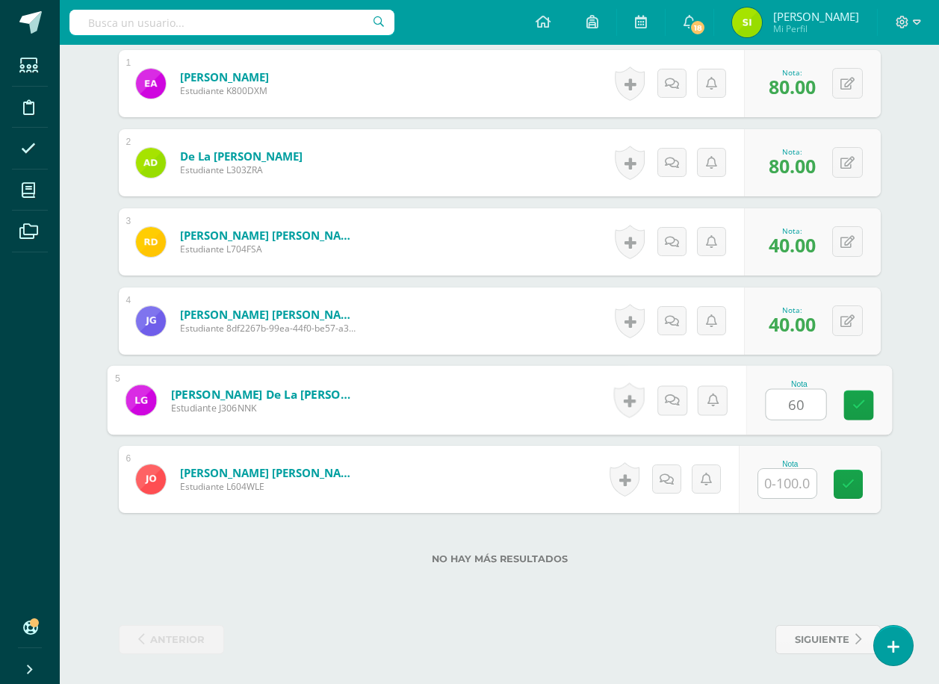
type input "60"
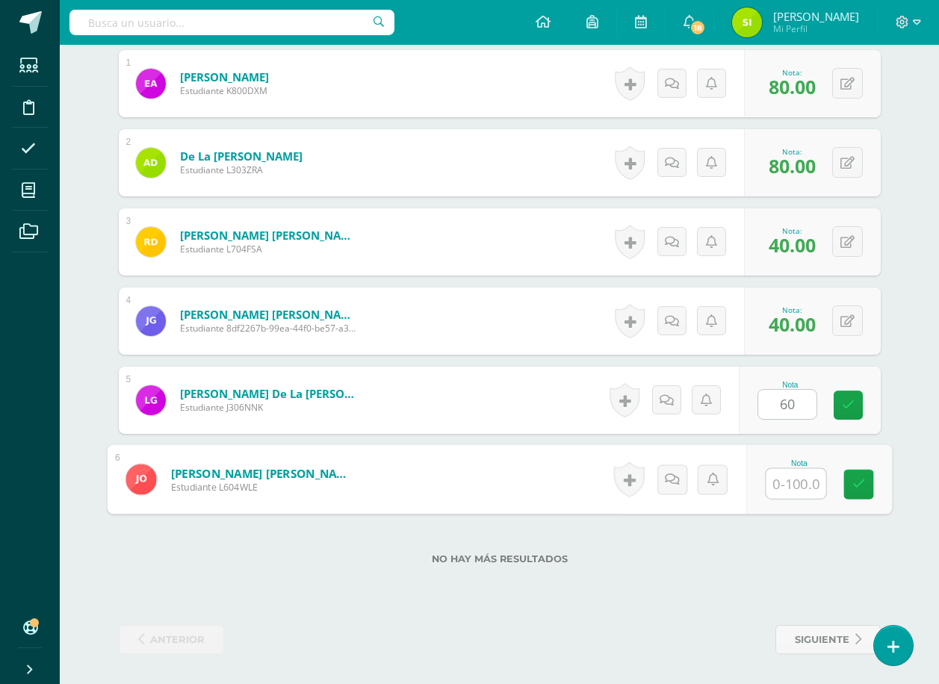
click at [784, 480] on input "text" at bounding box center [796, 484] width 60 height 30
type input "40"
click at [860, 487] on icon at bounding box center [857, 484] width 13 height 13
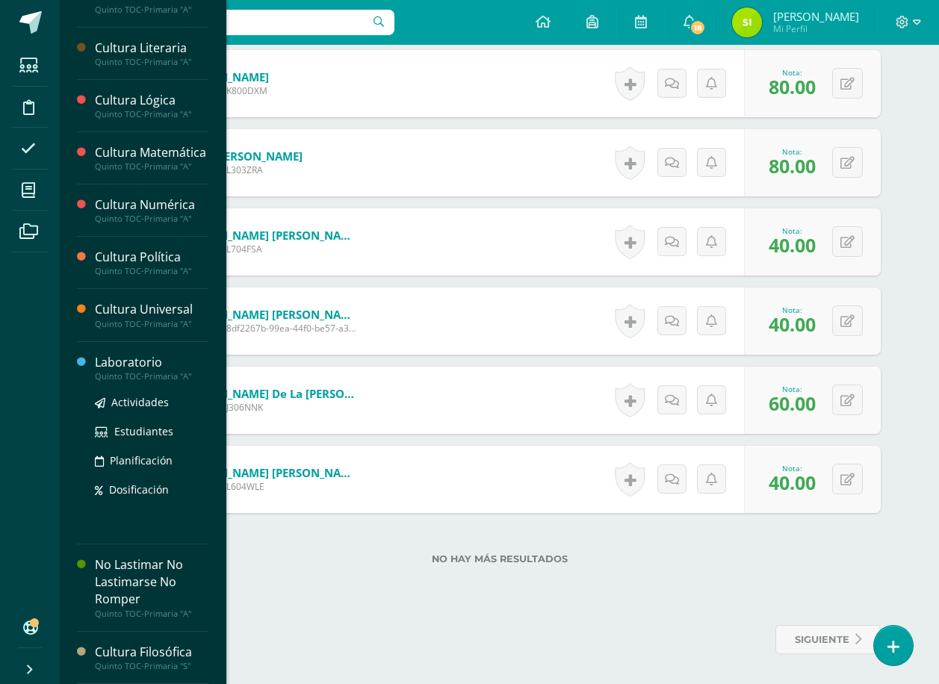
scroll to position [373, 0]
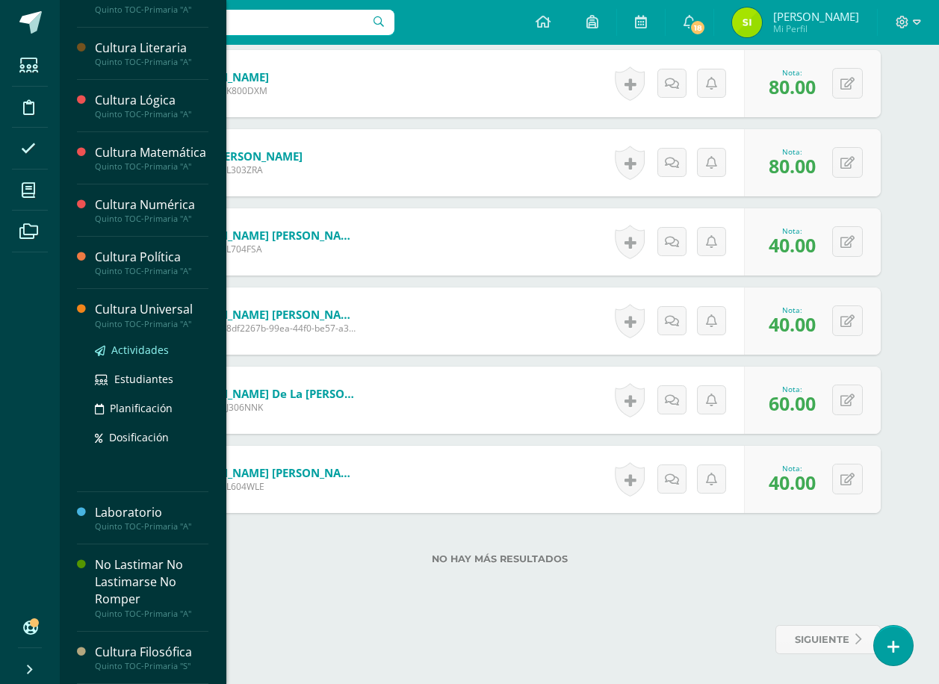
click at [137, 347] on span "Actividades" at bounding box center [140, 350] width 58 height 14
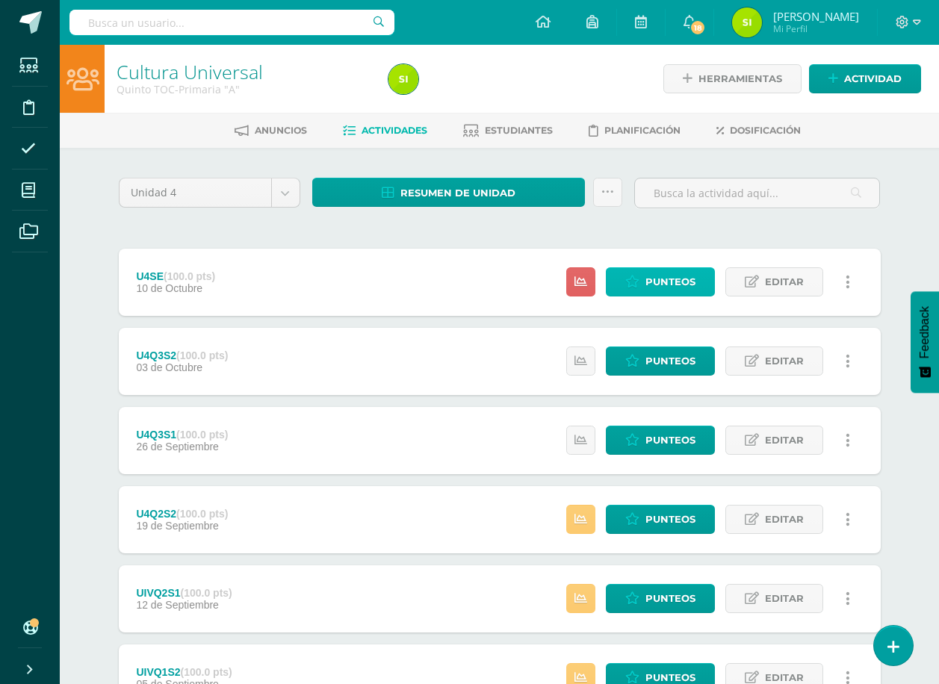
click at [669, 279] on span "Punteos" at bounding box center [670, 282] width 50 height 28
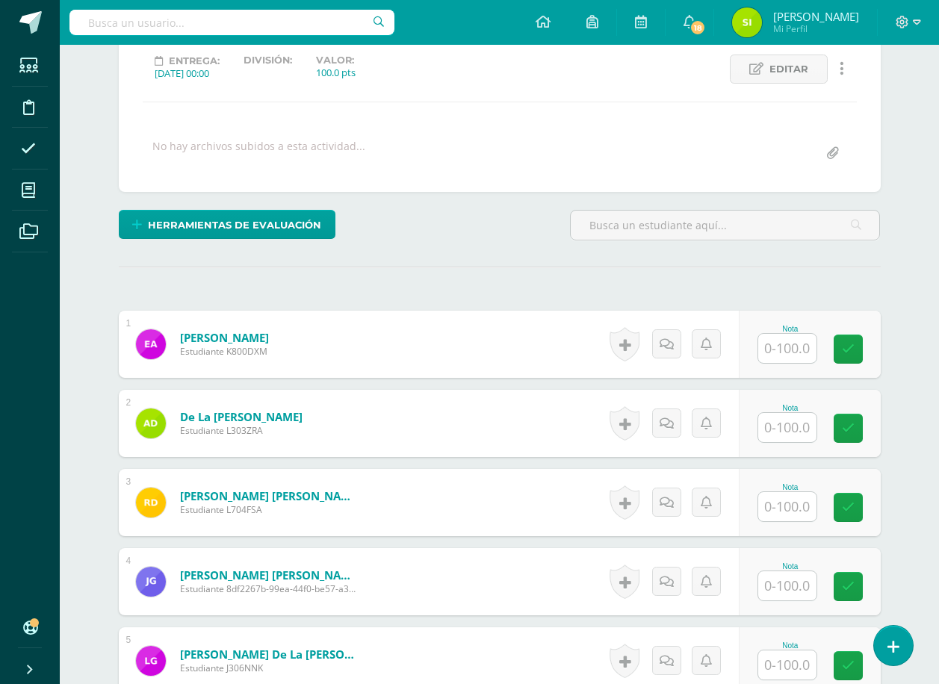
scroll to position [299, 0]
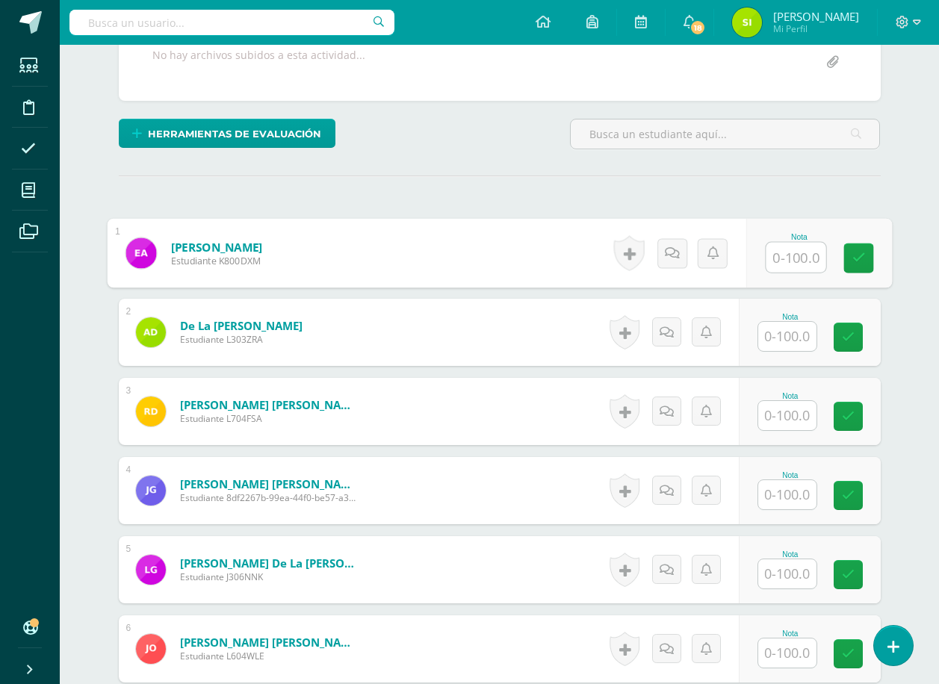
click at [789, 258] on input "text" at bounding box center [796, 258] width 60 height 30
type input "95"
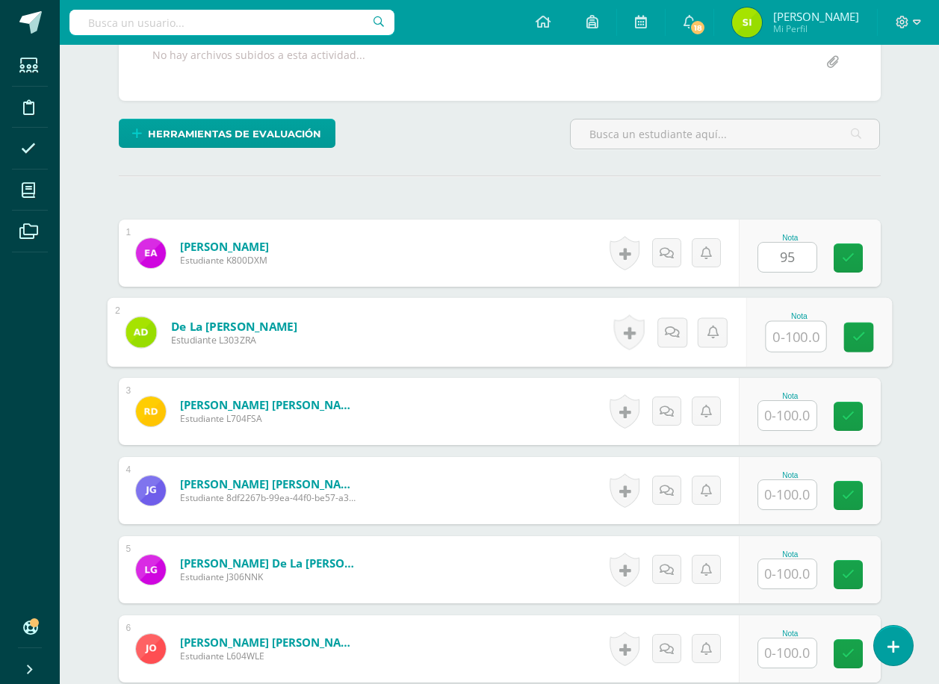
click at [786, 337] on input "text" at bounding box center [796, 337] width 60 height 30
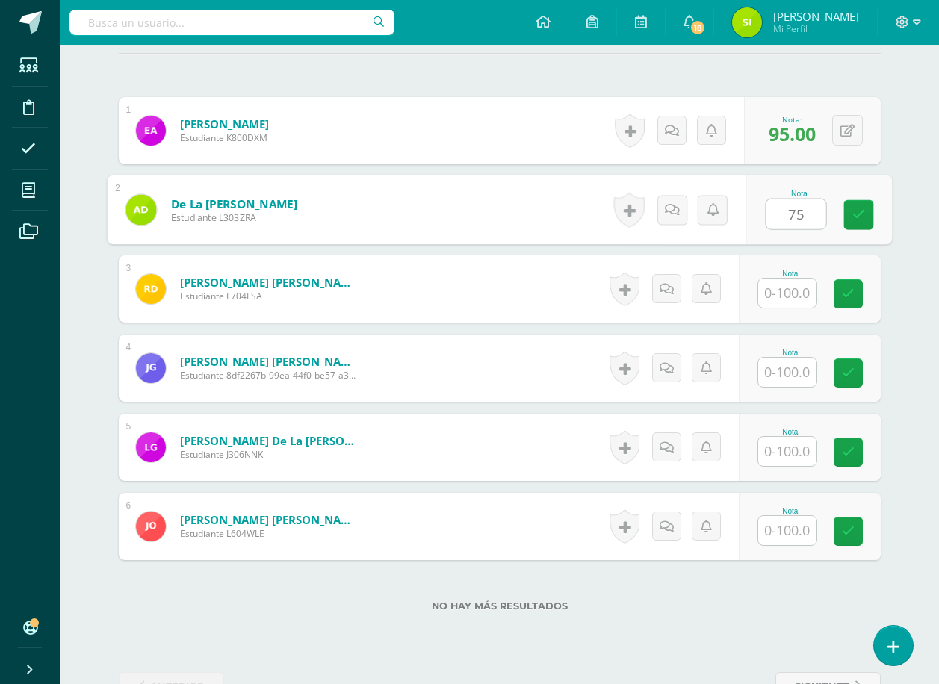
scroll to position [449, 0]
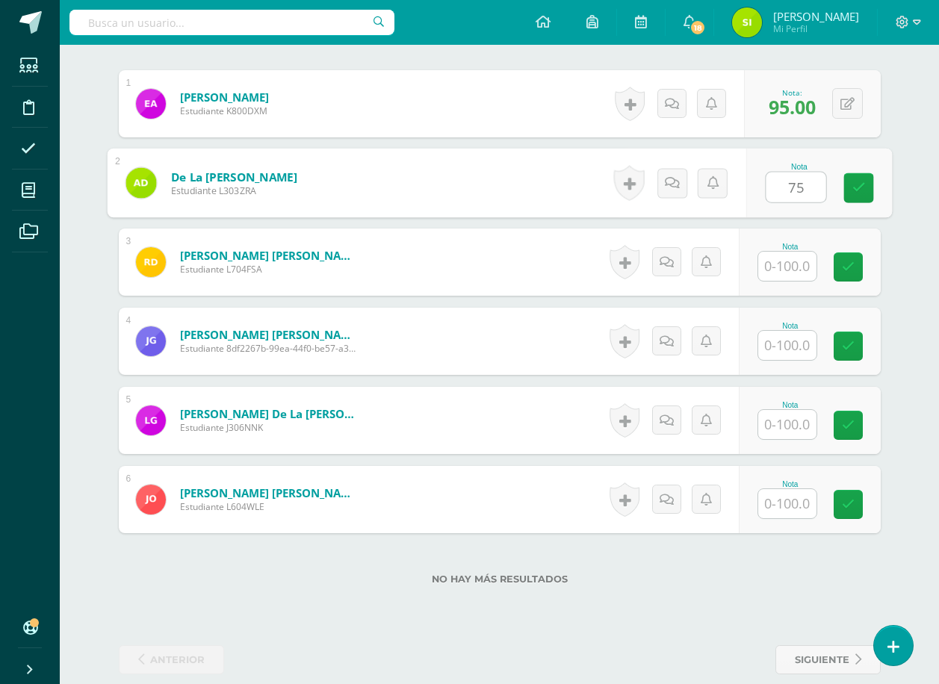
type input "75"
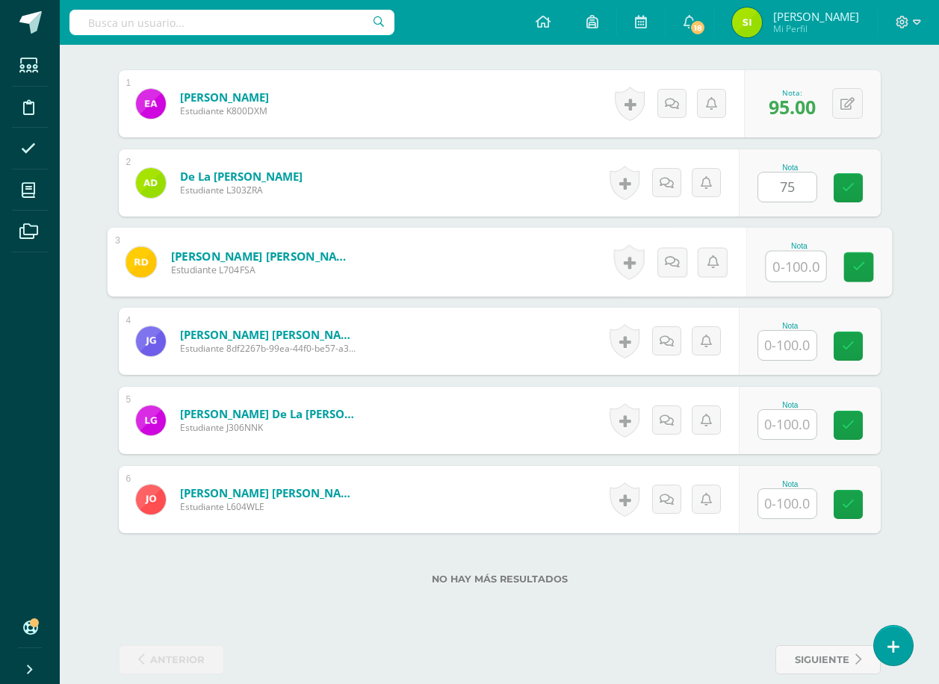
click at [792, 264] on input "text" at bounding box center [796, 267] width 60 height 30
type input "70"
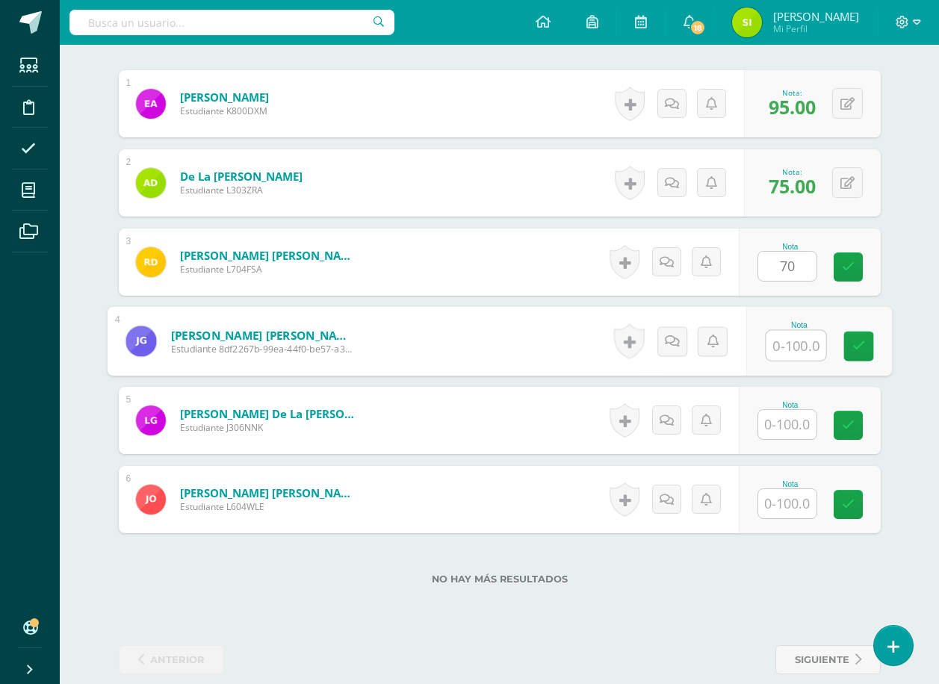
click at [786, 349] on input "text" at bounding box center [796, 346] width 60 height 30
type input "70"
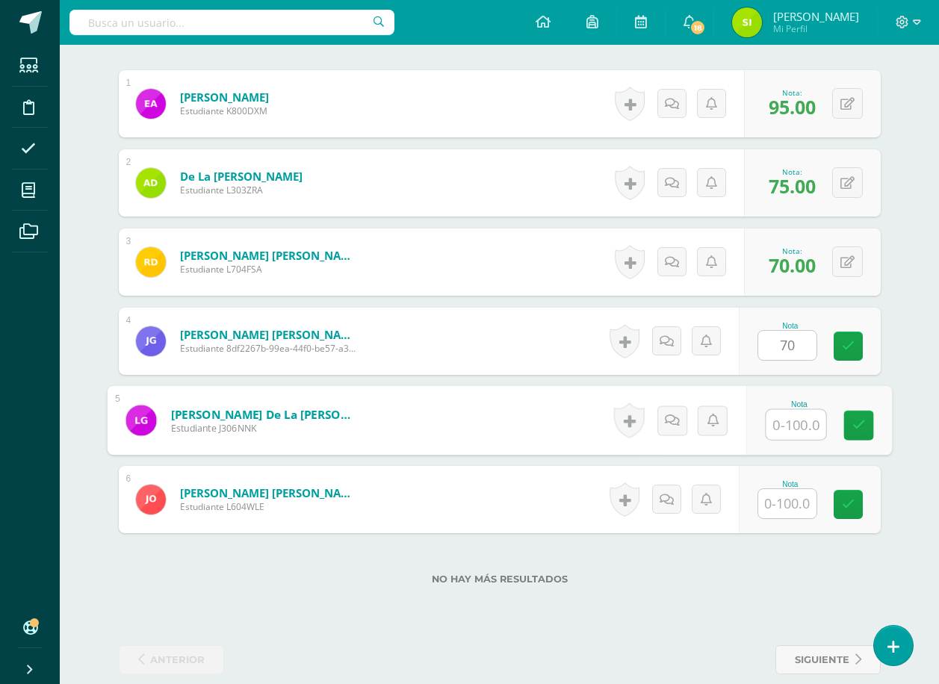
click at [792, 420] on input "text" at bounding box center [796, 425] width 60 height 30
type input "75"
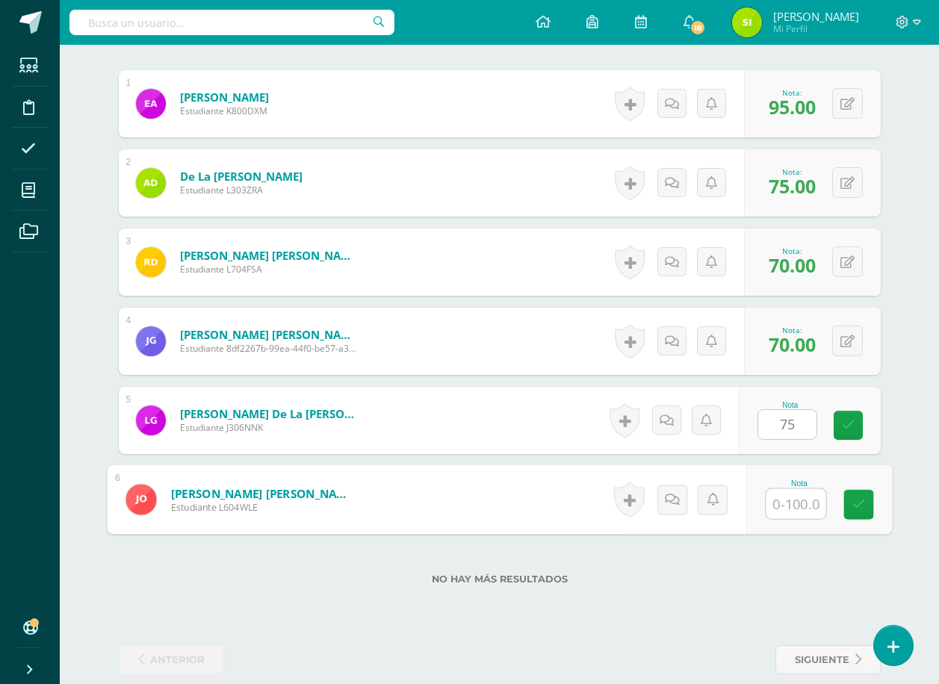
click at [790, 500] on input "text" at bounding box center [796, 504] width 60 height 30
type input "70"
click at [860, 499] on icon at bounding box center [857, 504] width 13 height 13
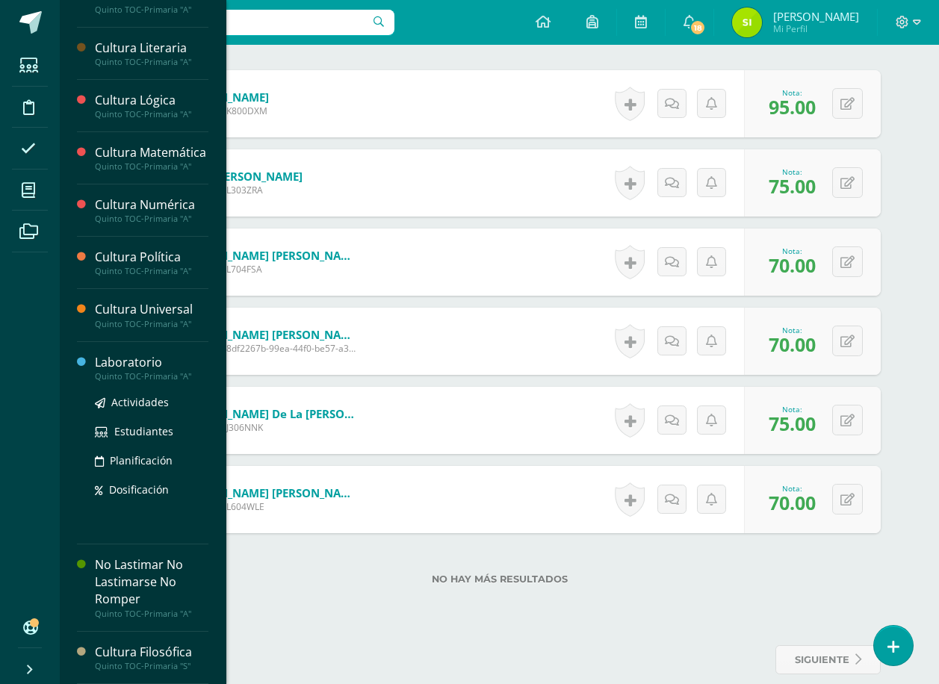
scroll to position [372, 0]
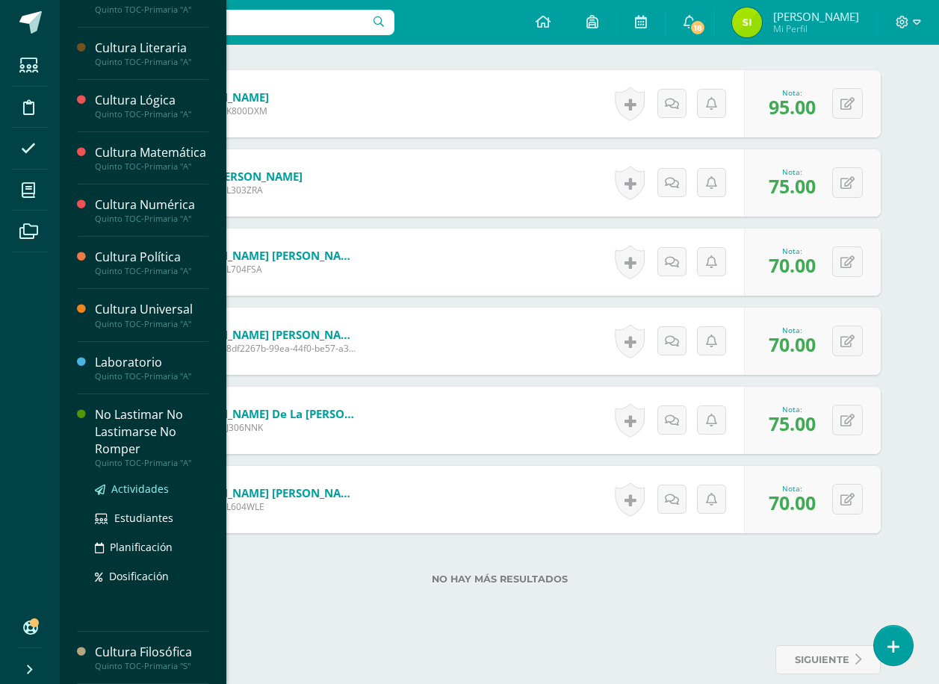
click at [133, 489] on span "Actividades" at bounding box center [140, 489] width 58 height 14
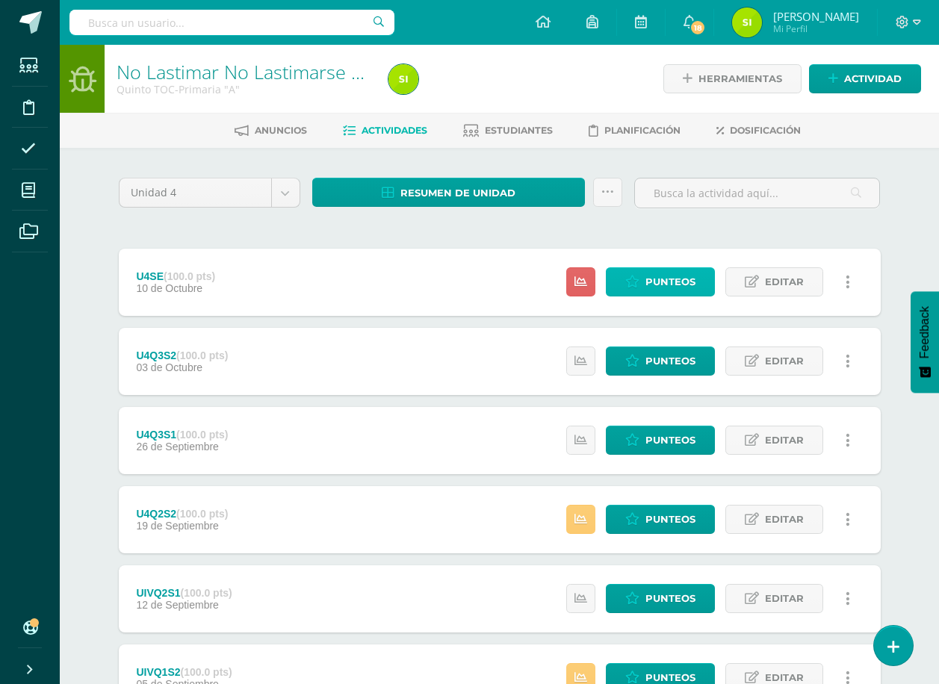
click at [672, 279] on span "Punteos" at bounding box center [670, 282] width 50 height 28
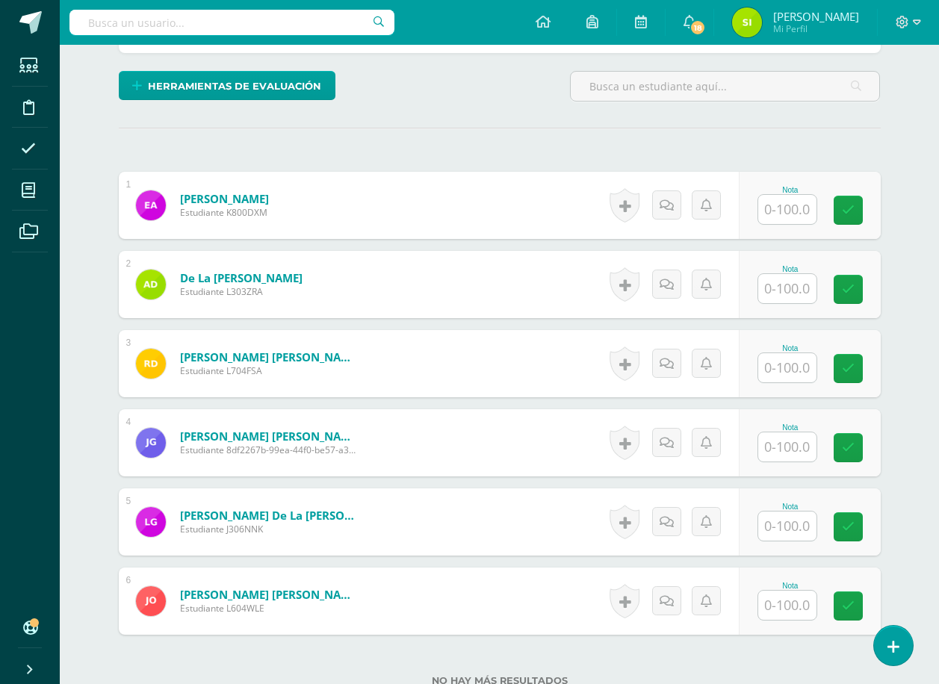
scroll to position [374, 0]
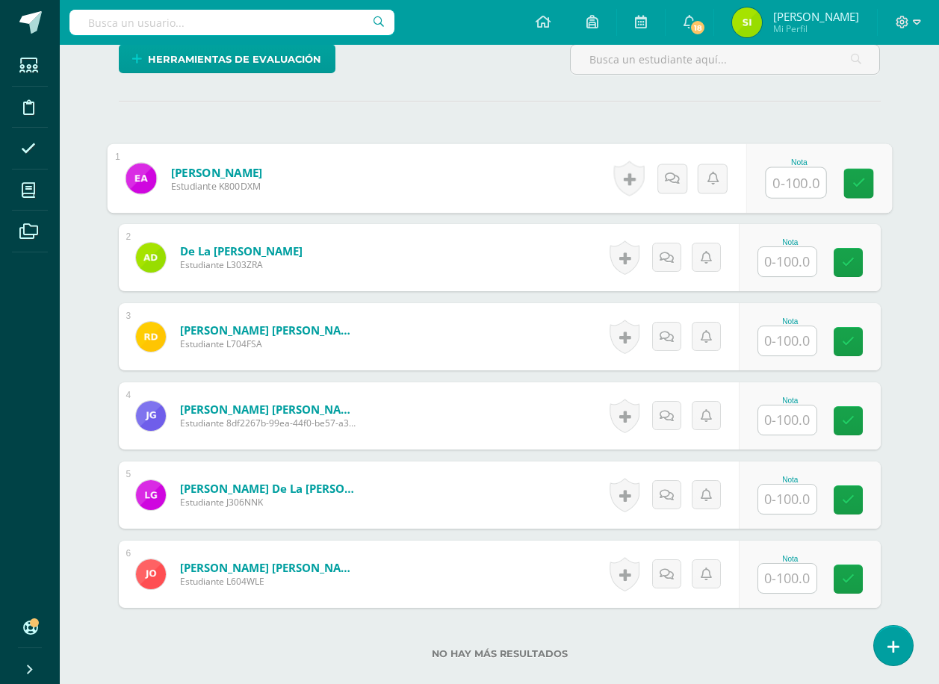
click at [789, 181] on input "text" at bounding box center [796, 183] width 60 height 30
type input "100"
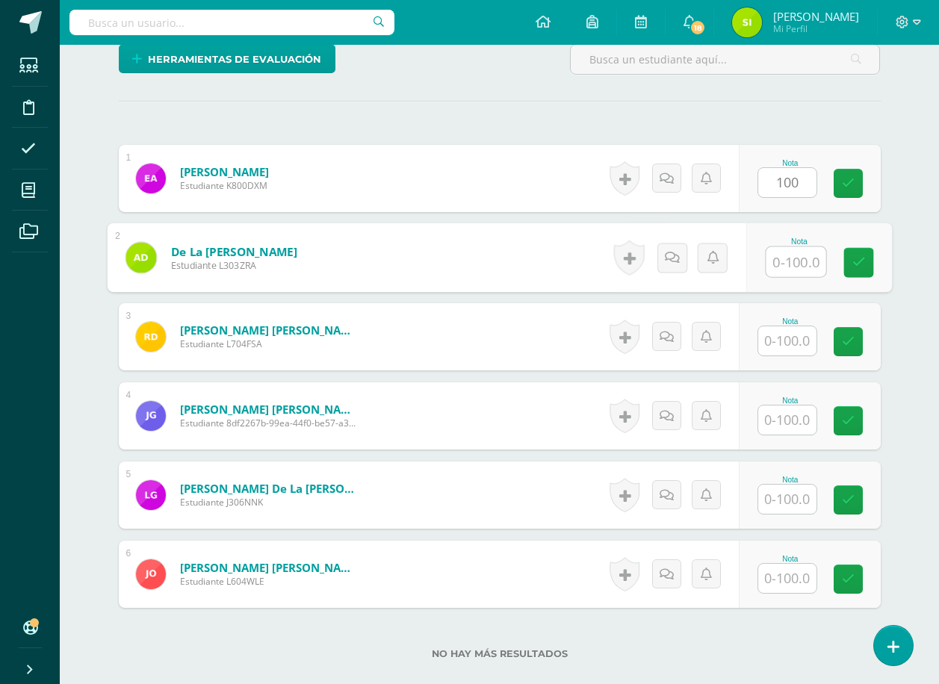
click at [791, 267] on input "text" at bounding box center [796, 262] width 60 height 30
type input "80"
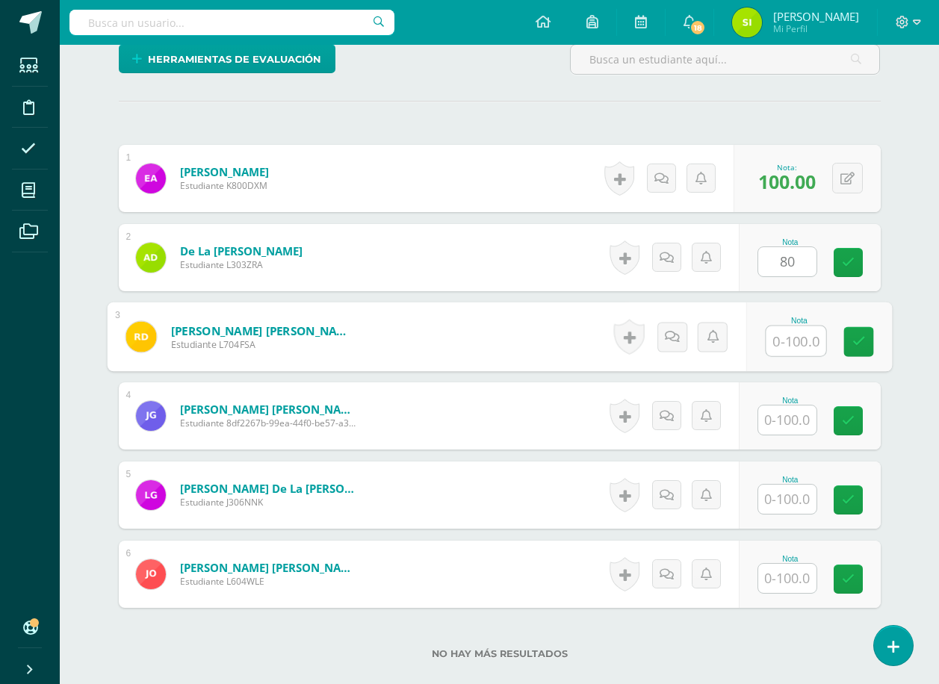
click at [788, 344] on input "text" at bounding box center [796, 341] width 60 height 30
type input "100"
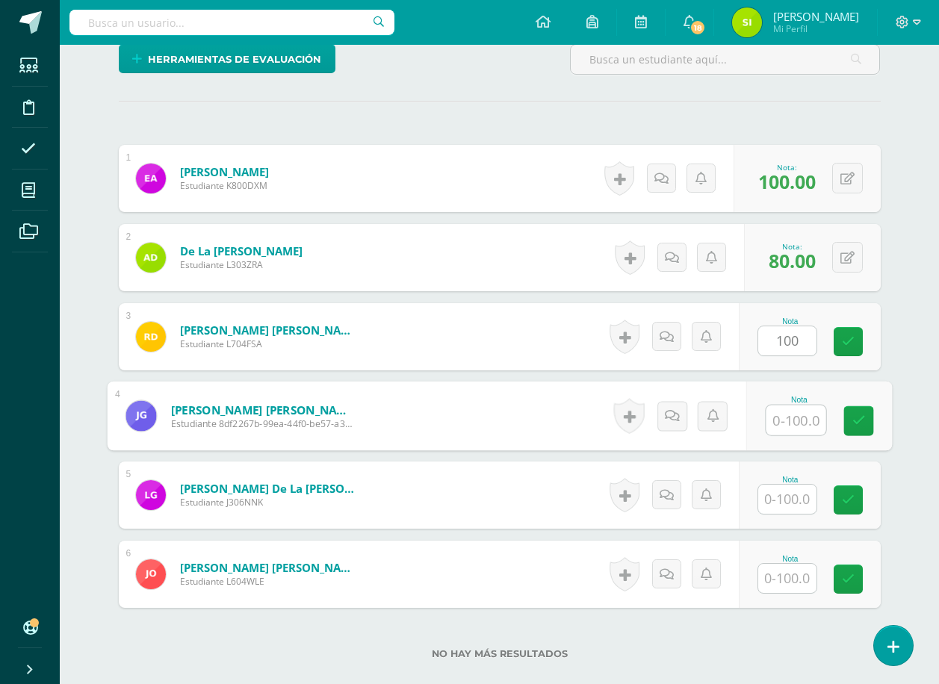
click at [789, 422] on input "text" at bounding box center [796, 421] width 60 height 30
type input "80"
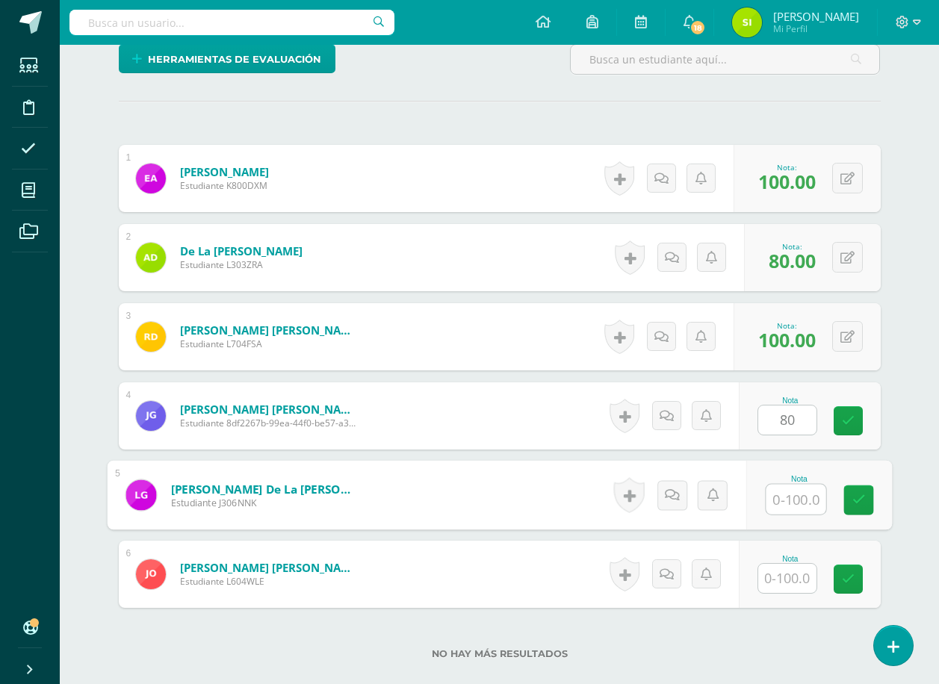
click at [791, 500] on input "text" at bounding box center [796, 500] width 60 height 30
type input "100"
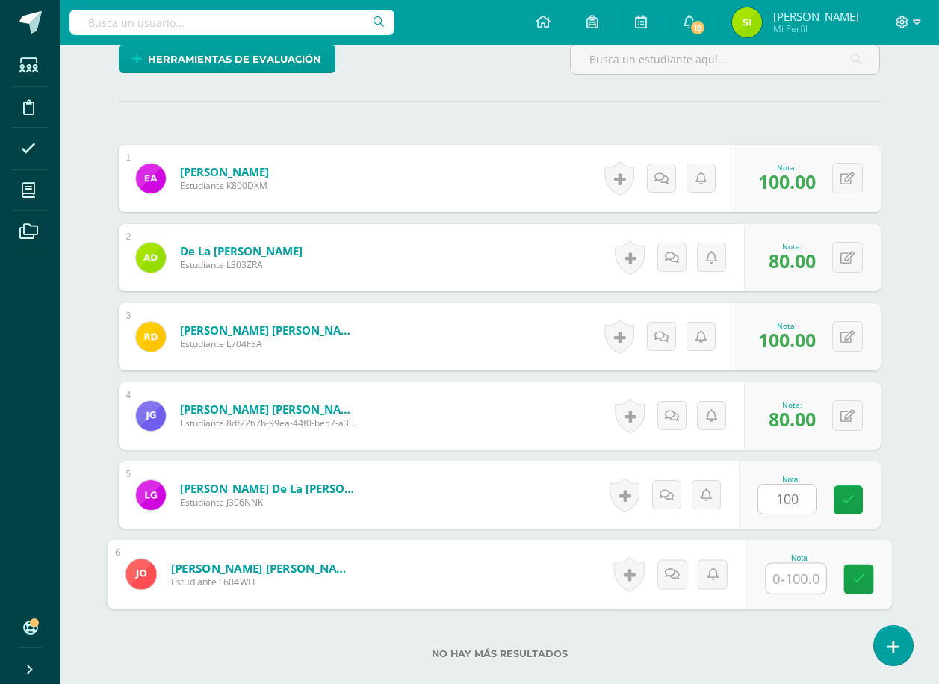
click at [789, 583] on input "text" at bounding box center [796, 579] width 60 height 30
type input "100"
click at [857, 576] on icon at bounding box center [857, 579] width 13 height 13
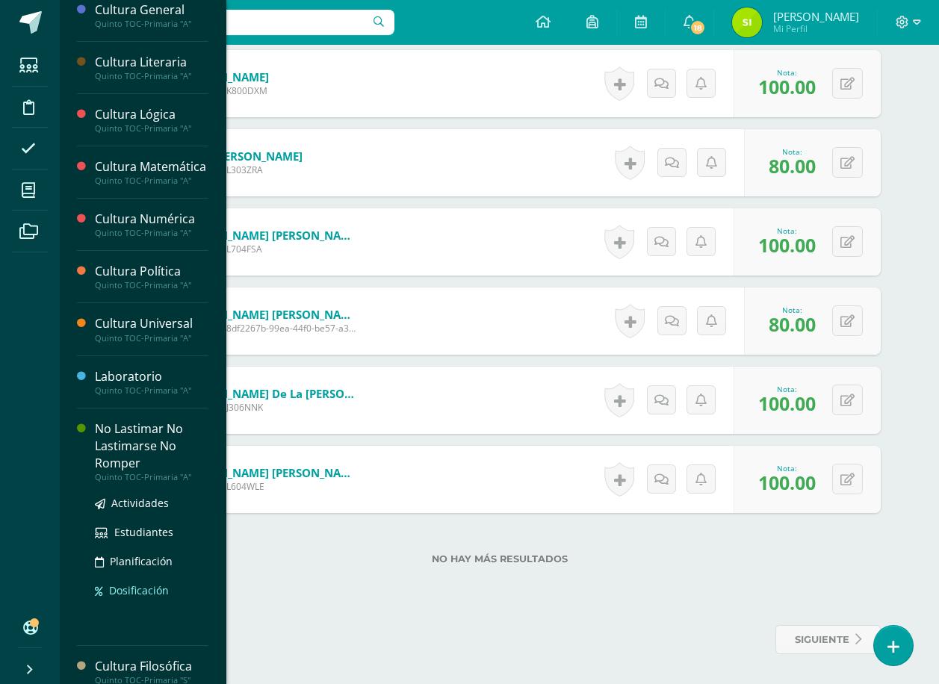
scroll to position [373, 0]
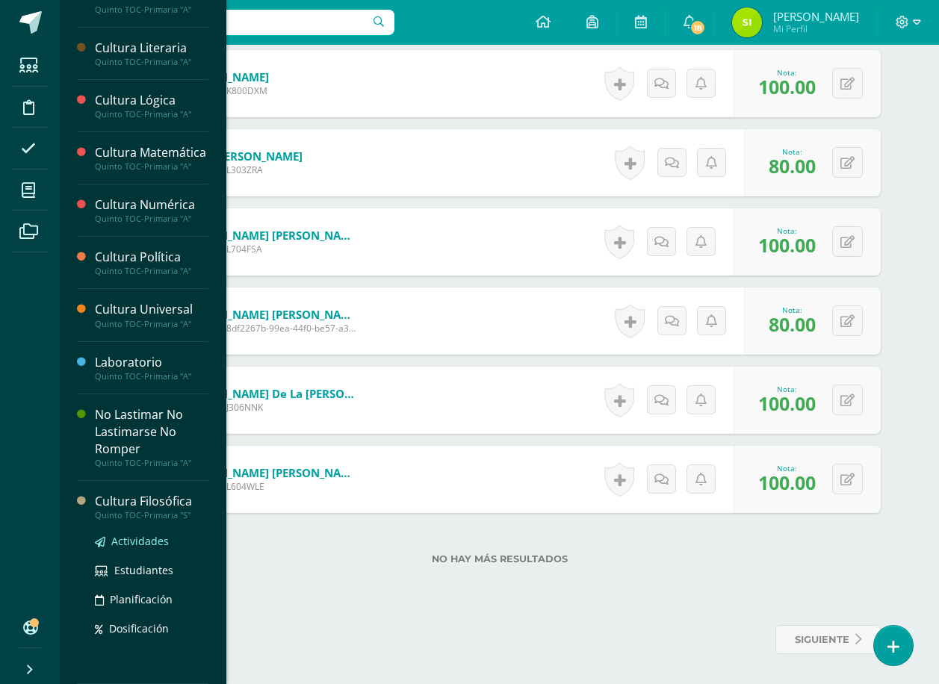
click at [138, 538] on span "Actividades" at bounding box center [140, 541] width 58 height 14
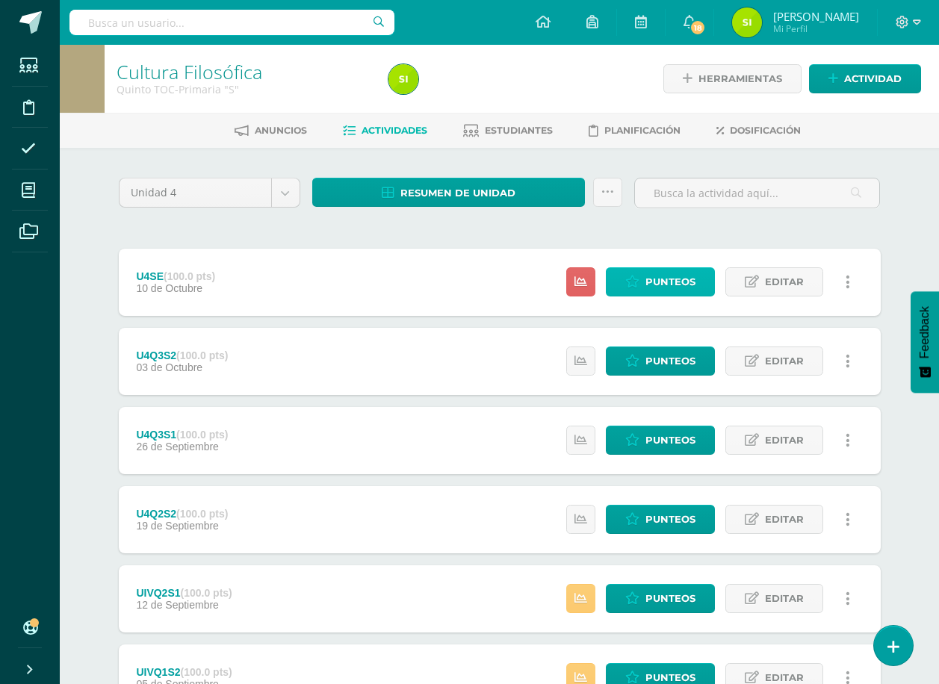
click at [667, 277] on span "Punteos" at bounding box center [670, 282] width 50 height 28
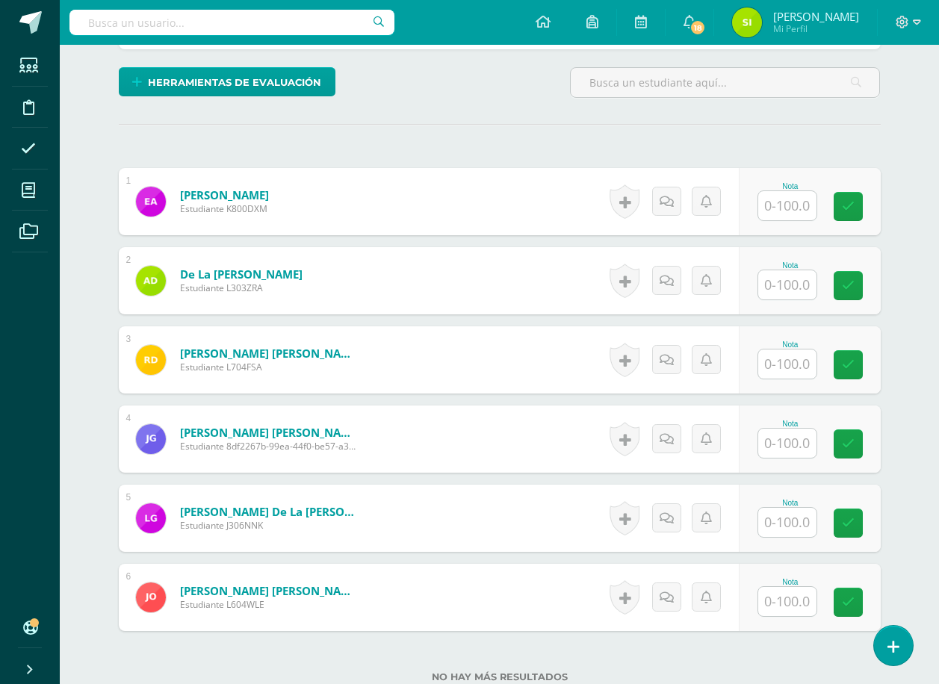
scroll to position [374, 0]
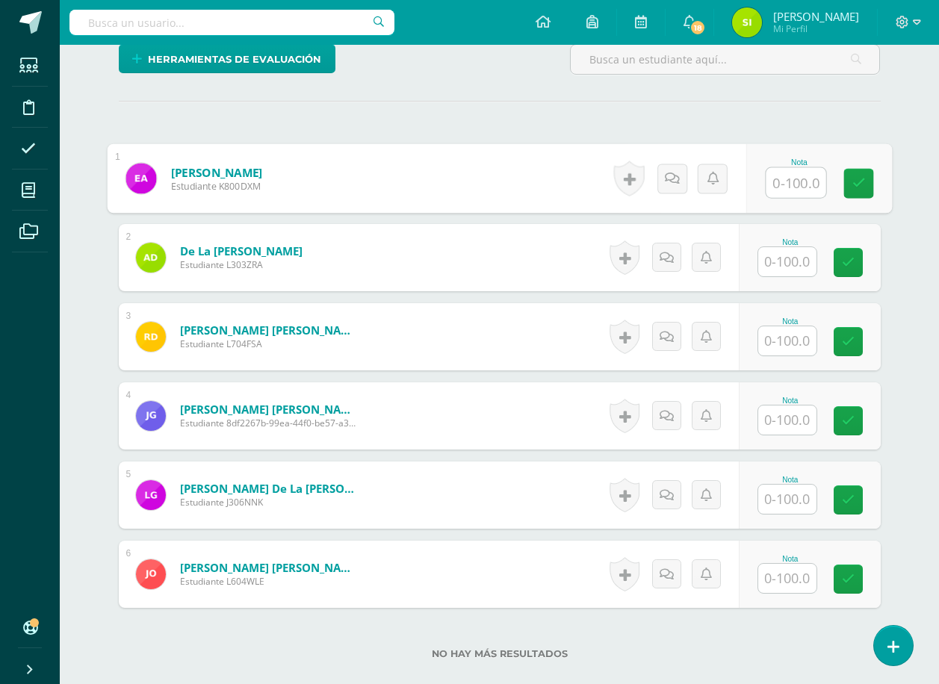
click at [792, 178] on input "text" at bounding box center [796, 183] width 60 height 30
type input "87"
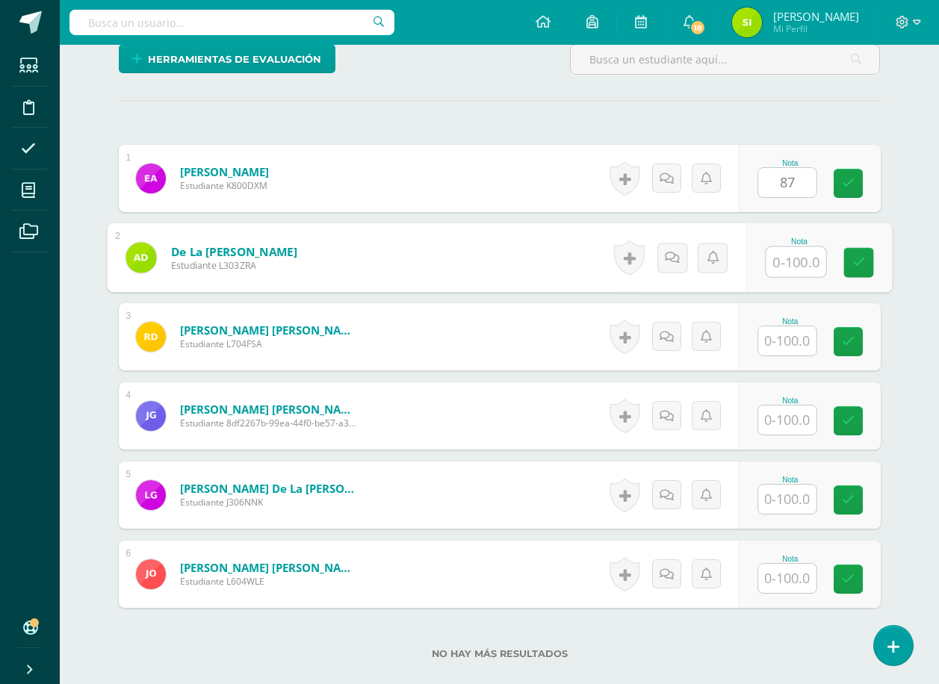
click at [794, 264] on input "text" at bounding box center [796, 262] width 60 height 30
type input "83"
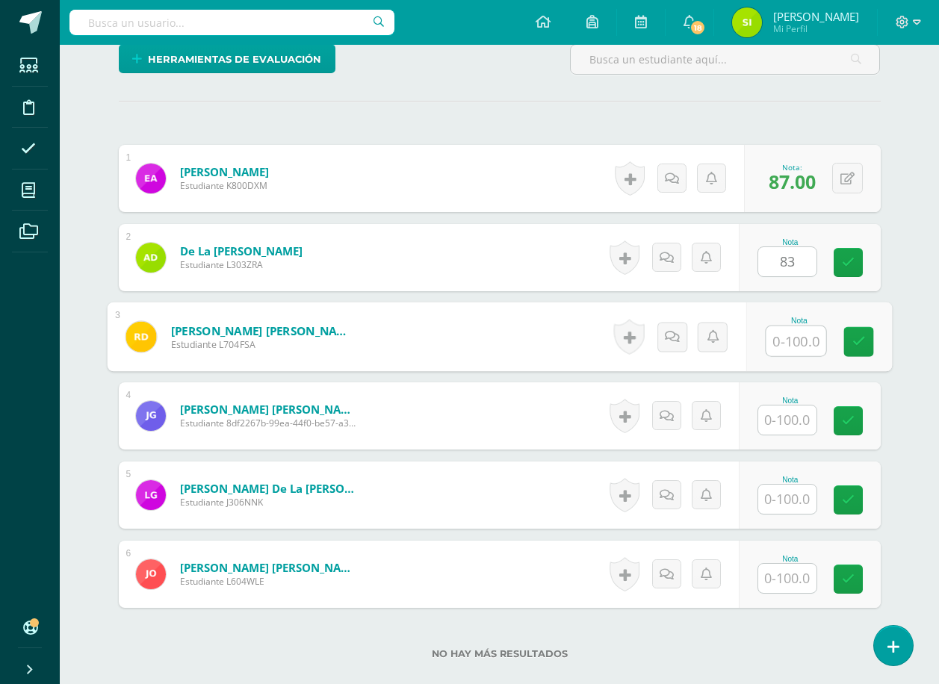
click at [789, 342] on input "text" at bounding box center [796, 341] width 60 height 30
type input "40"
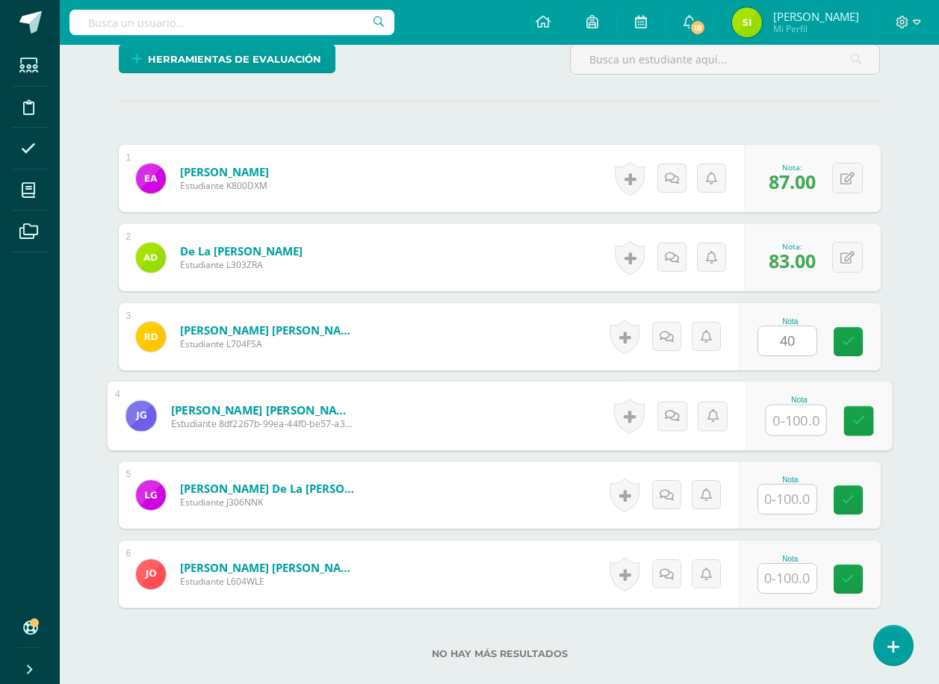
click at [786, 421] on input "text" at bounding box center [796, 421] width 60 height 30
type input "47"
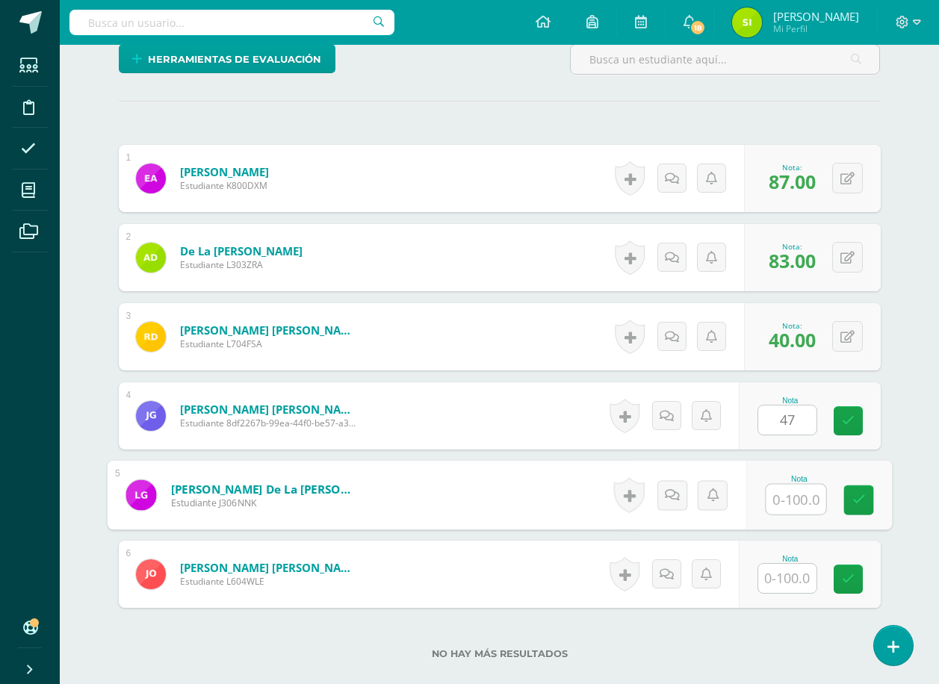
click at [791, 495] on input "text" at bounding box center [796, 500] width 60 height 30
type input "67"
click at [785, 576] on input "text" at bounding box center [787, 578] width 58 height 29
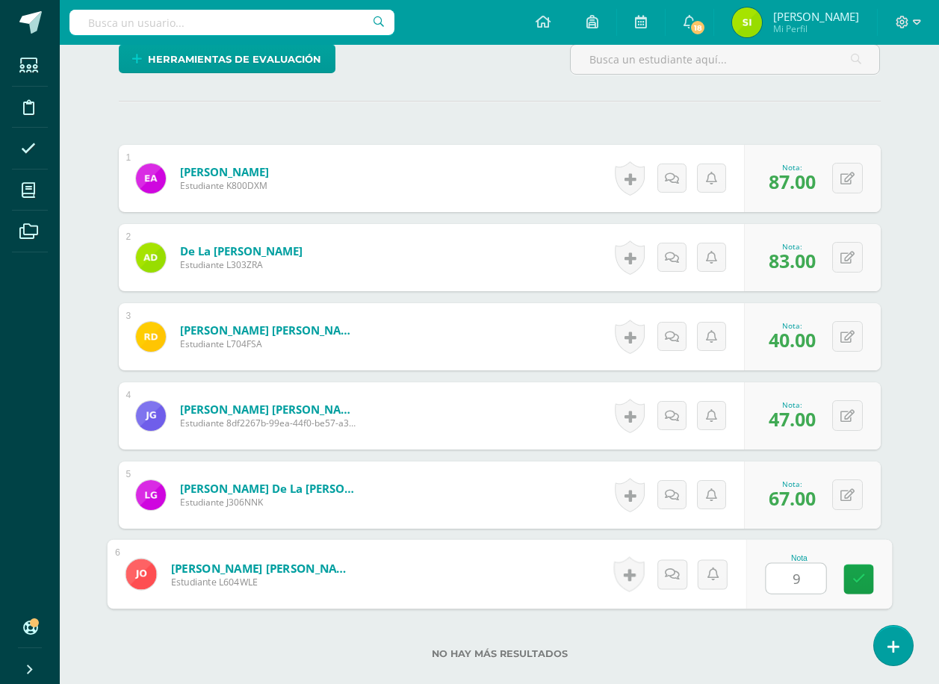
type input "90"
click at [859, 576] on icon at bounding box center [857, 579] width 13 height 13
